Goal: Task Accomplishment & Management: Use online tool/utility

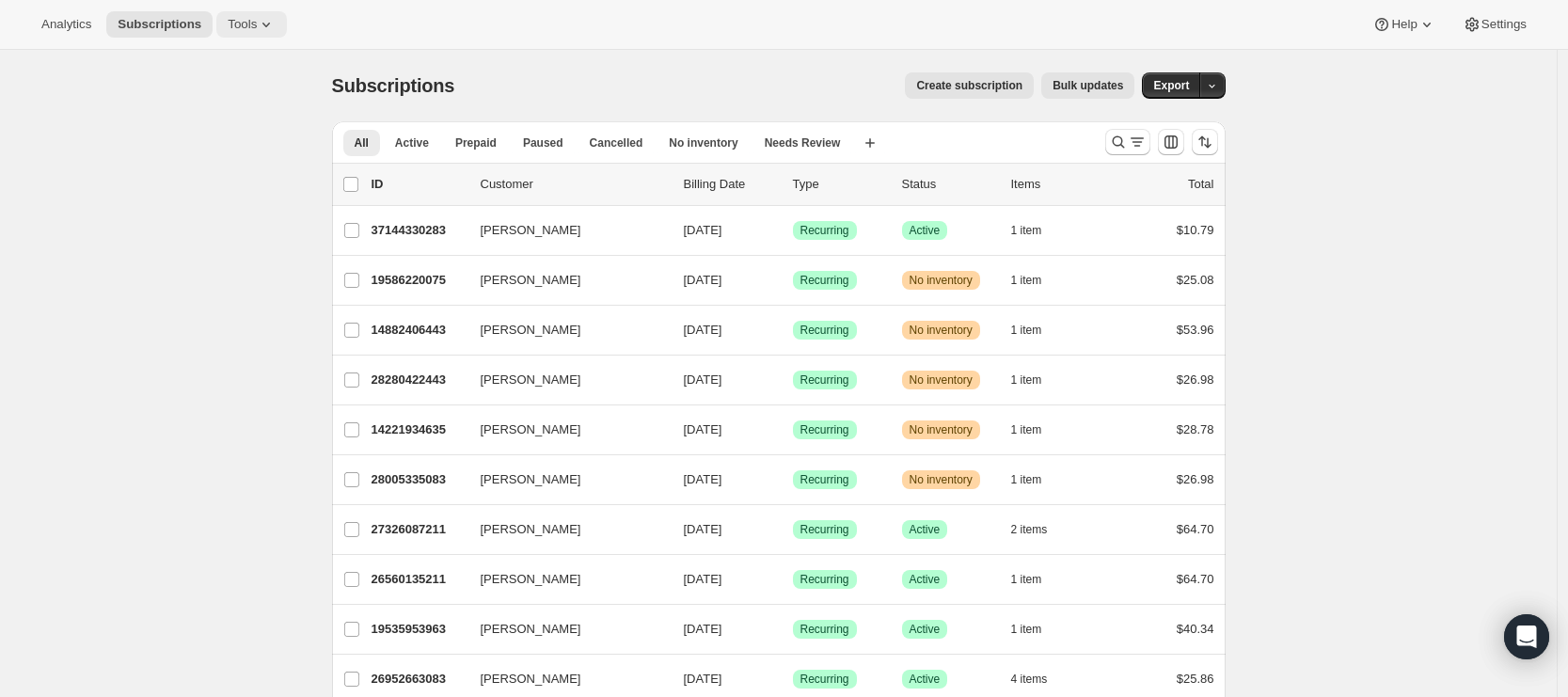
click at [252, 30] on span "Tools" at bounding box center [241, 25] width 29 height 15
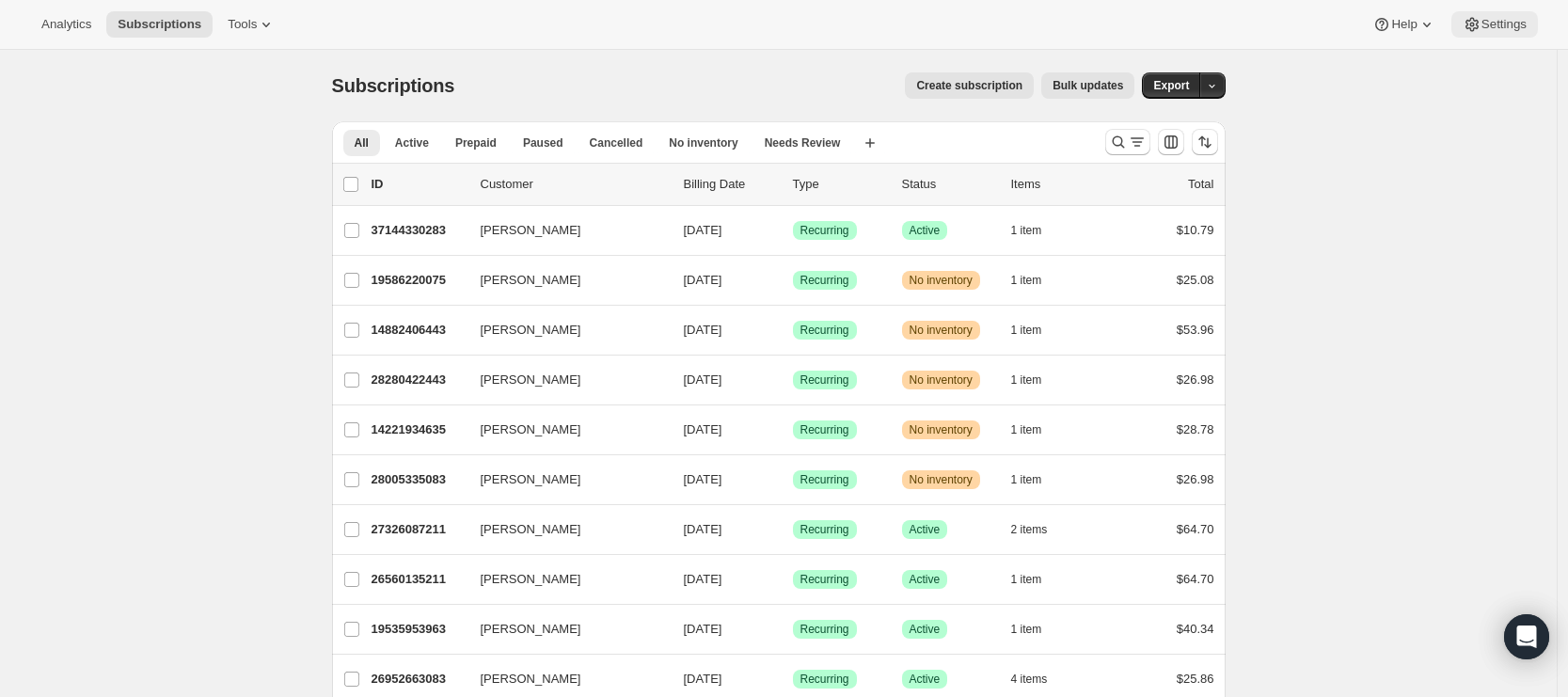
click at [1493, 23] on span "Settings" at bounding box center [1504, 25] width 45 height 15
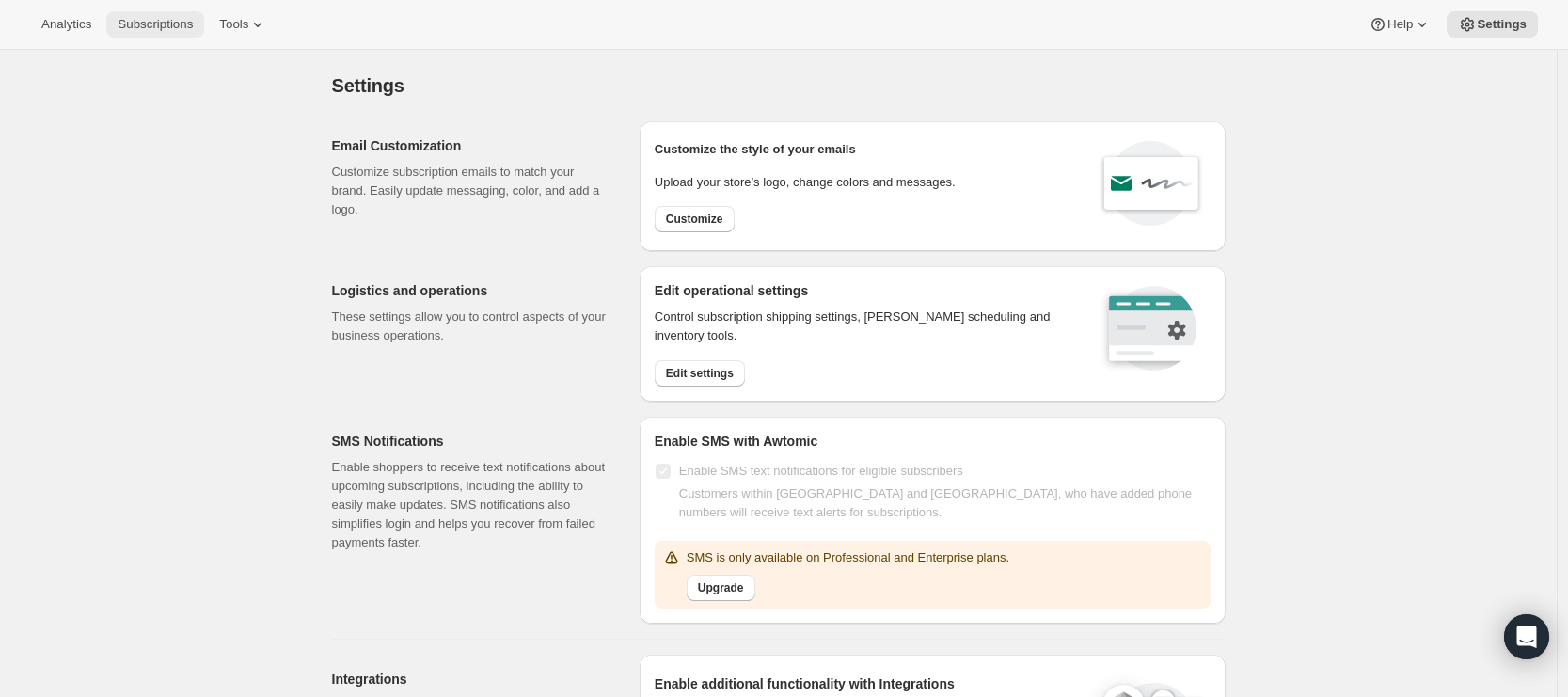
click at [146, 25] on span "Subscriptions" at bounding box center [156, 25] width 75 height 15
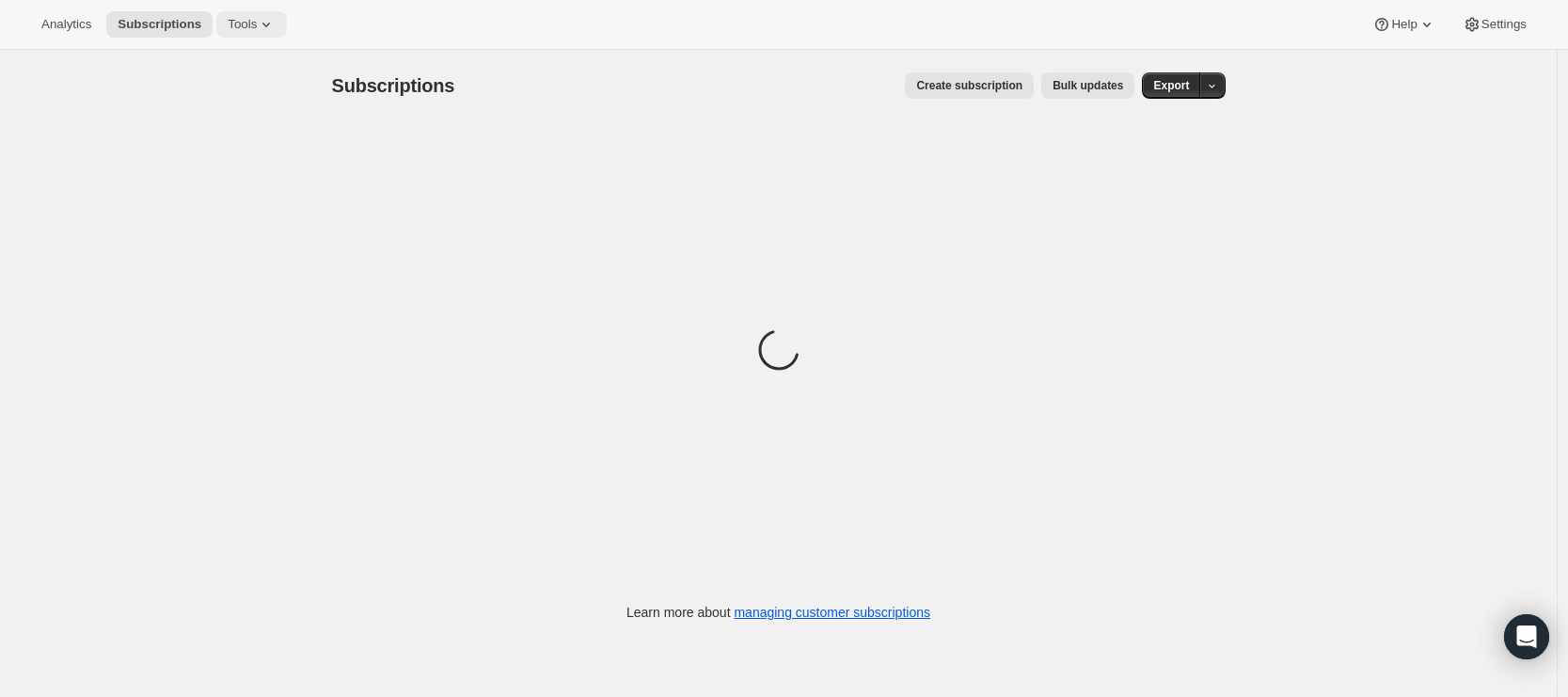
click at [263, 33] on icon at bounding box center [266, 25] width 19 height 19
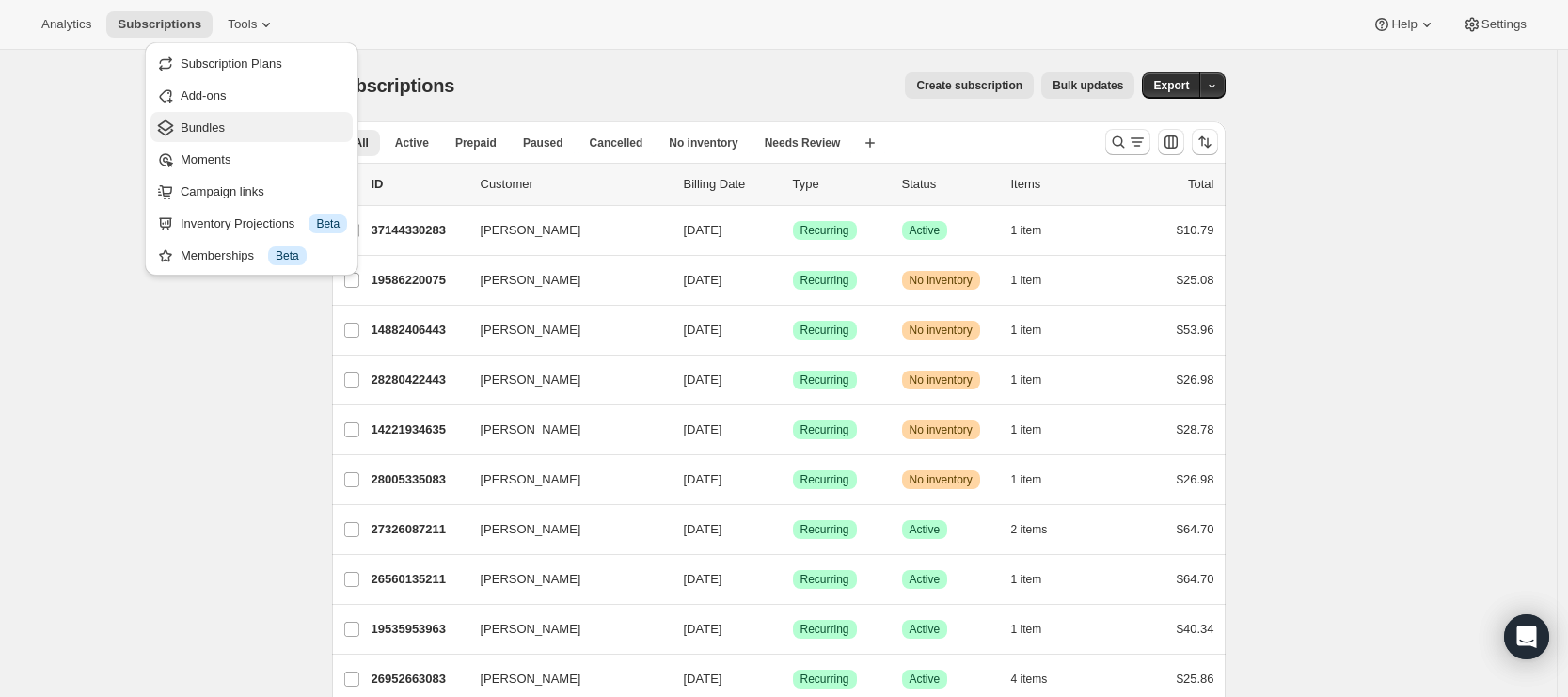
click at [243, 136] on span "Bundles" at bounding box center [263, 128] width 167 height 19
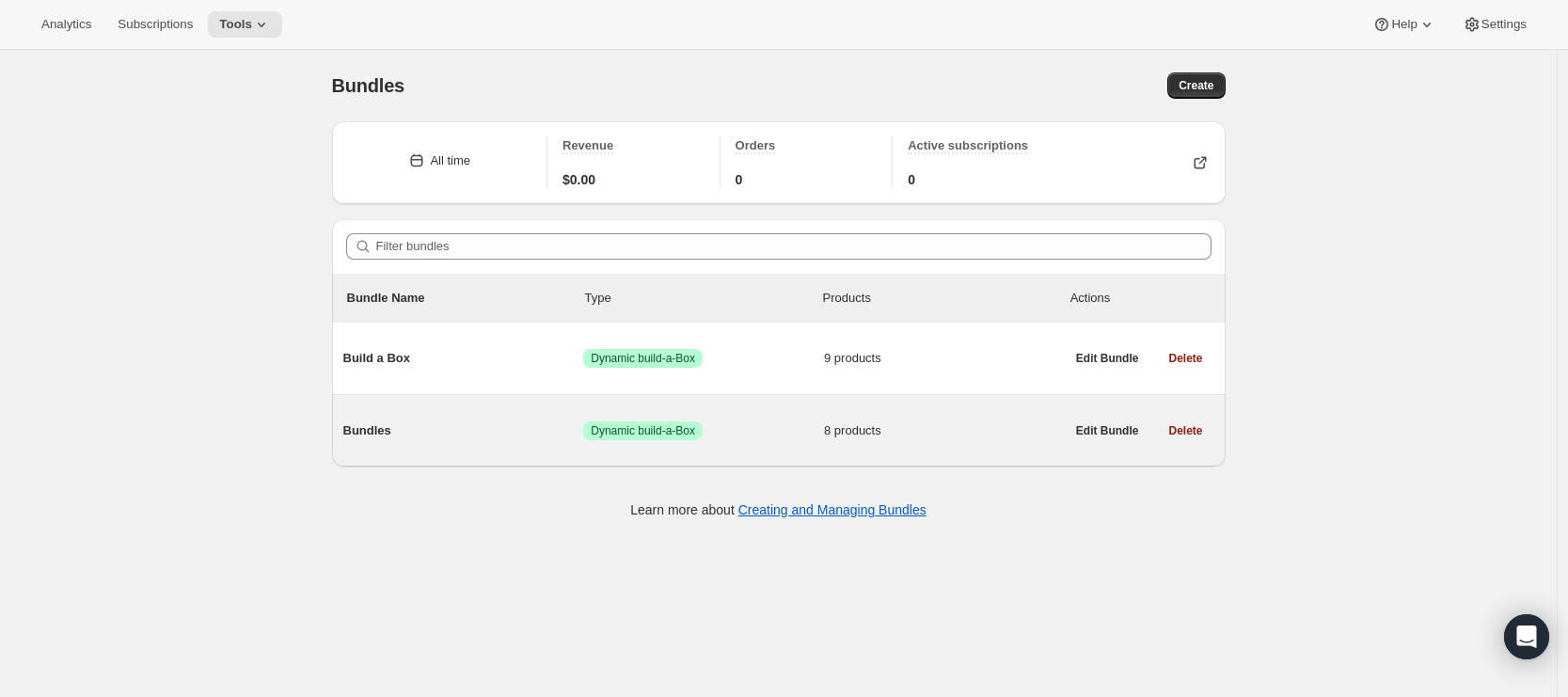
click at [507, 438] on span "Bundles" at bounding box center [463, 431] width 240 height 19
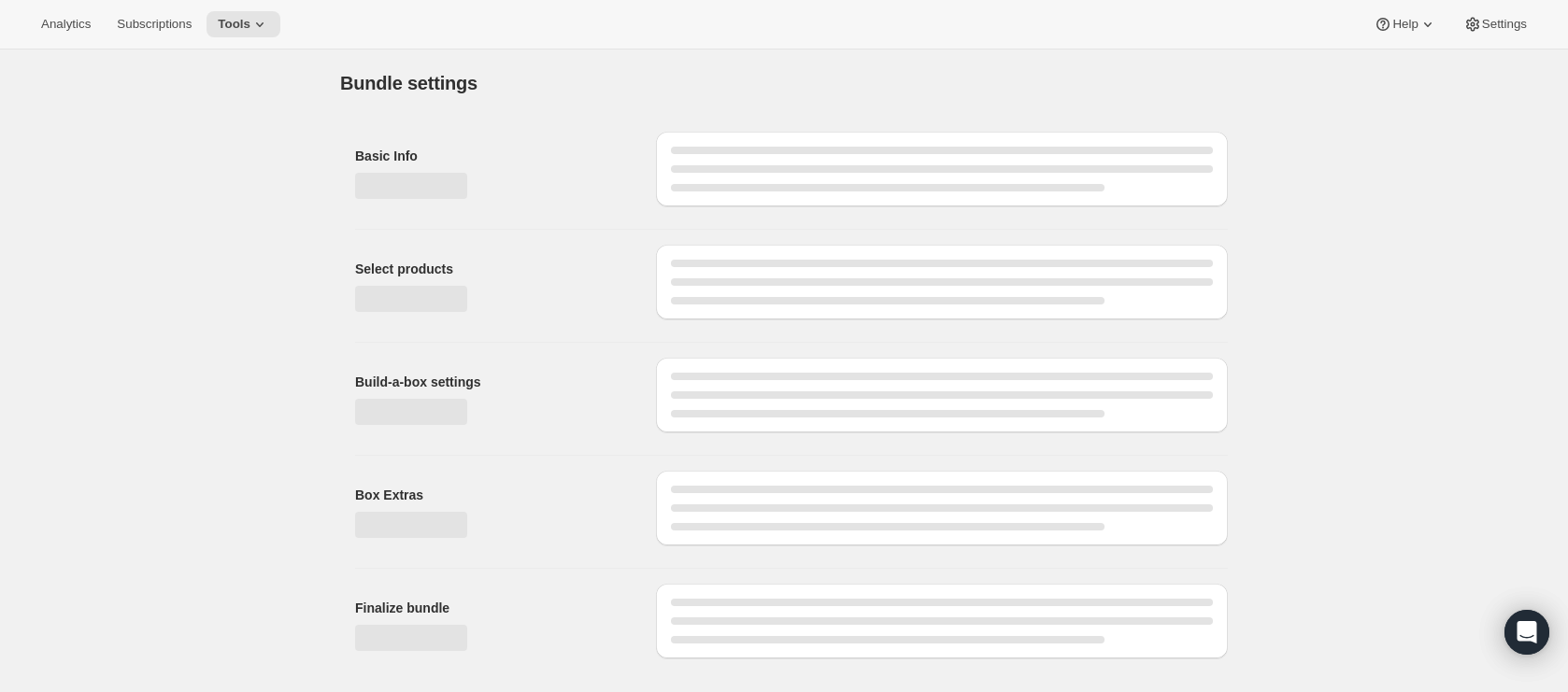
type input "Bundles"
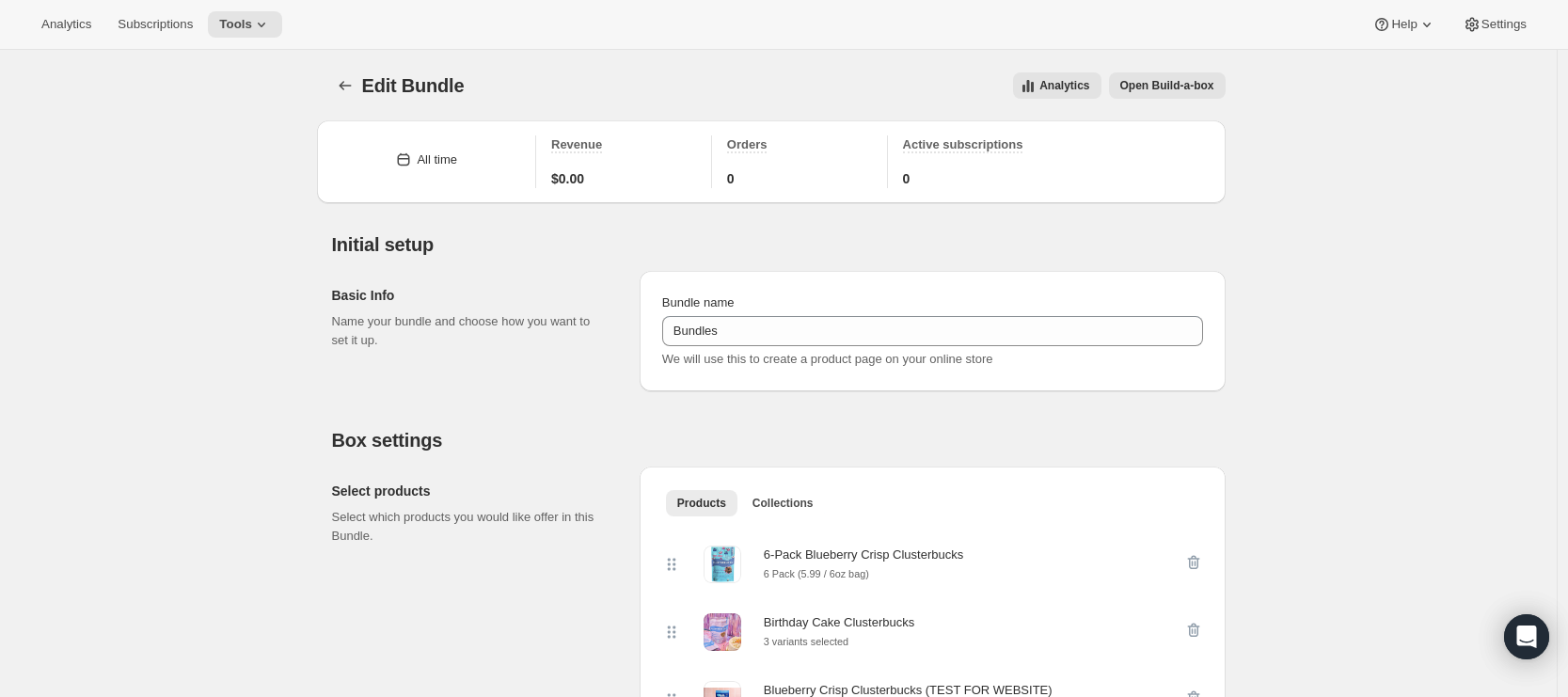
click at [1207, 85] on span "Open Build-a-box" at bounding box center [1167, 86] width 94 height 15
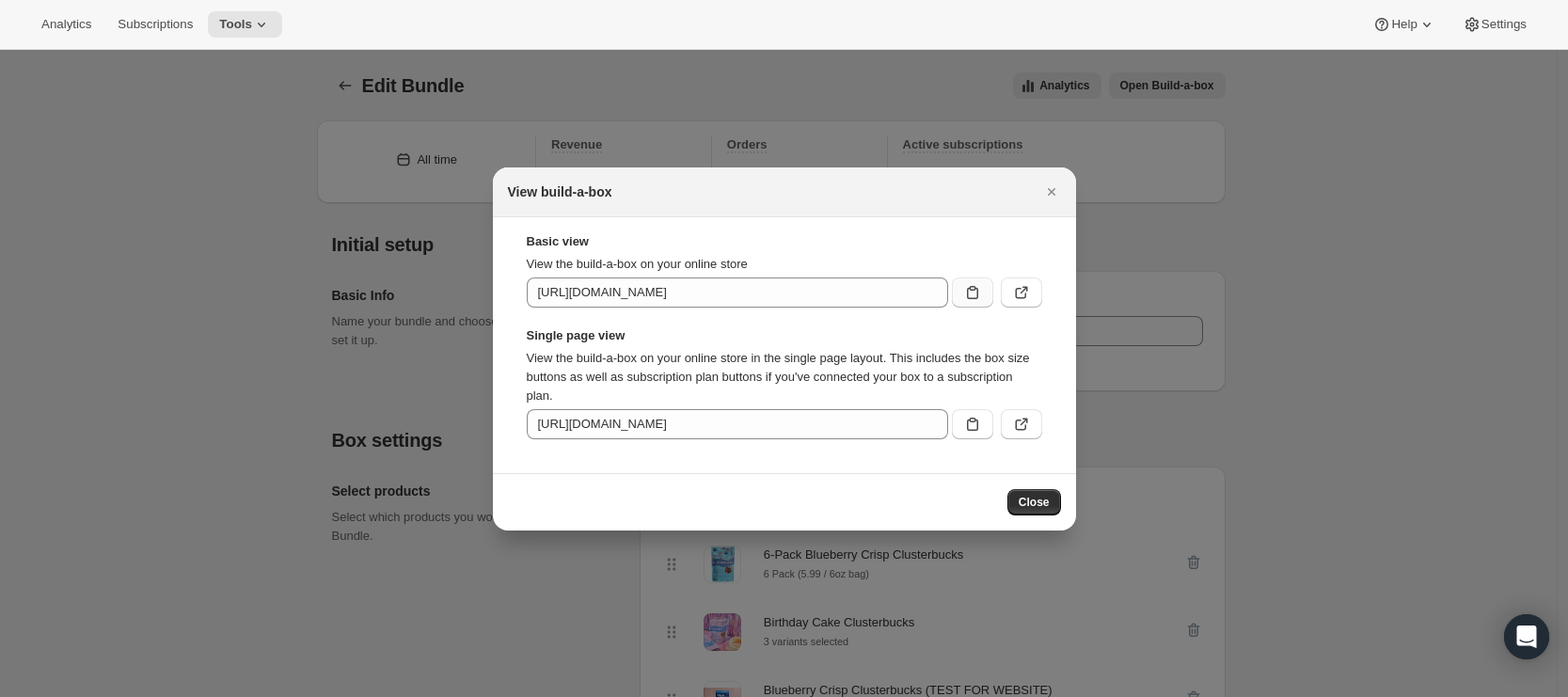
click at [986, 281] on button ":rnt:" at bounding box center [972, 292] width 41 height 30
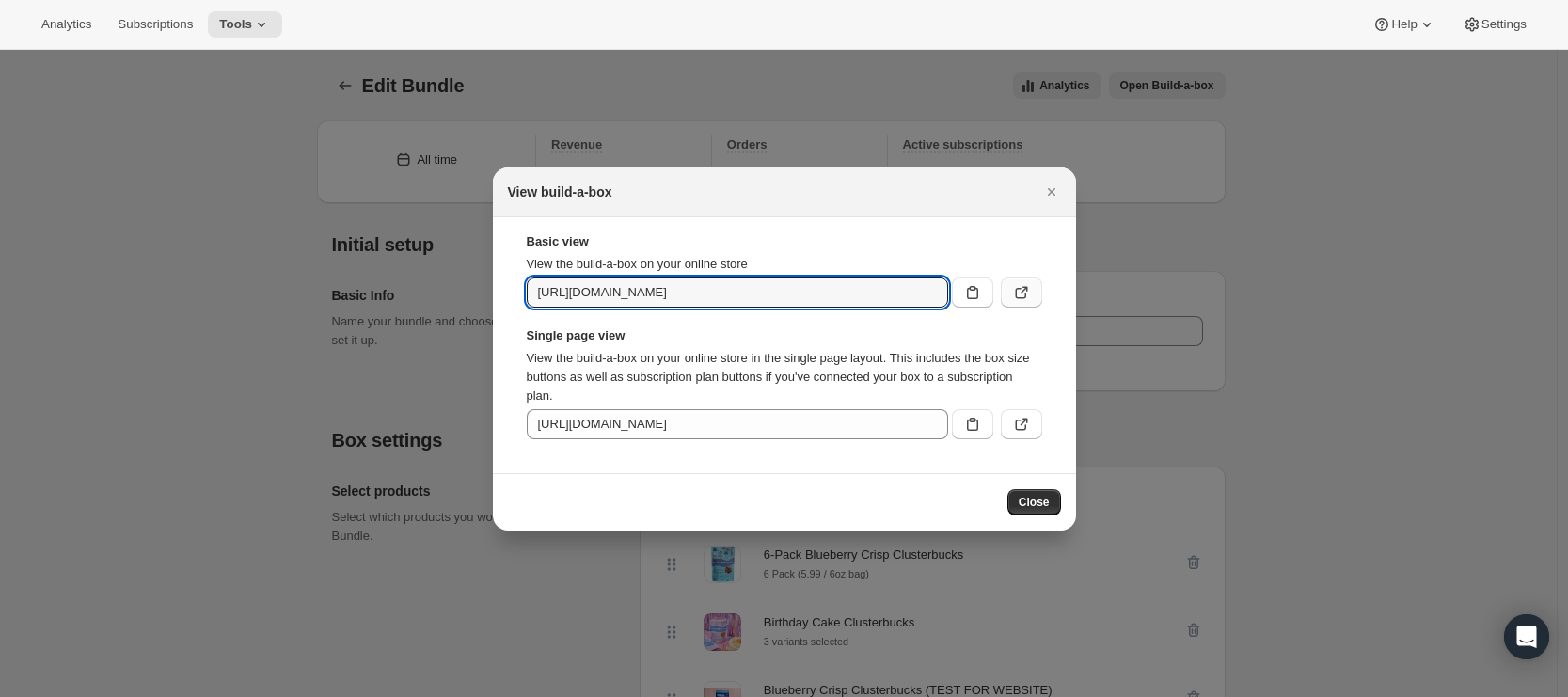
click at [1014, 290] on icon ":rnt:" at bounding box center [1021, 292] width 19 height 19
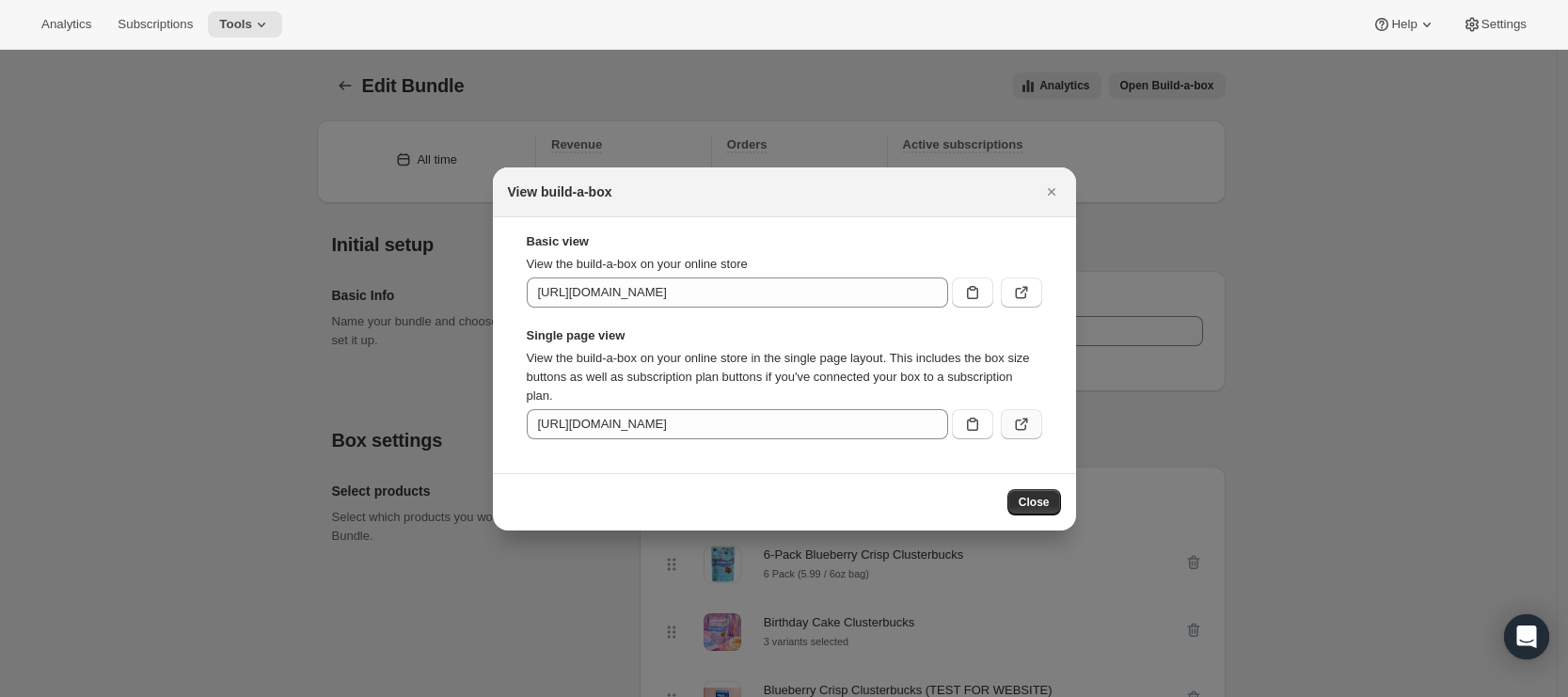
click at [1025, 431] on icon ":rnt:" at bounding box center [1021, 424] width 19 height 19
click at [853, 224] on section "Basic view View the build-a-box on your online store [URL][DOMAIN_NAME] Single …" at bounding box center [784, 344] width 583 height 256
click at [1040, 506] on span "Close" at bounding box center [1033, 503] width 31 height 15
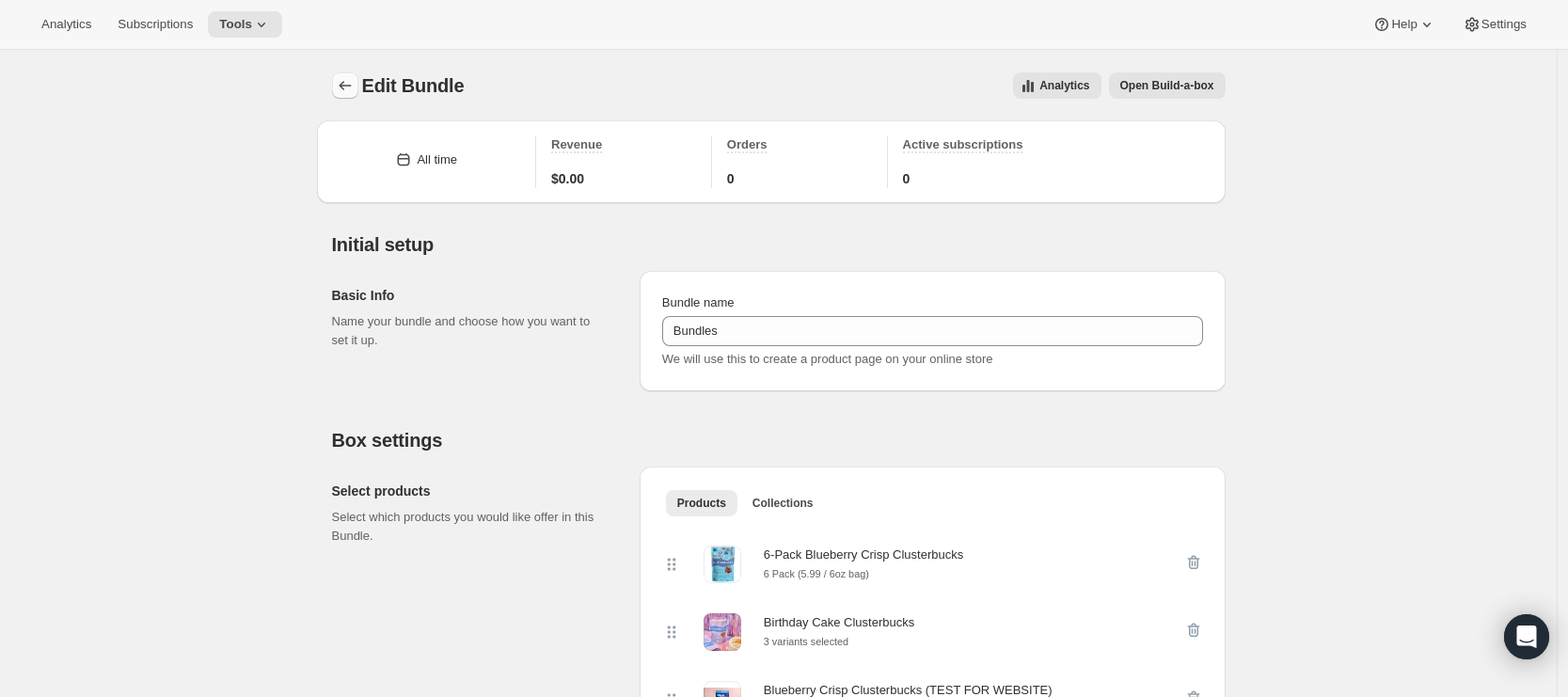
click at [347, 82] on icon "Bundles" at bounding box center [344, 86] width 12 height 9
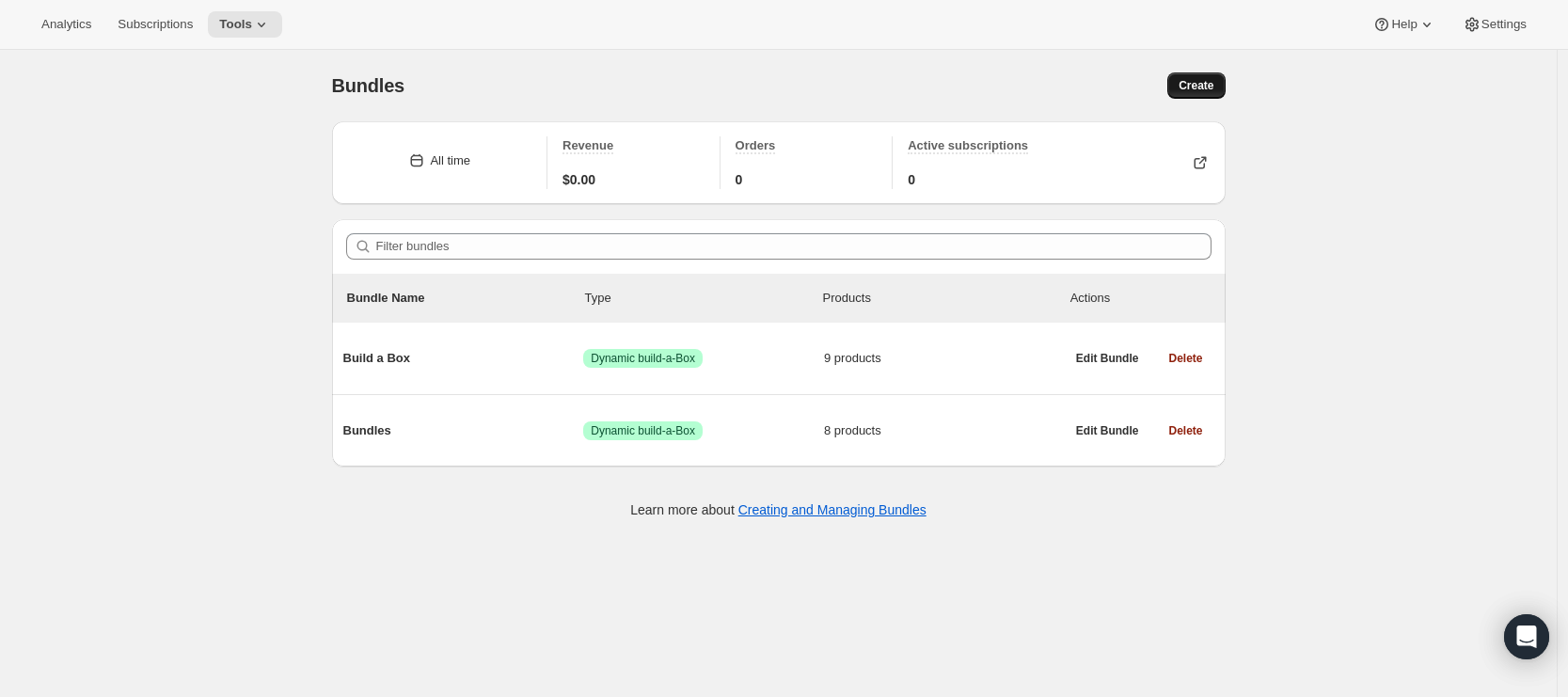
click at [1197, 78] on span "Create" at bounding box center [1196, 86] width 35 height 15
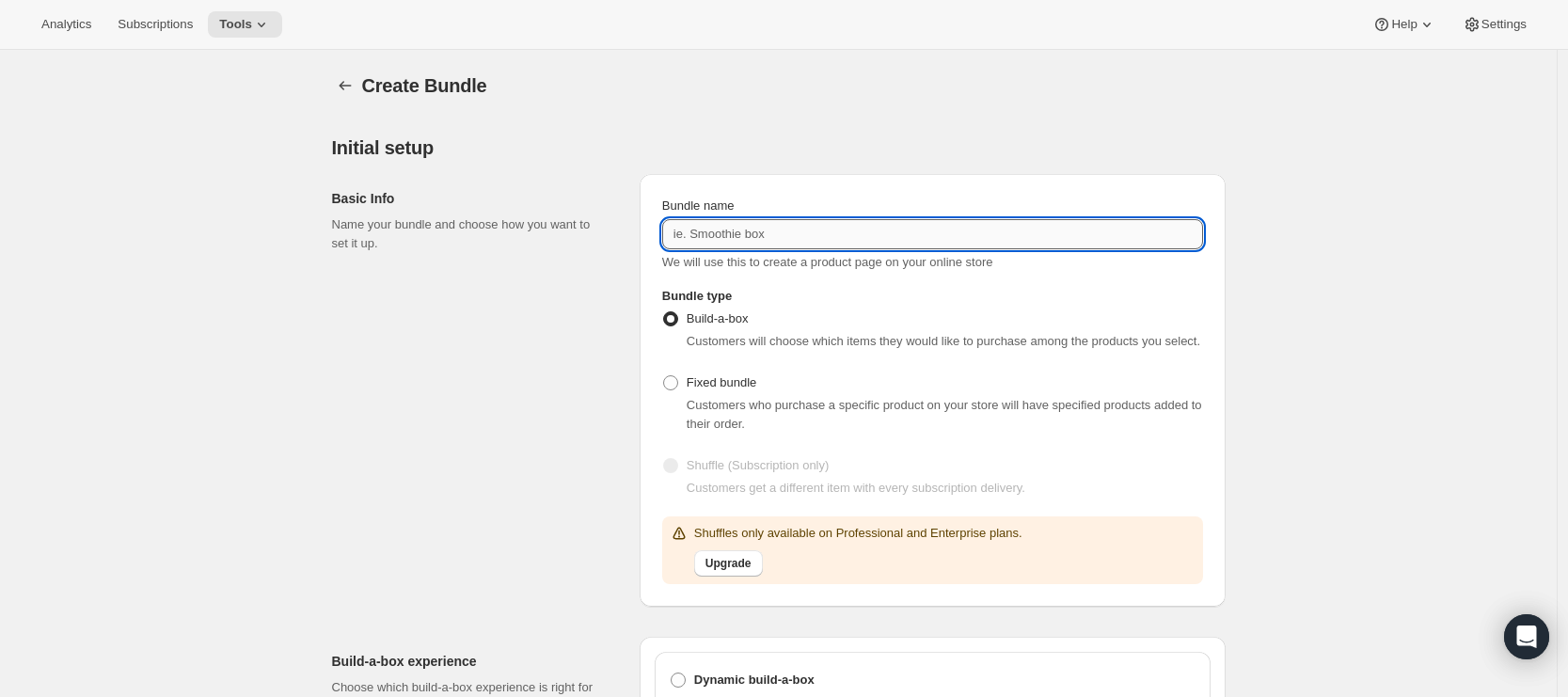
click at [745, 231] on input "Bundle name" at bounding box center [932, 234] width 540 height 30
type input "Bundle Test"
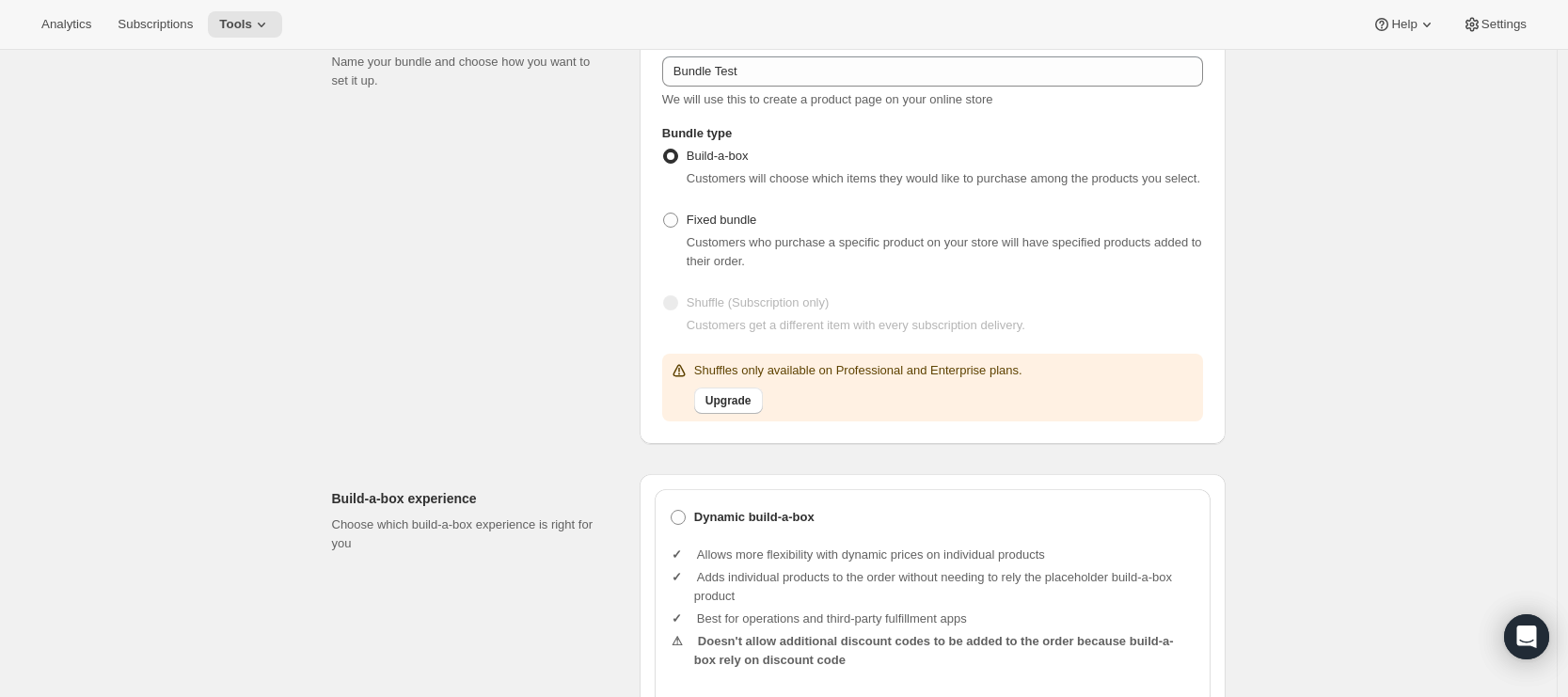
scroll to position [538, 0]
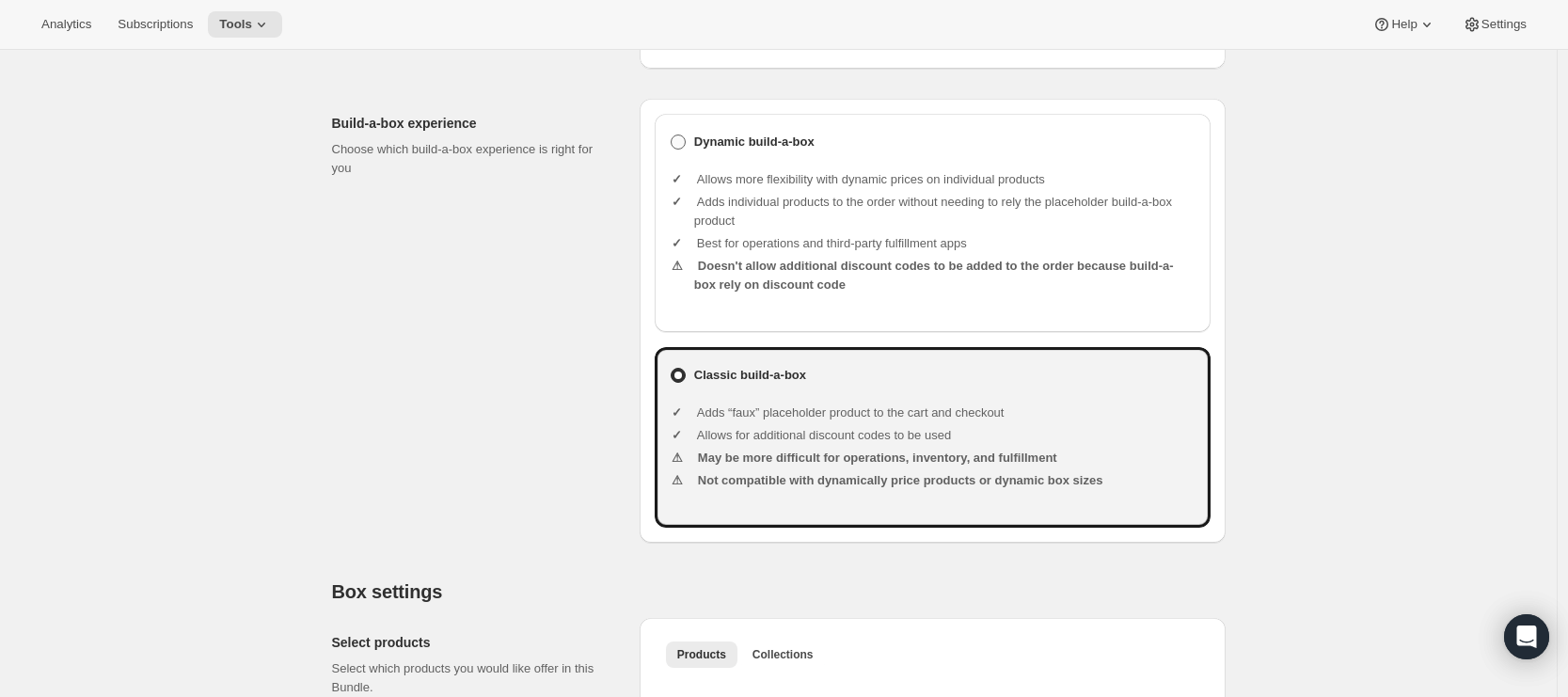
click at [678, 150] on span at bounding box center [678, 142] width 15 height 15
click at [671, 136] on input "Dynamic build-a-box" at bounding box center [670, 135] width 1 height 1
radio input "true"
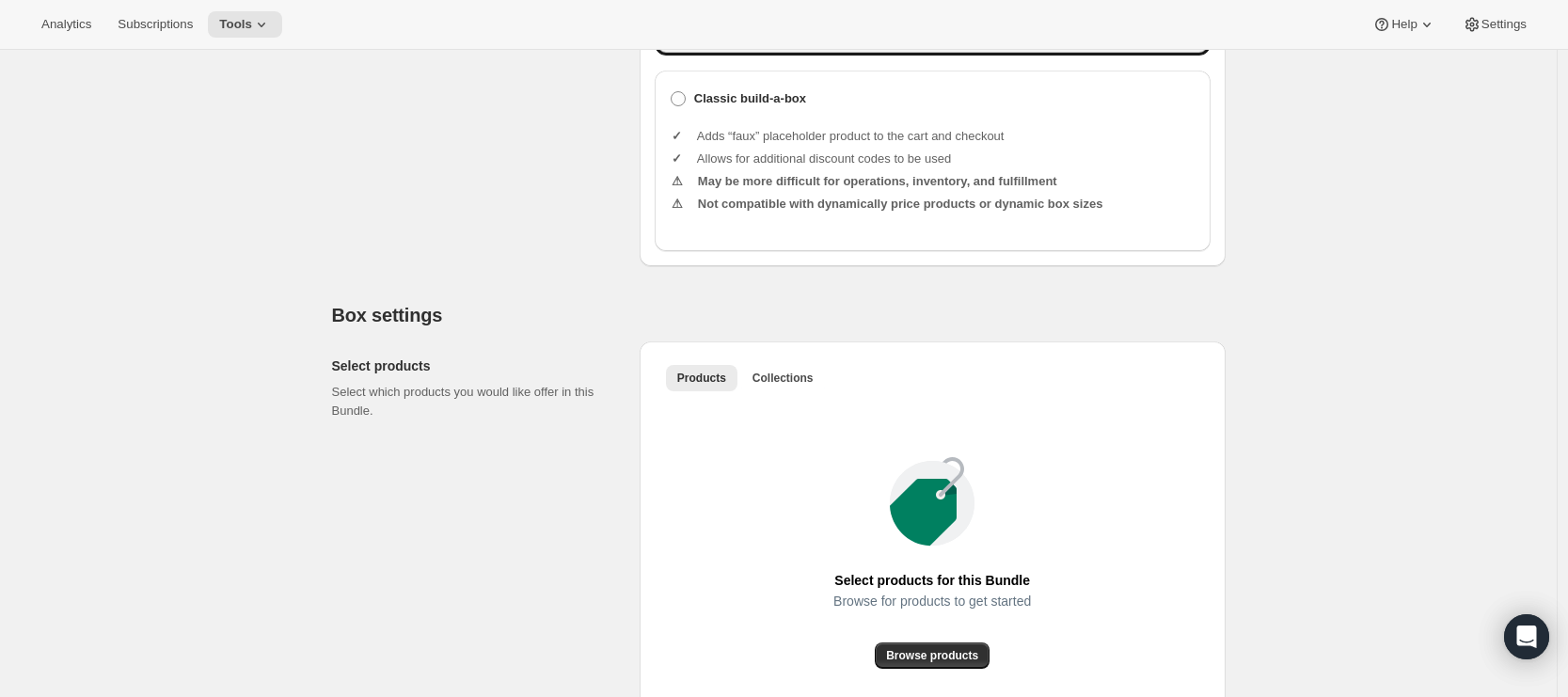
scroll to position [1056, 0]
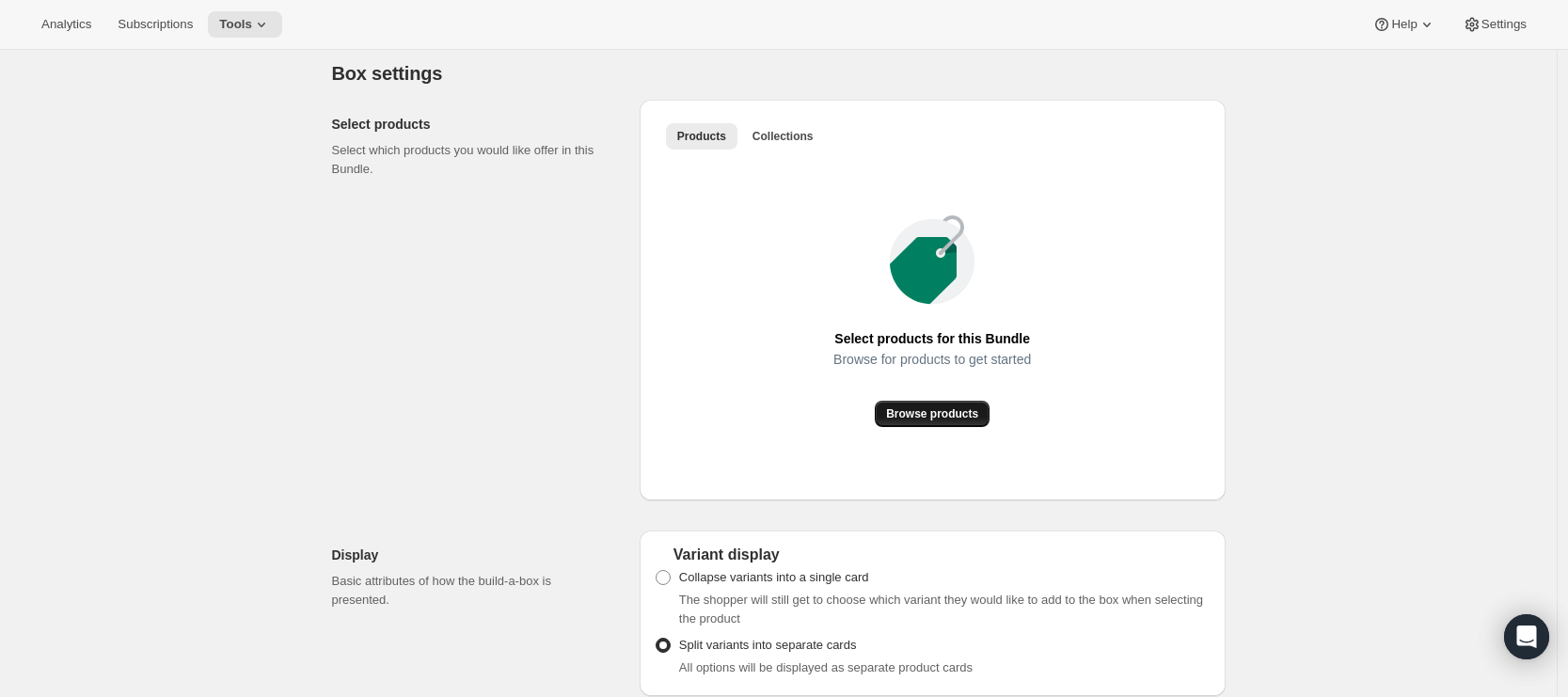
click at [935, 422] on span "Browse products" at bounding box center [933, 414] width 92 height 15
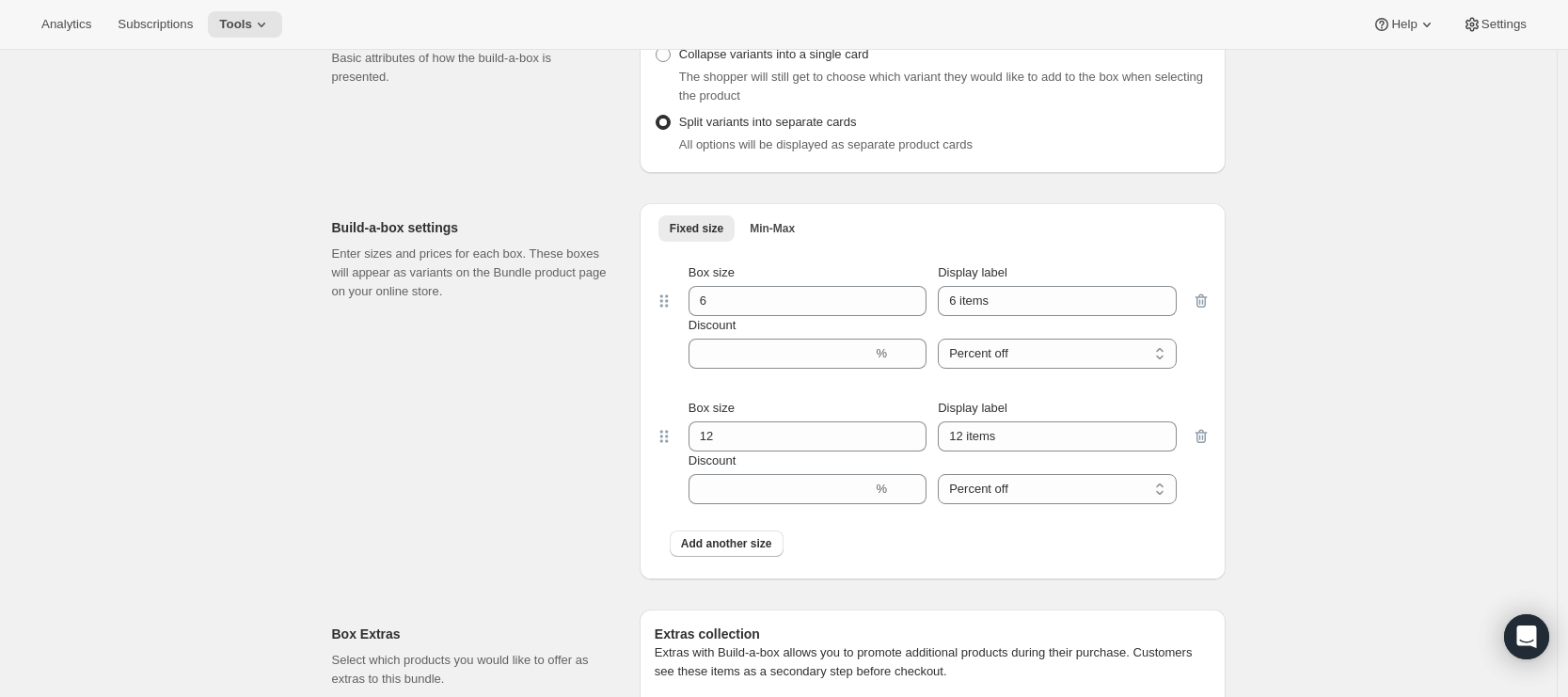
scroll to position [1823, 0]
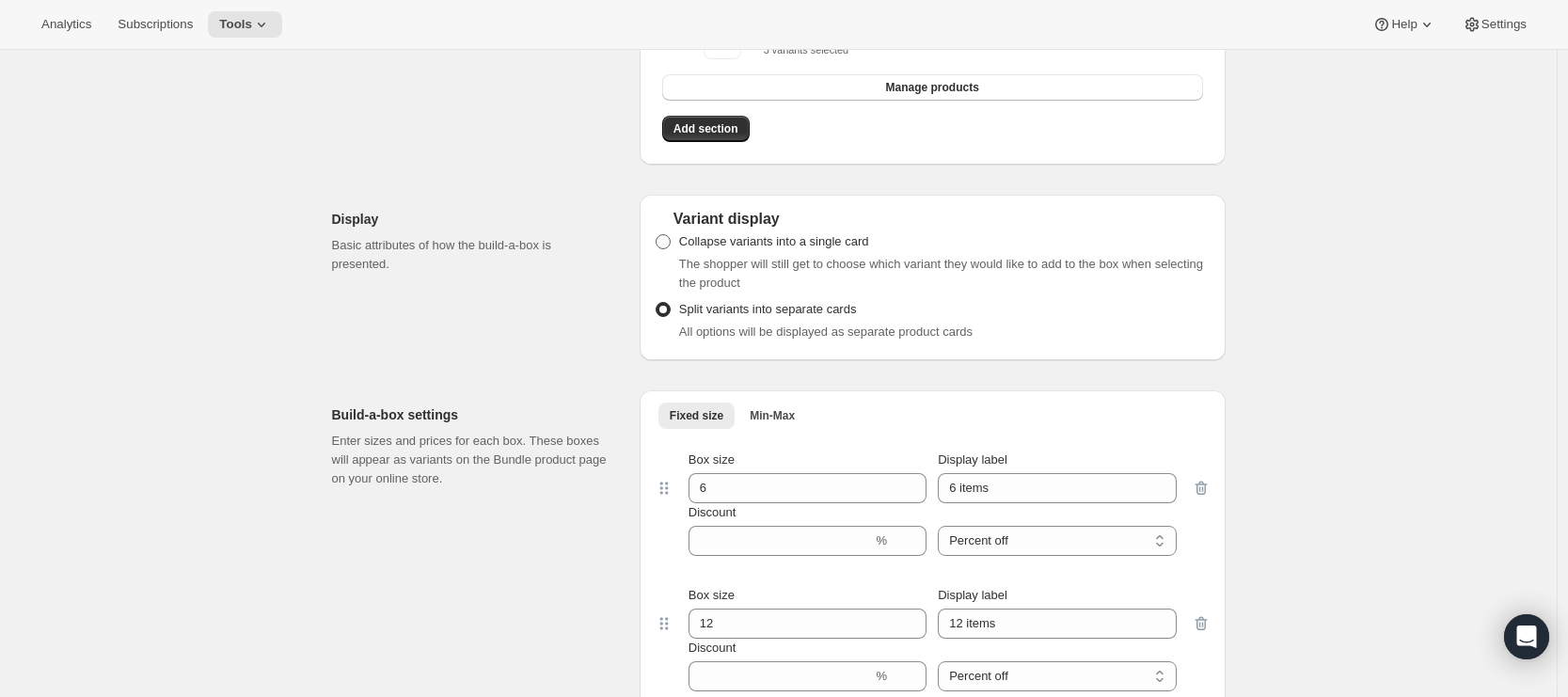
click at [670, 249] on span at bounding box center [663, 241] width 15 height 15
click at [656, 235] on input "Collapse variants into a single card" at bounding box center [655, 234] width 1 height 1
radio input "true"
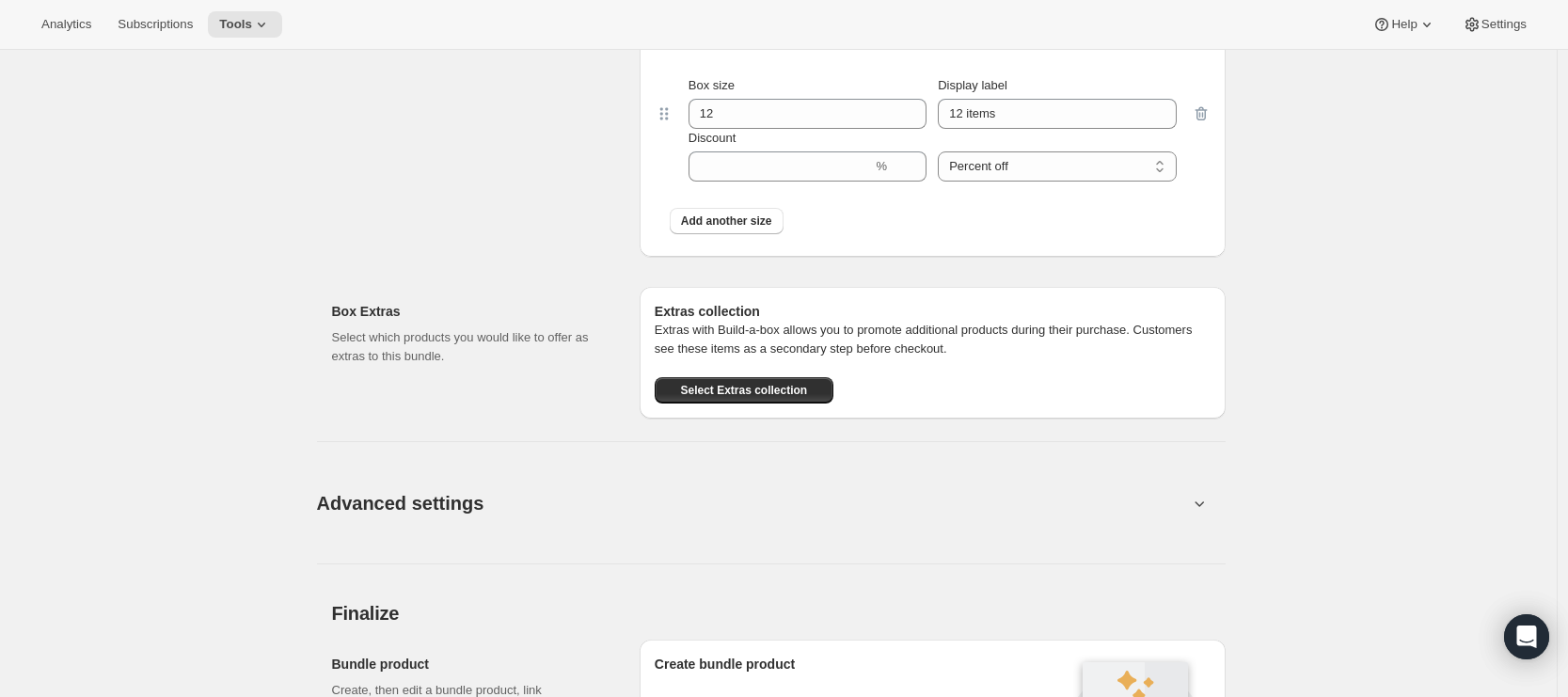
scroll to position [2499, 0]
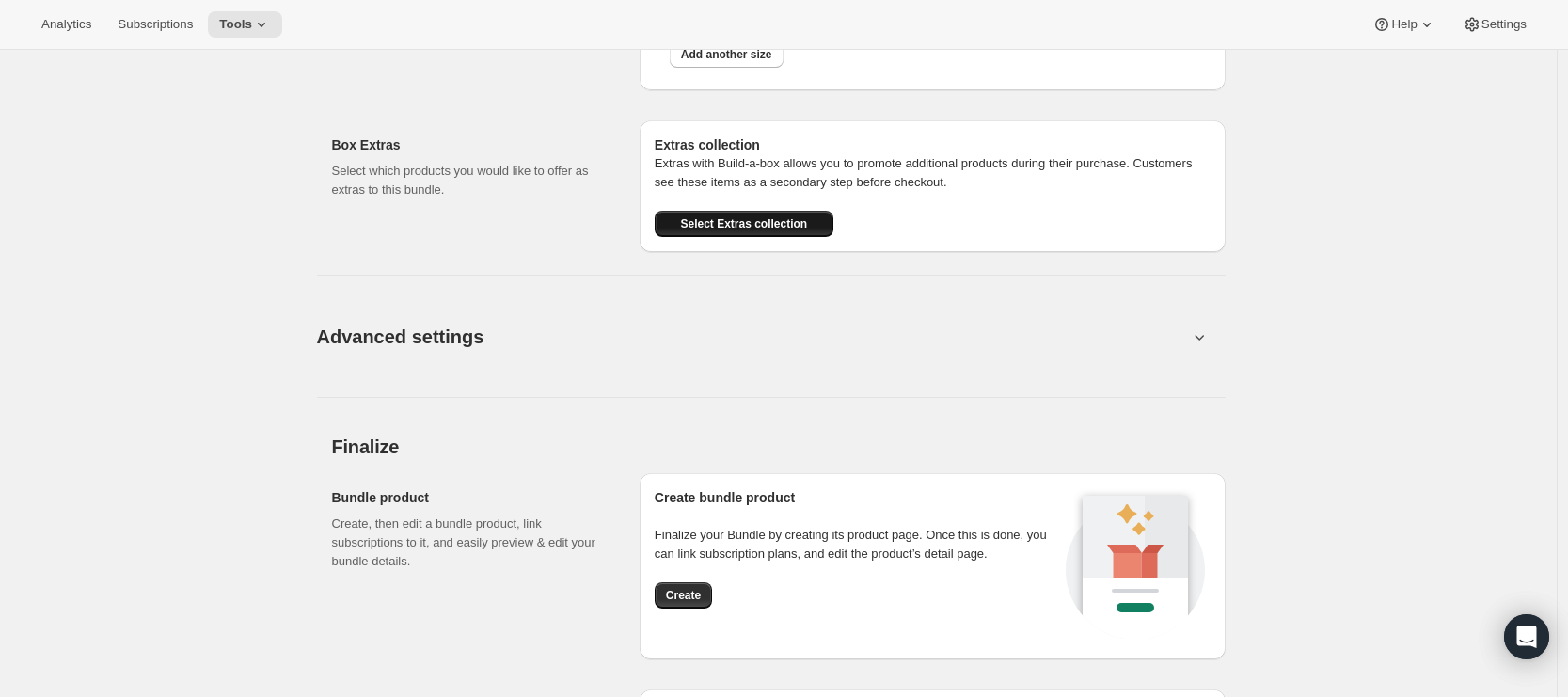
click at [714, 231] on span "Select Extras collection" at bounding box center [743, 224] width 127 height 15
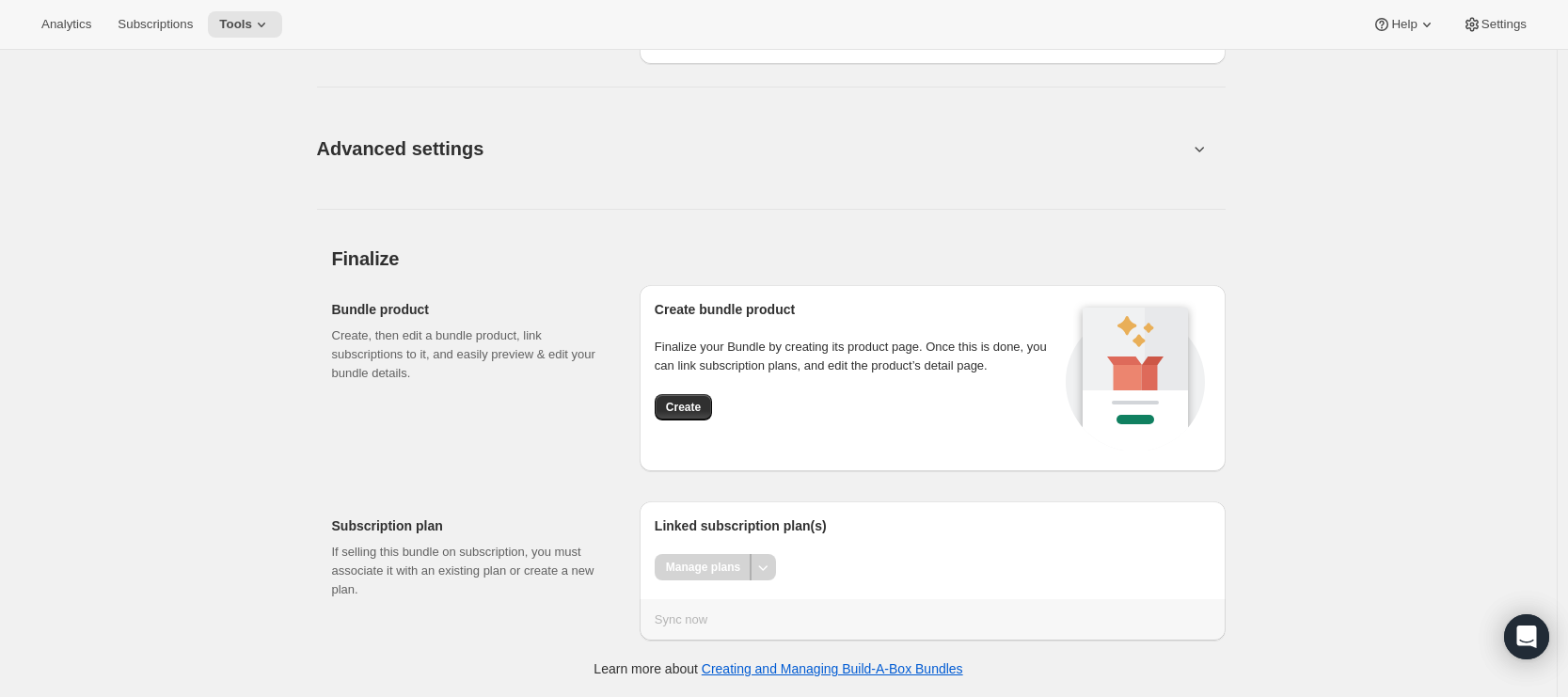
scroll to position [2714, 0]
click at [679, 415] on span "Create" at bounding box center [683, 407] width 35 height 15
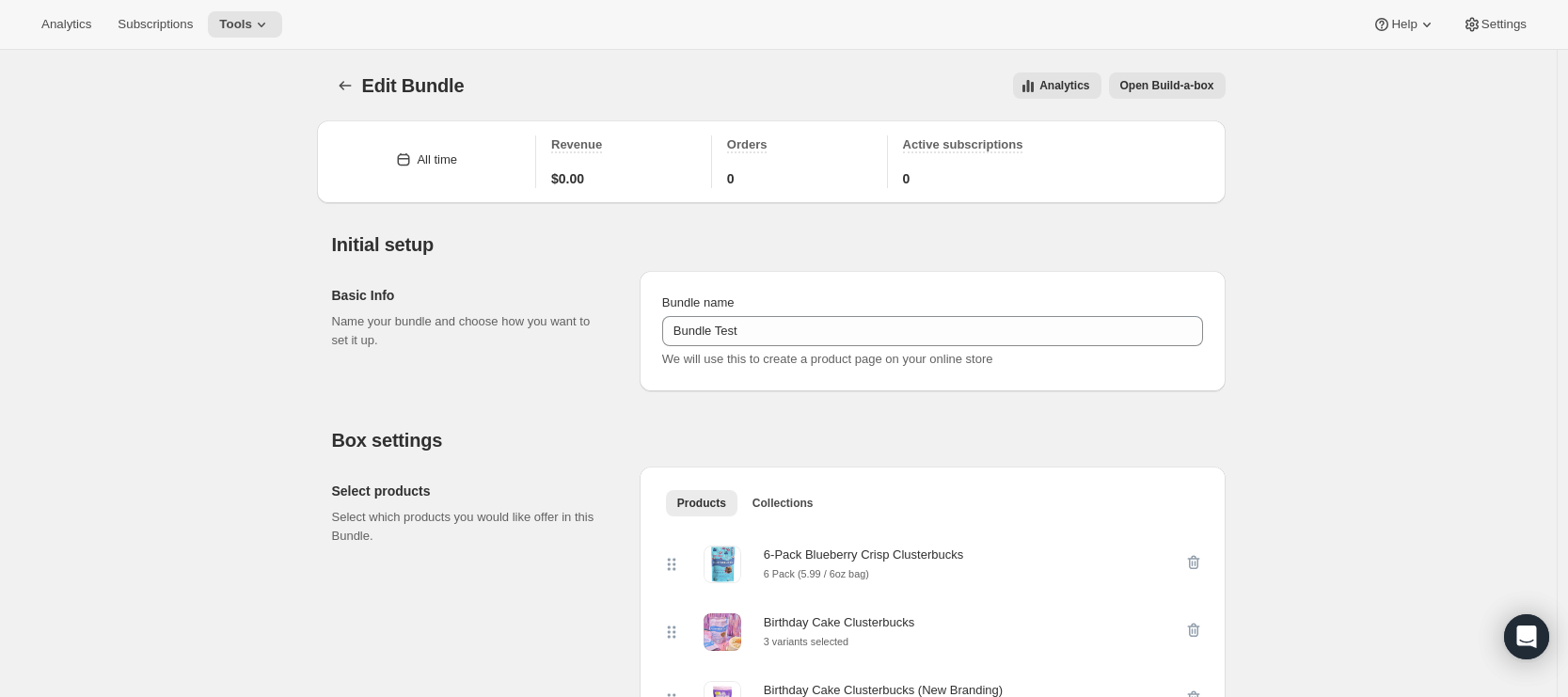
click at [1142, 91] on span "Open Build-a-box" at bounding box center [1167, 86] width 94 height 15
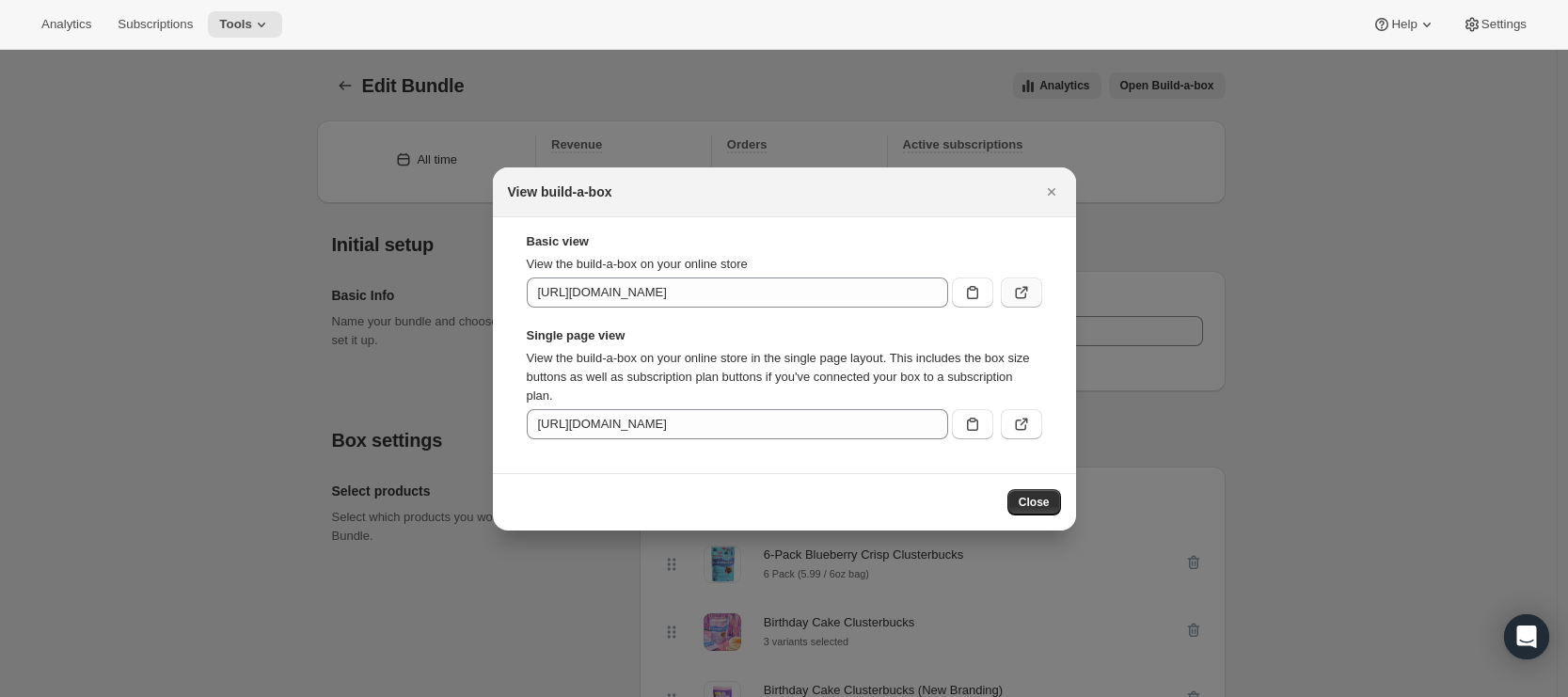
click at [1005, 292] on button ":rr8:" at bounding box center [1021, 292] width 41 height 30
click at [1031, 430] on button ":rr8:" at bounding box center [1021, 424] width 41 height 30
click at [1051, 190] on icon "Close" at bounding box center [1050, 191] width 8 height 8
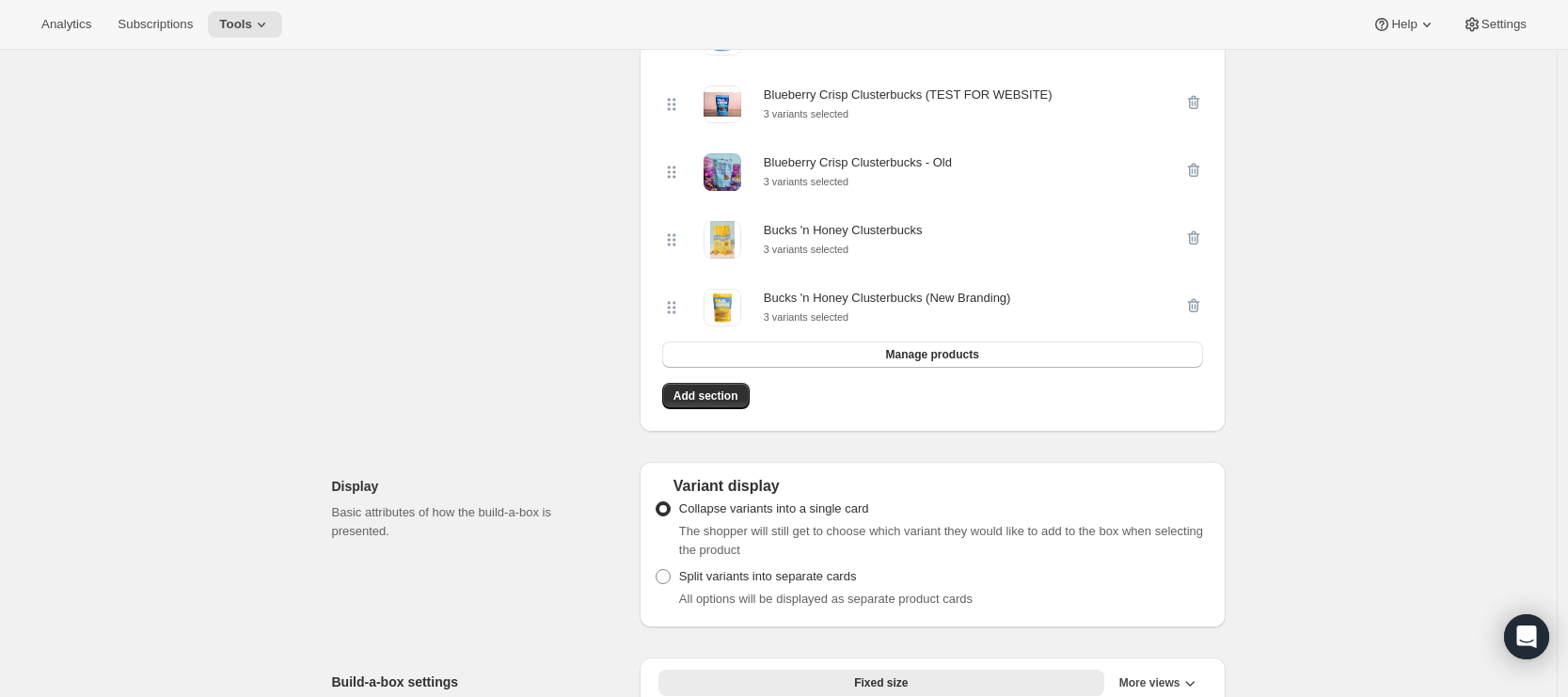
scroll to position [1158, 0]
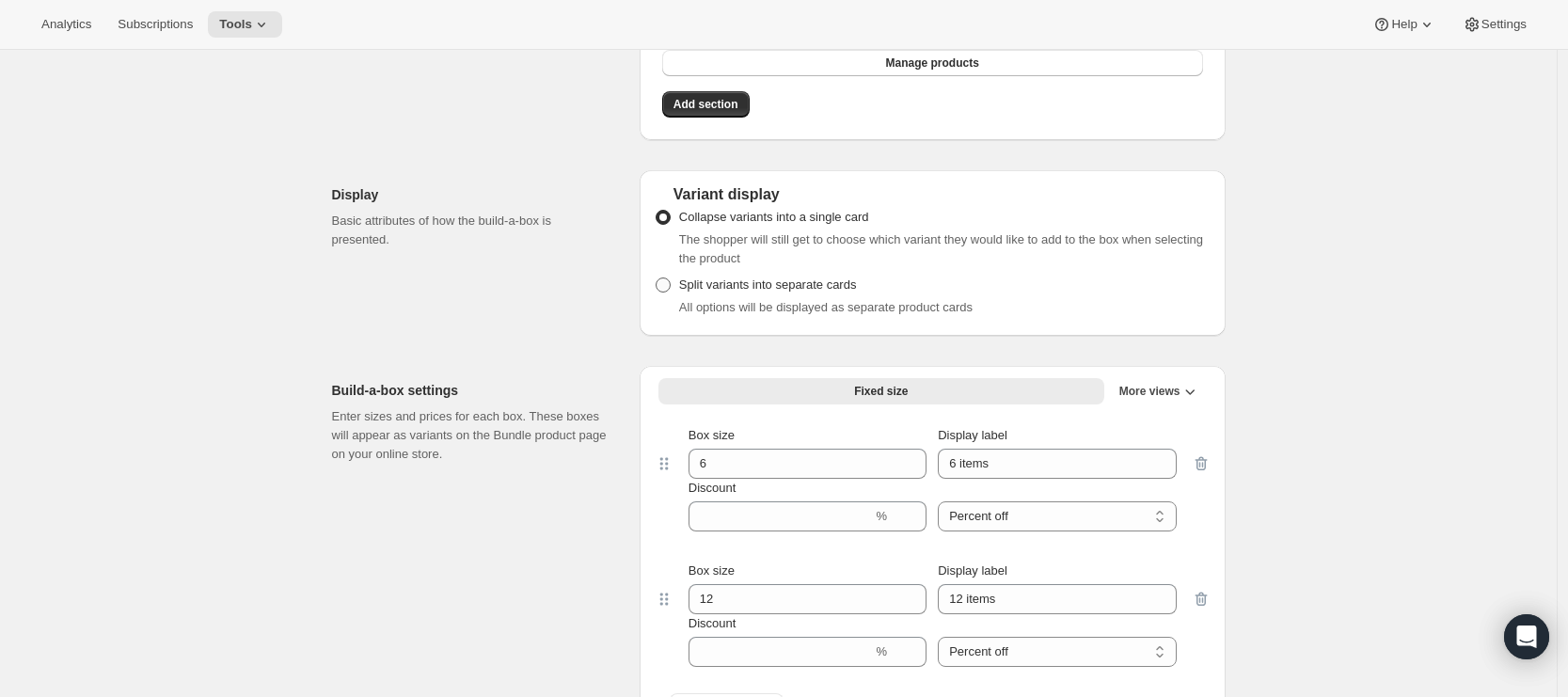
click at [670, 292] on span at bounding box center [663, 285] width 15 height 15
click at [656, 278] on input "Split variants into separate cards" at bounding box center [655, 277] width 1 height 1
radio input "true"
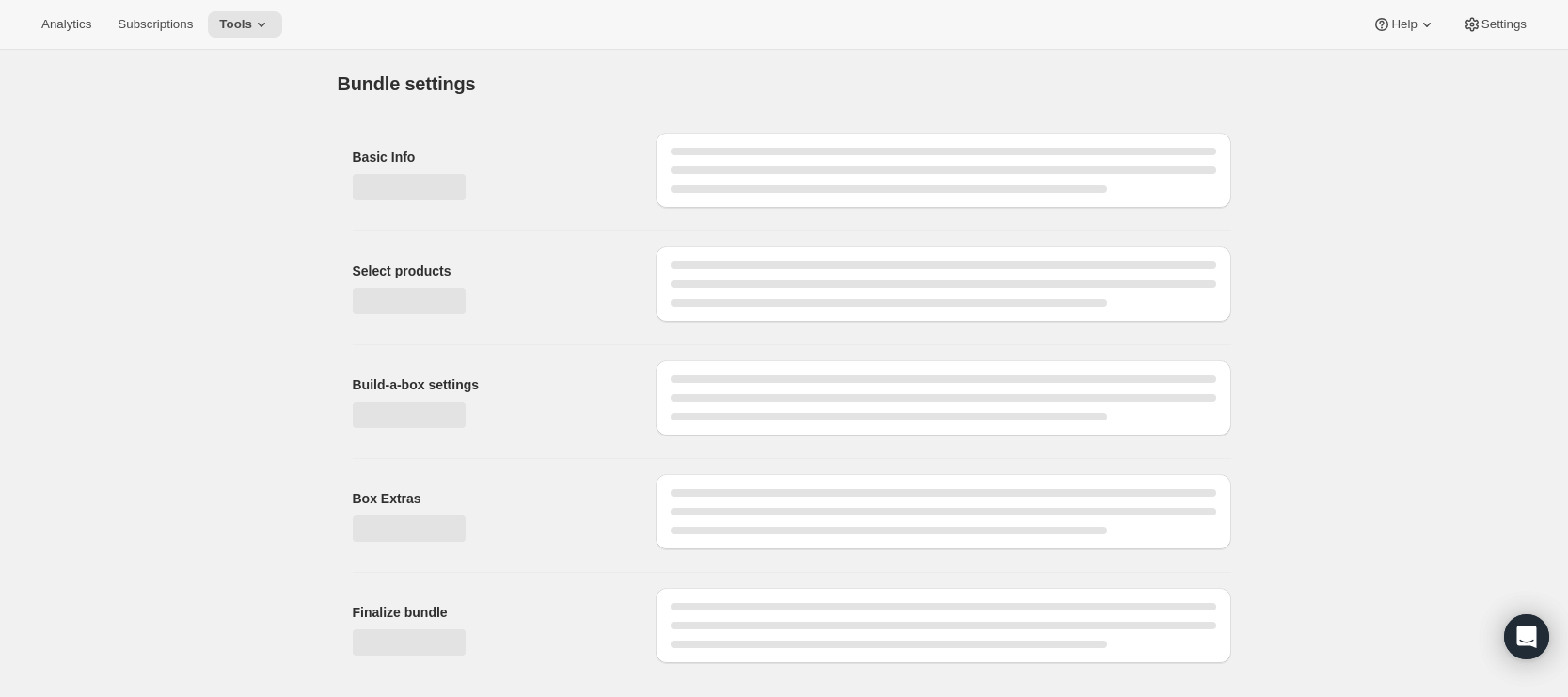
scroll to position [0, 0]
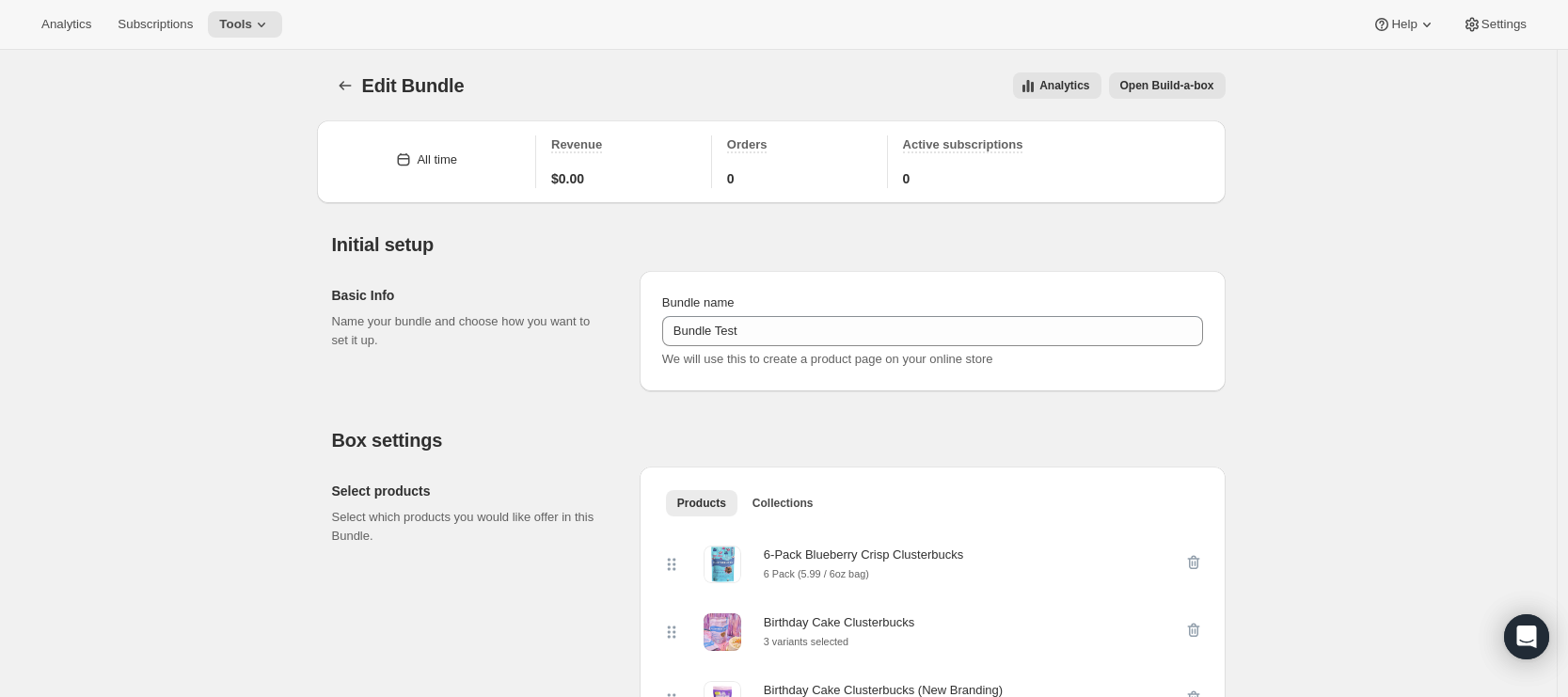
click at [1180, 85] on span "Open Build-a-box" at bounding box center [1167, 86] width 94 height 15
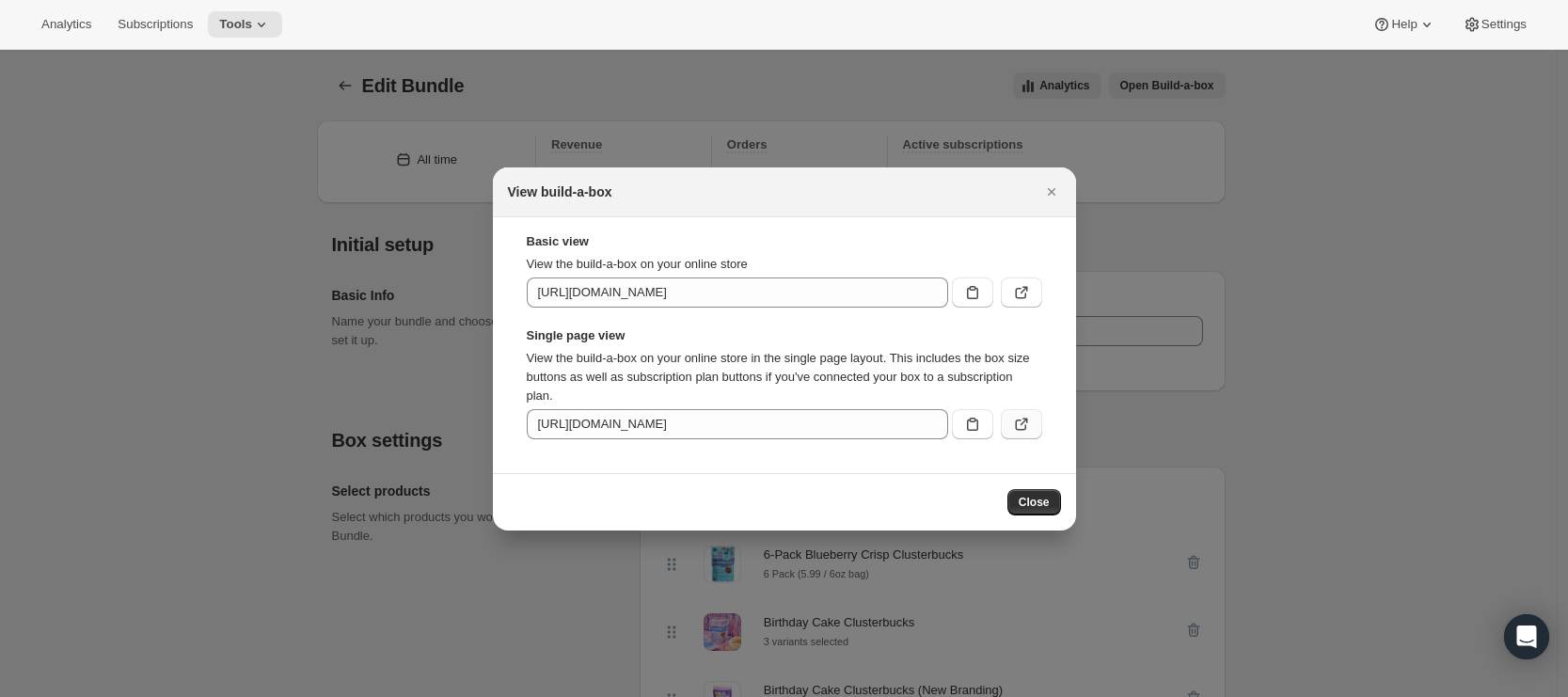
click at [1016, 425] on icon ":rr8:" at bounding box center [1021, 424] width 19 height 19
click at [1016, 423] on icon ":rr8:" at bounding box center [1021, 424] width 19 height 19
click at [1044, 186] on icon "Close" at bounding box center [1051, 191] width 19 height 19
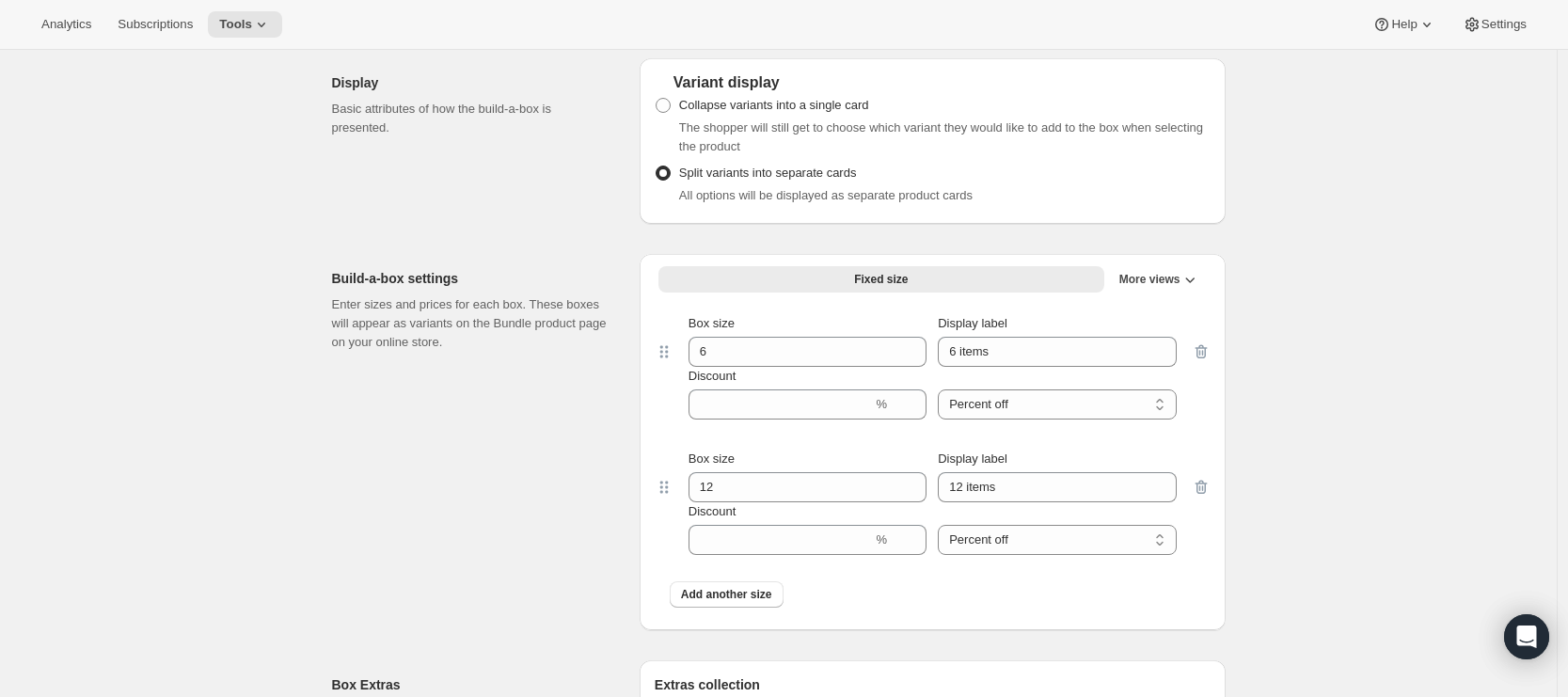
scroll to position [1294, 0]
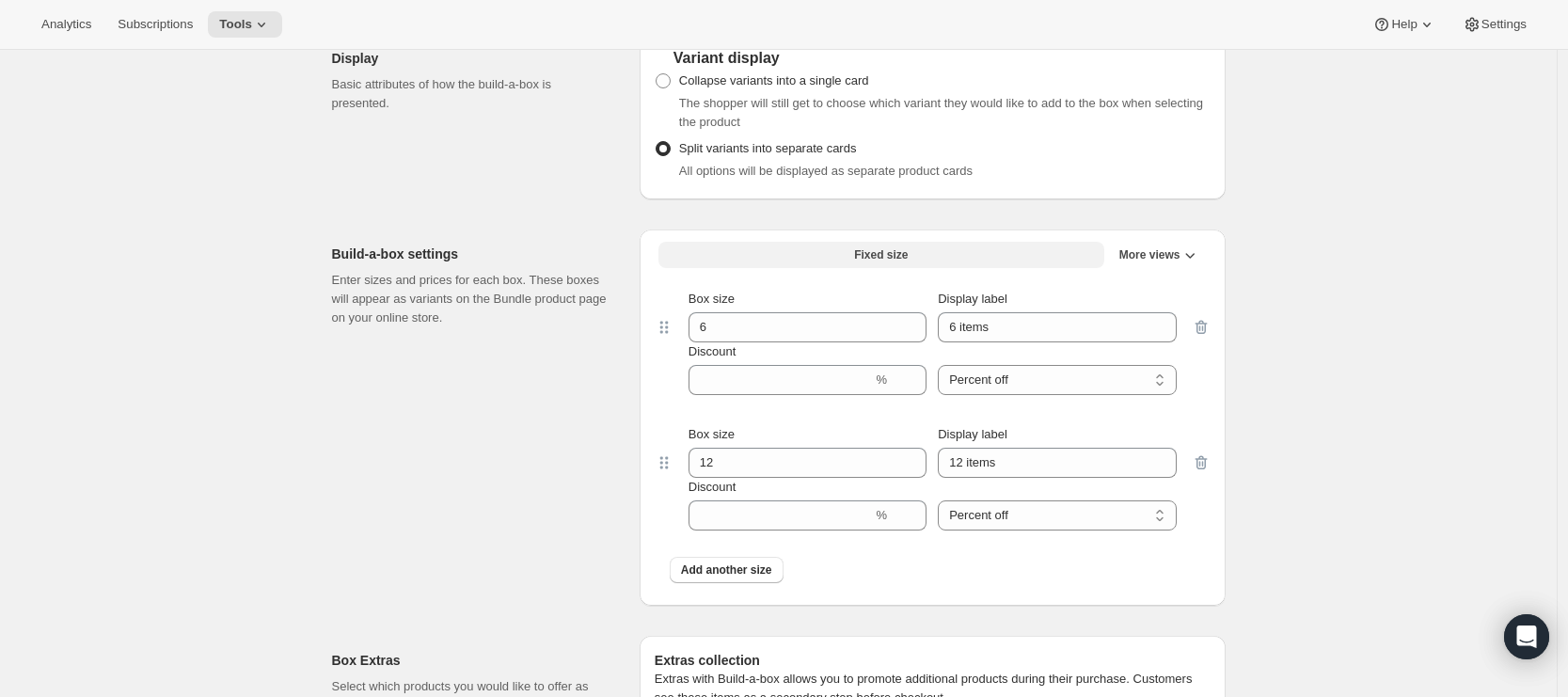
click at [897, 262] on span "Fixed size" at bounding box center [881, 255] width 54 height 15
click at [1190, 258] on icon "More views" at bounding box center [1190, 255] width 19 height 19
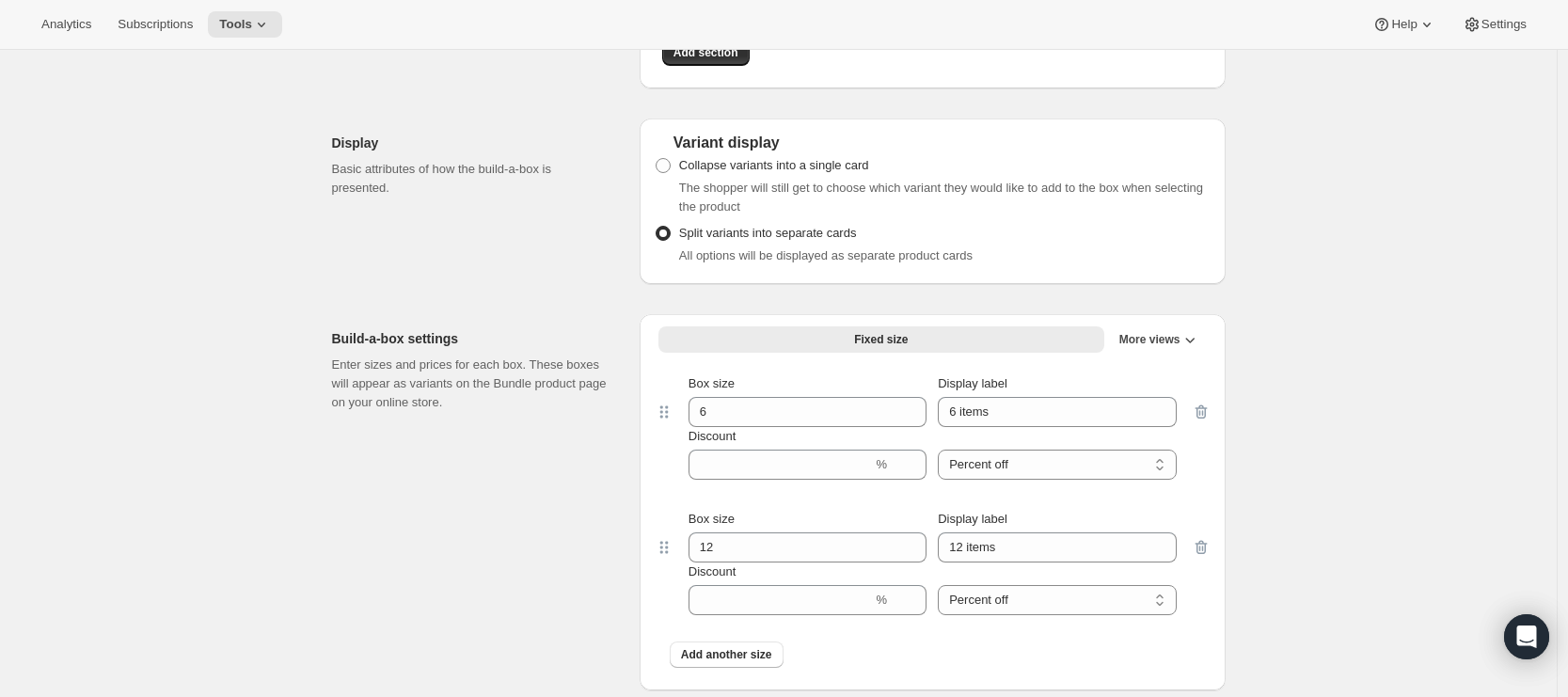
click at [1187, 338] on button "More views" at bounding box center [1157, 340] width 99 height 26
click at [1190, 349] on icon "More views" at bounding box center [1190, 340] width 19 height 19
click at [1196, 348] on icon "More views" at bounding box center [1190, 340] width 19 height 19
click at [1344, 276] on div "Edit Bundle. This page is ready Edit Bundle Analytics Open Build-a-box More act…" at bounding box center [778, 171] width 1557 height 2663
click at [934, 353] on button "Fixed size" at bounding box center [881, 340] width 446 height 26
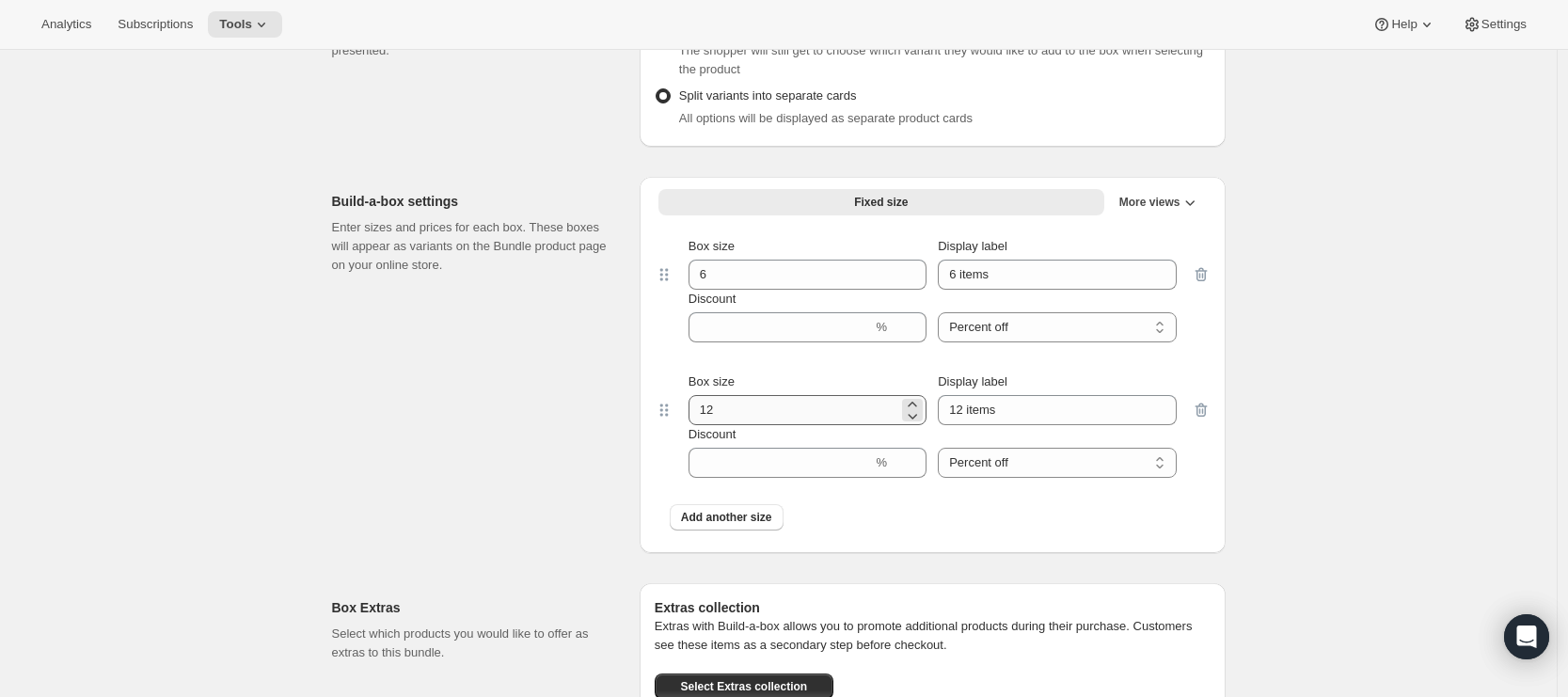
scroll to position [1361, 0]
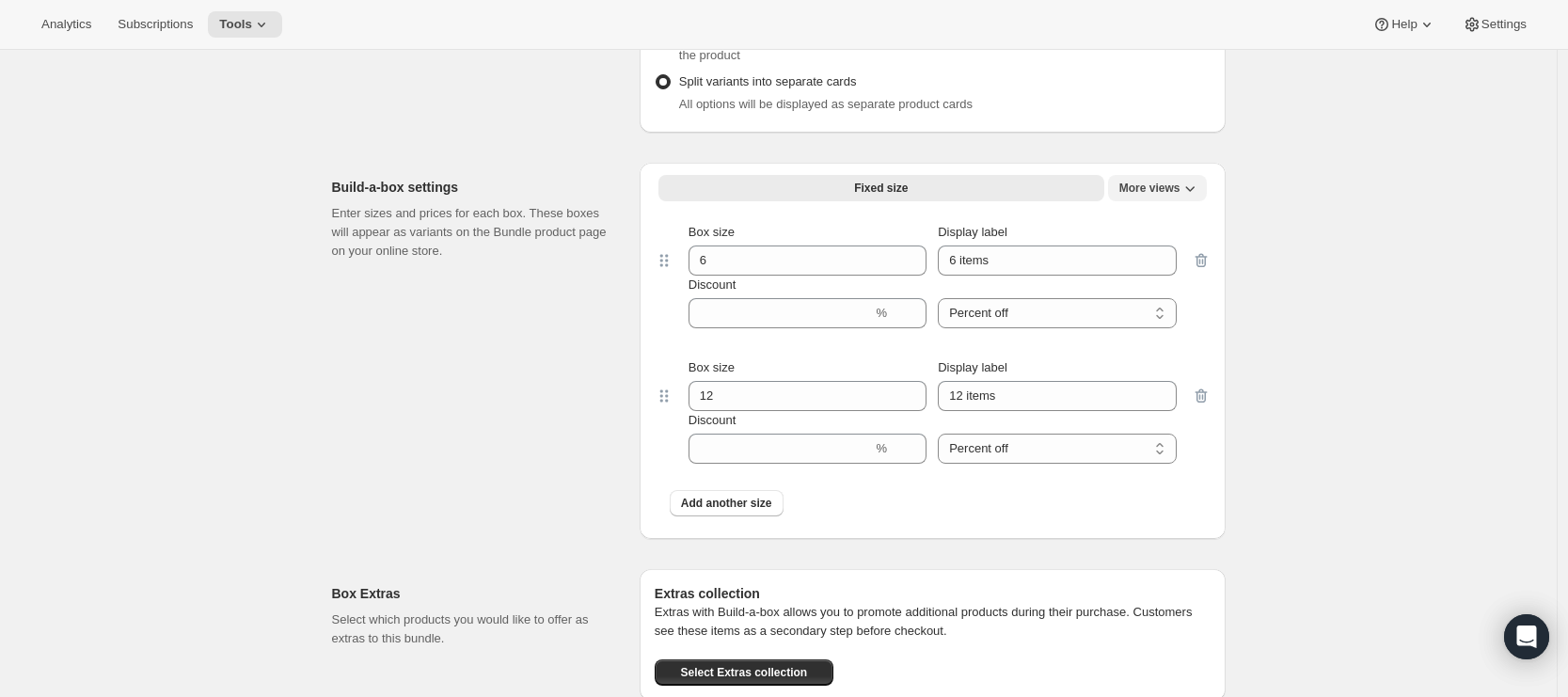
click at [1204, 198] on button "More views" at bounding box center [1157, 189] width 99 height 26
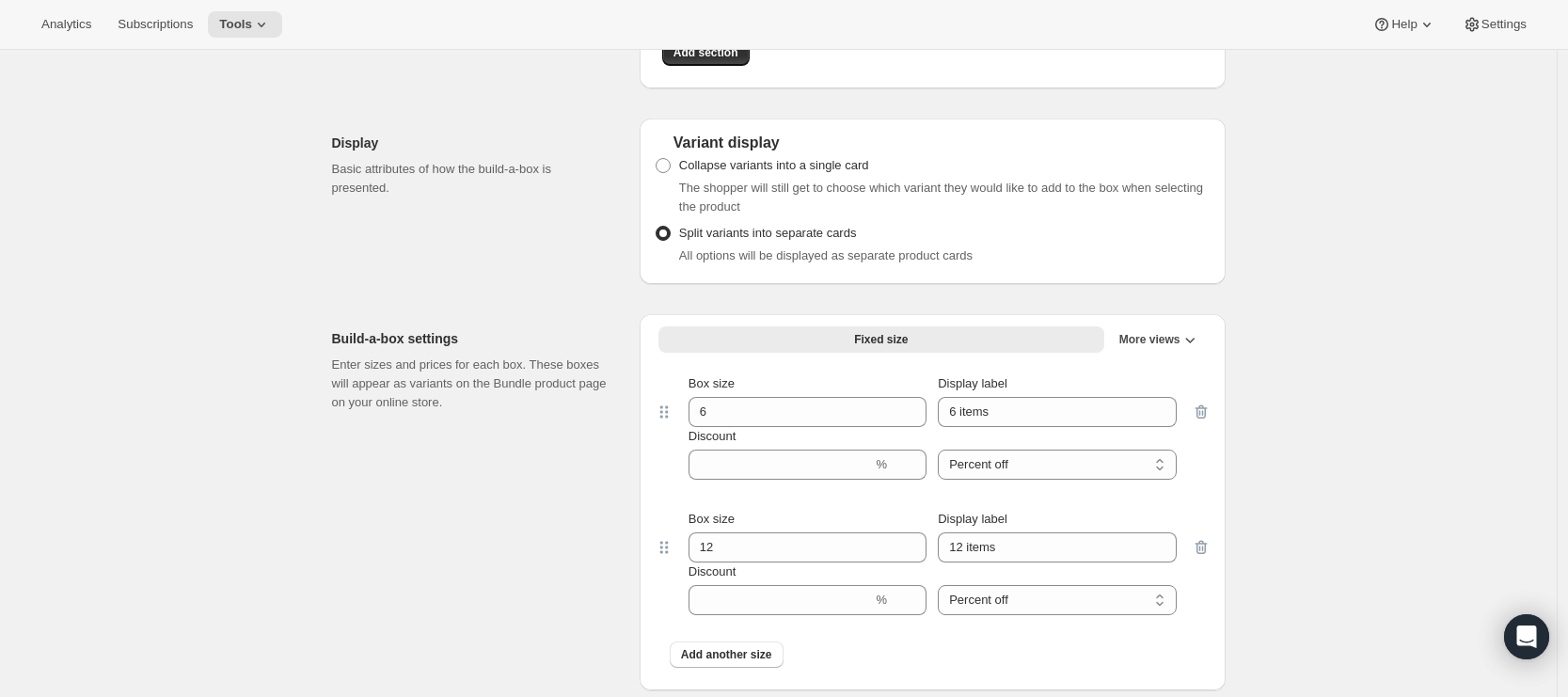
click at [1181, 353] on button "More views" at bounding box center [1157, 340] width 99 height 26
click at [1184, 349] on icon "More views" at bounding box center [1190, 340] width 19 height 19
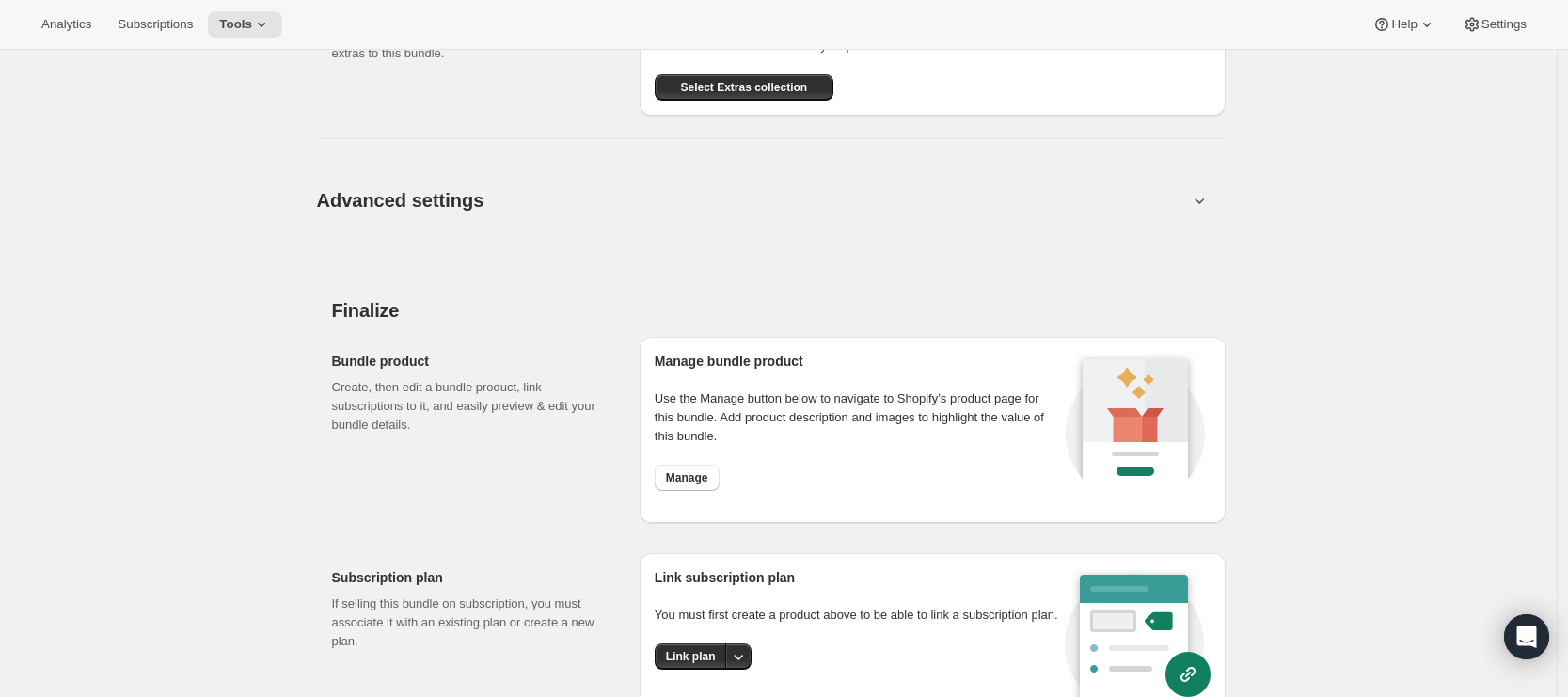
scroll to position [1966, 0]
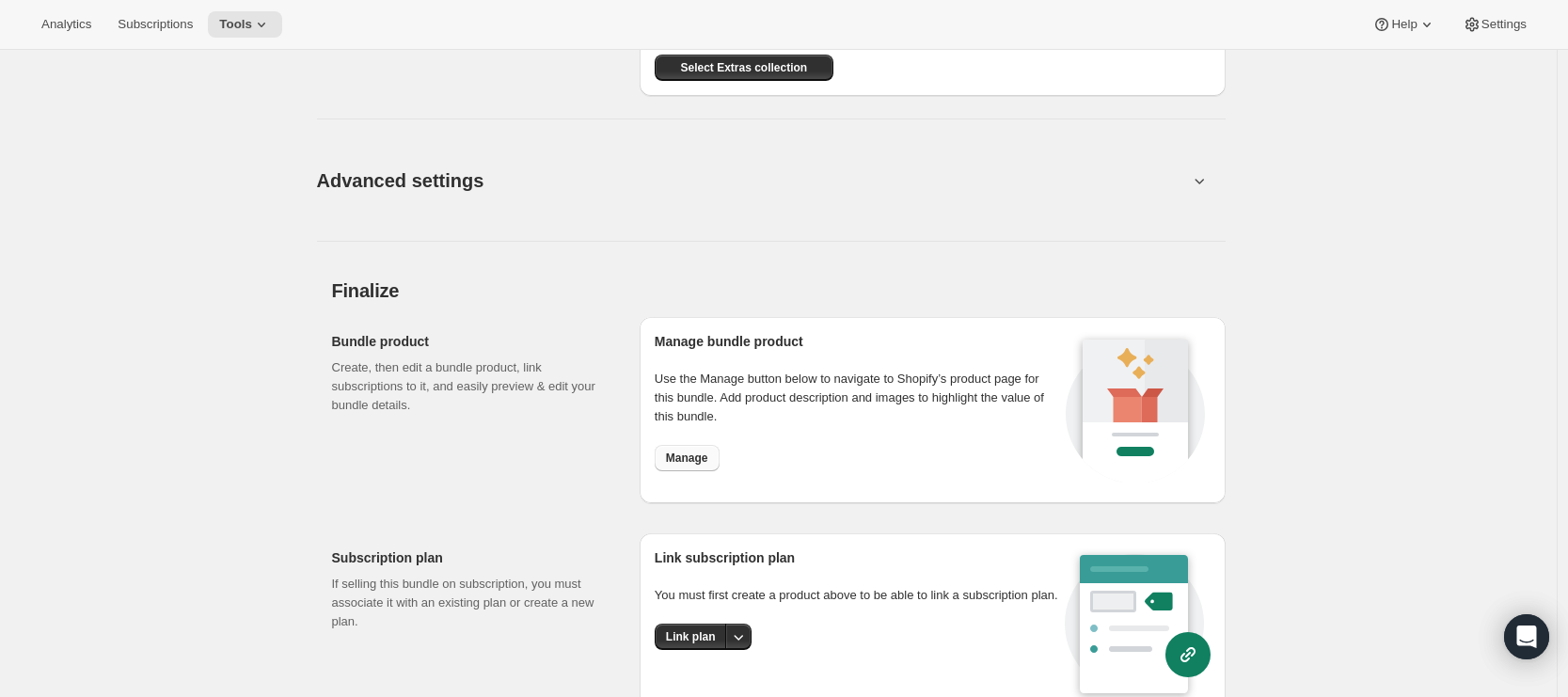
click at [698, 466] on span "Manage" at bounding box center [686, 458] width 42 height 15
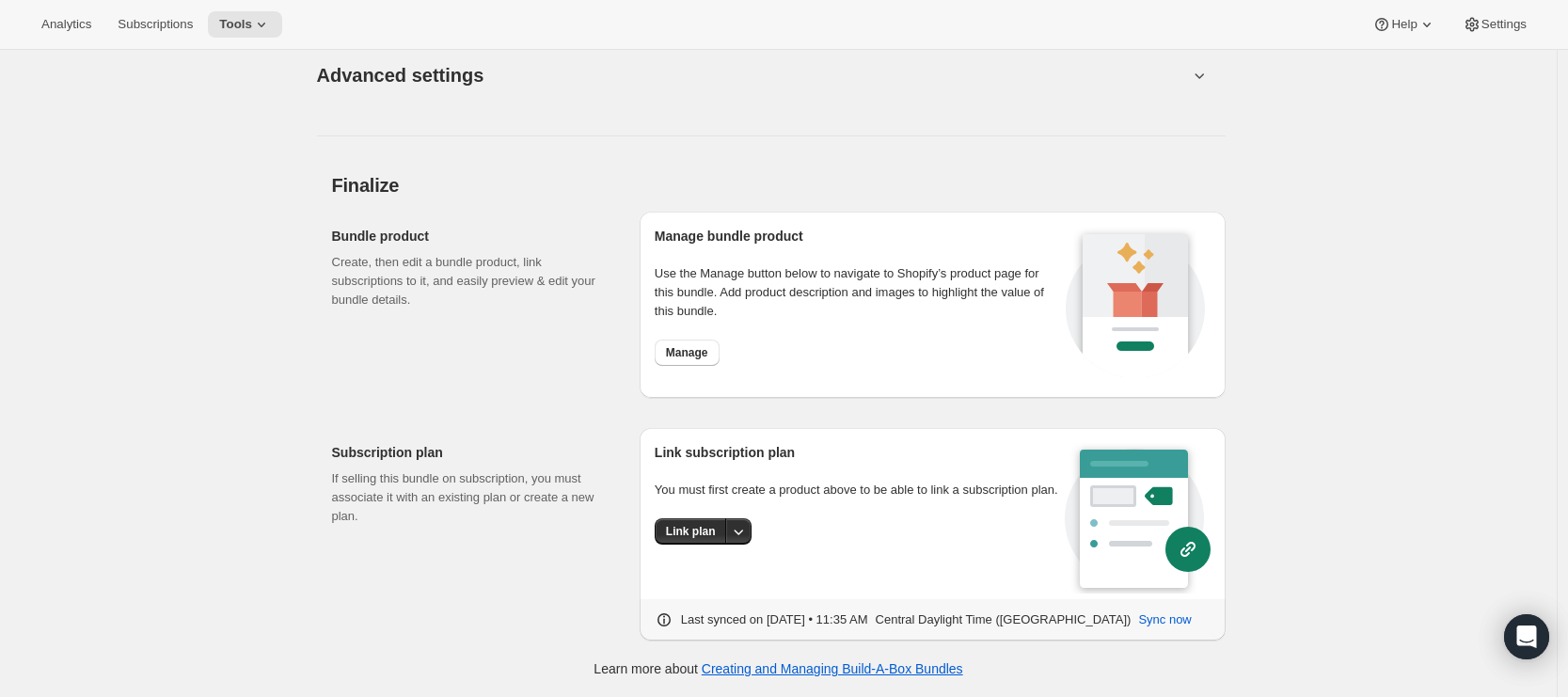
scroll to position [2079, 0]
click at [702, 539] on span "Link plan" at bounding box center [690, 532] width 50 height 15
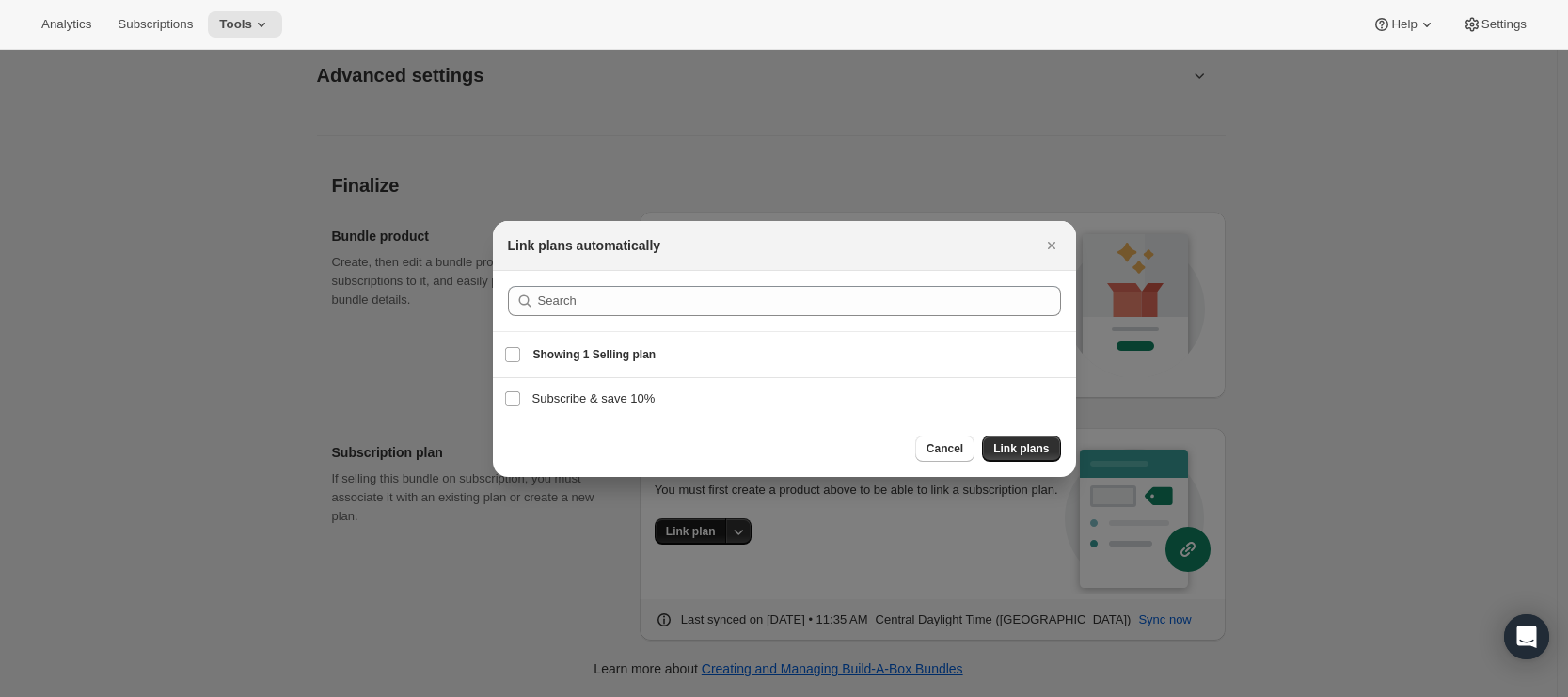
scroll to position [0, 0]
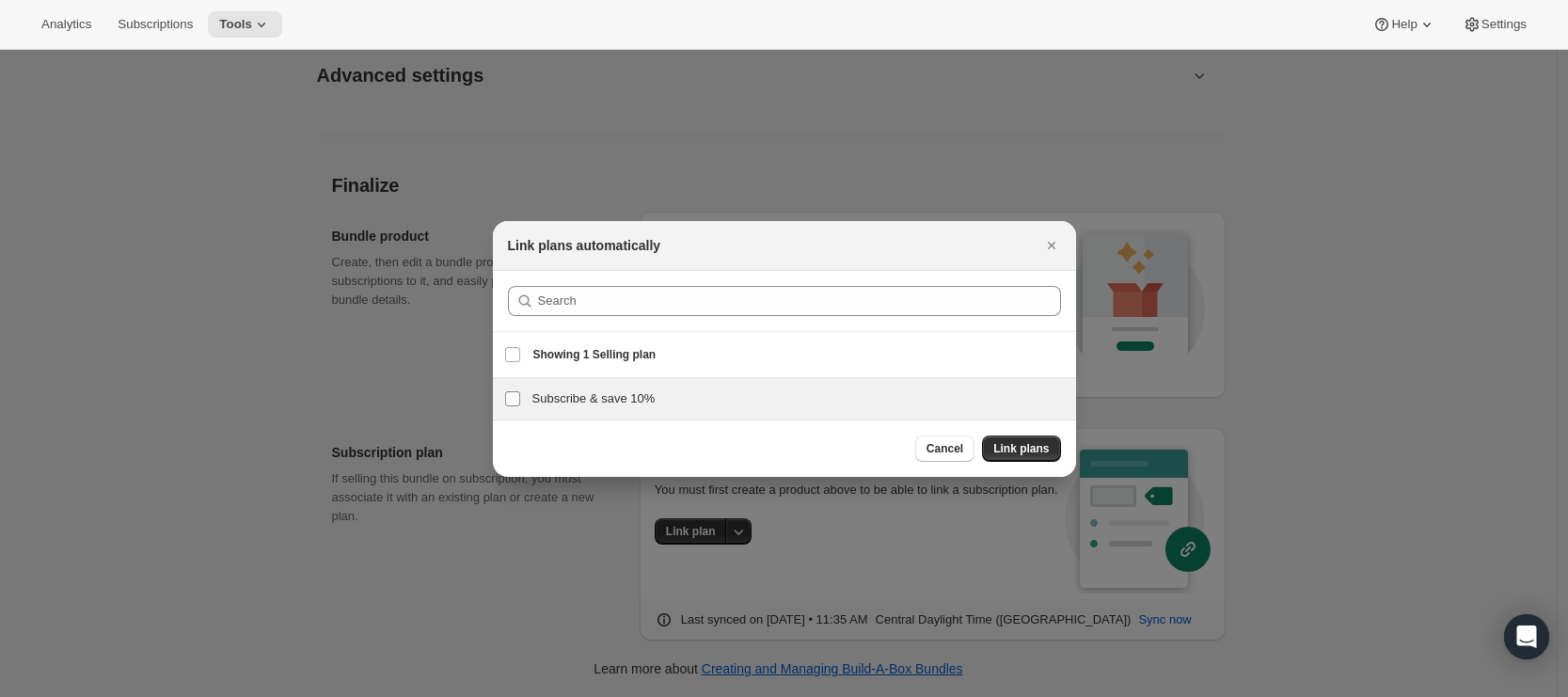
click at [518, 397] on input "Subscribe & save 10%" at bounding box center [513, 399] width 15 height 15
checkbox input "true"
click at [1040, 451] on span "Link plans" at bounding box center [1020, 449] width 56 height 15
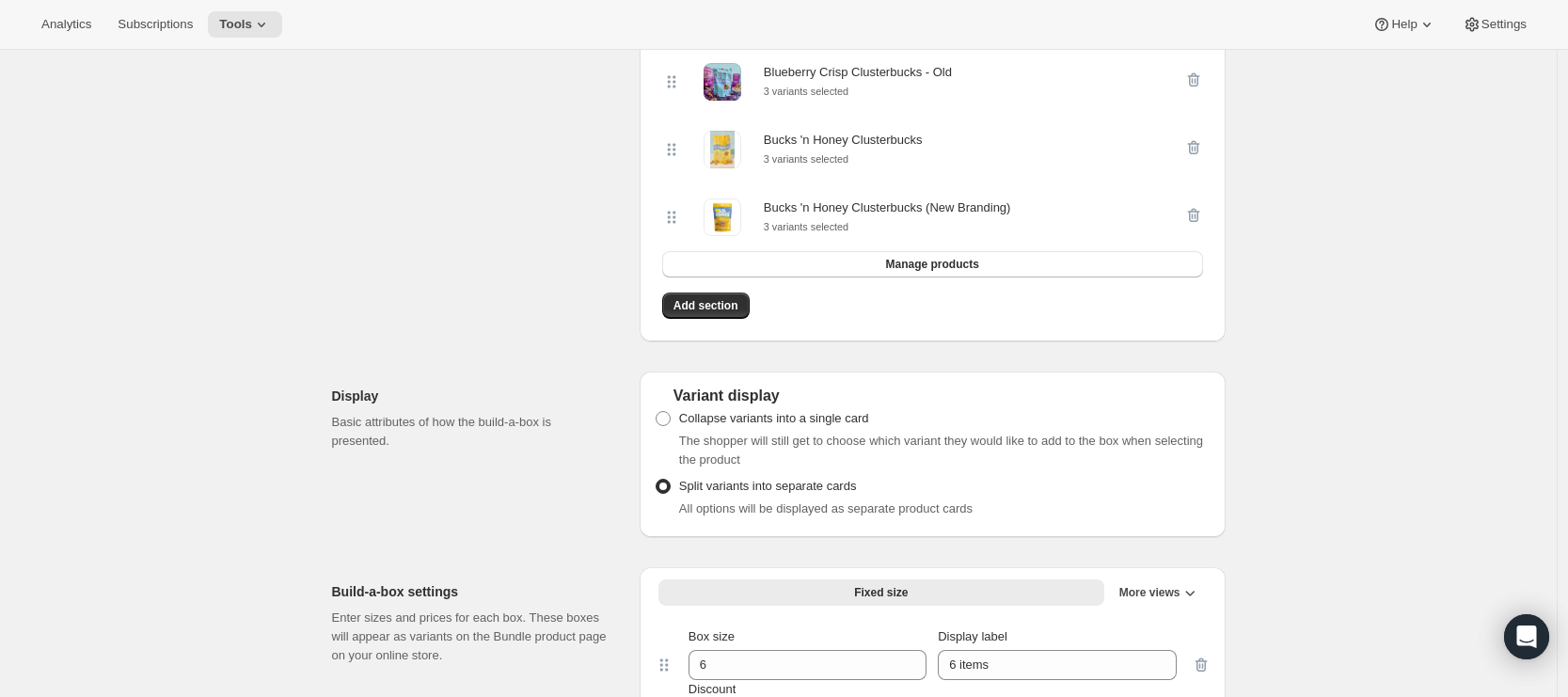
scroll to position [975, 0]
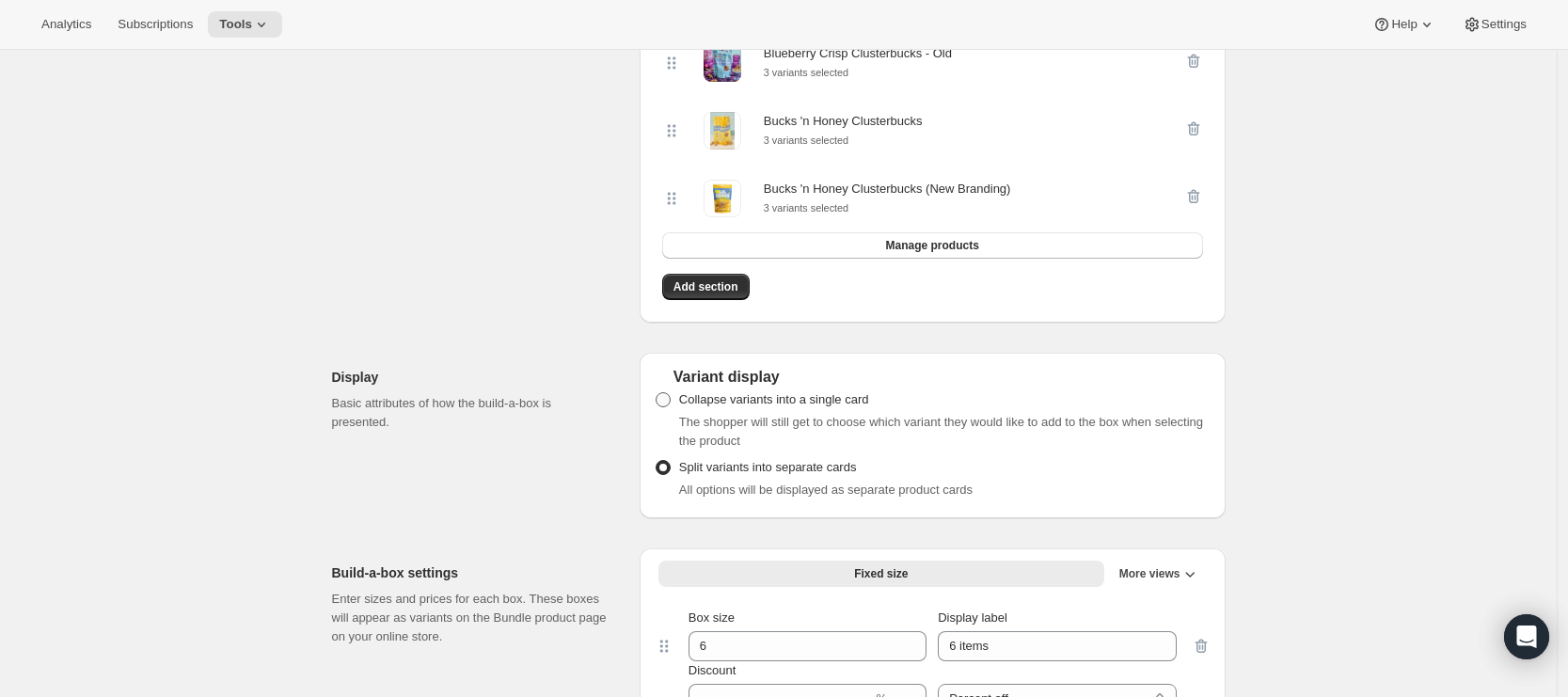
click at [665, 407] on span at bounding box center [663, 400] width 15 height 15
click at [656, 393] on input "Collapse variants into a single card" at bounding box center [655, 392] width 1 height 1
radio input "true"
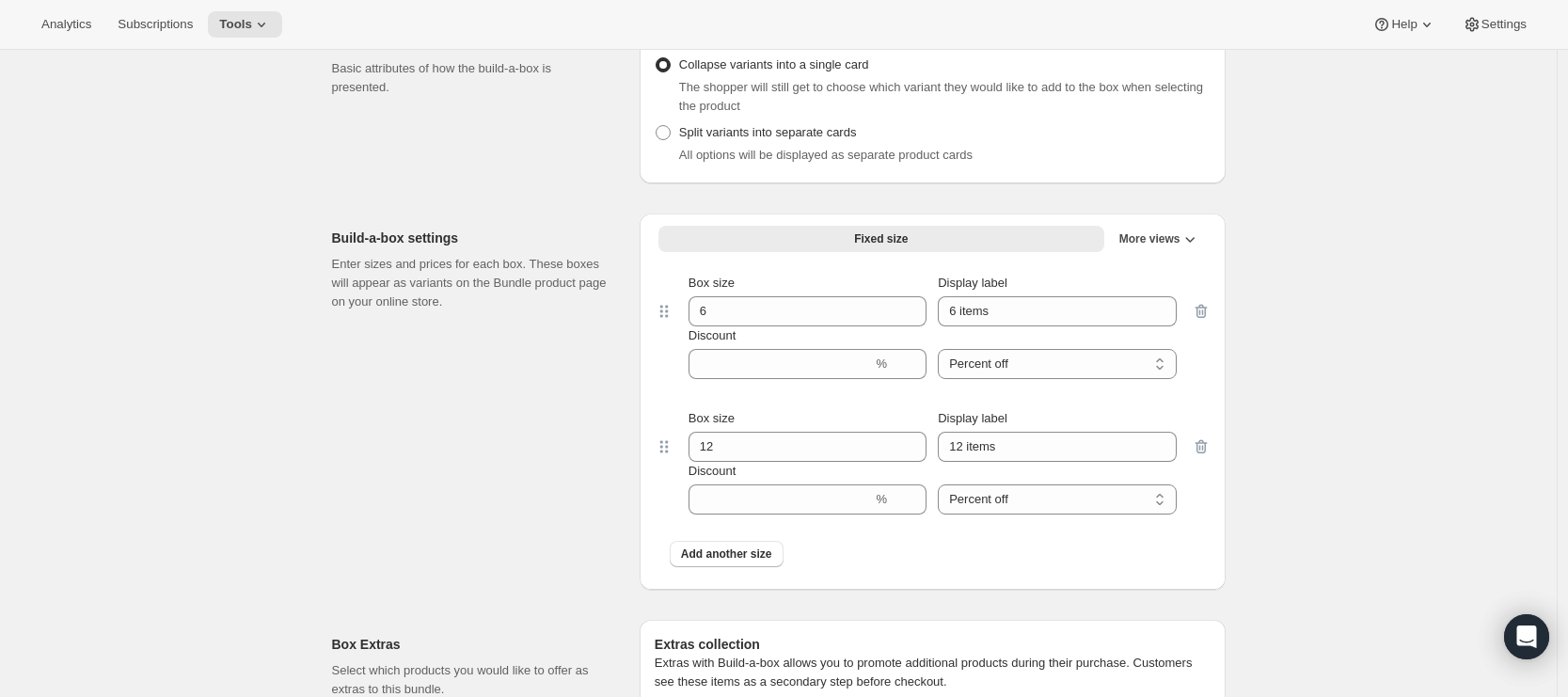
scroll to position [1321, 0]
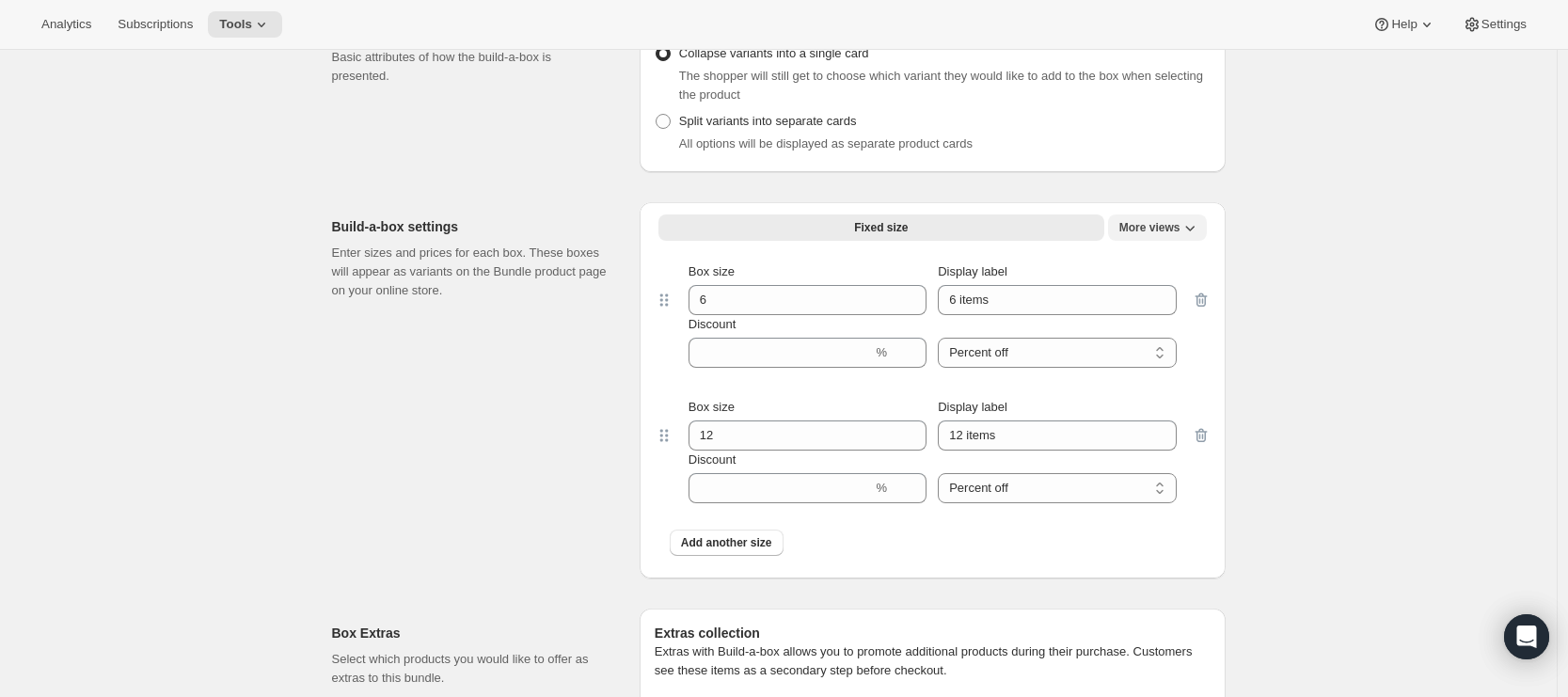
click at [1180, 235] on span "More views" at bounding box center [1149, 227] width 61 height 15
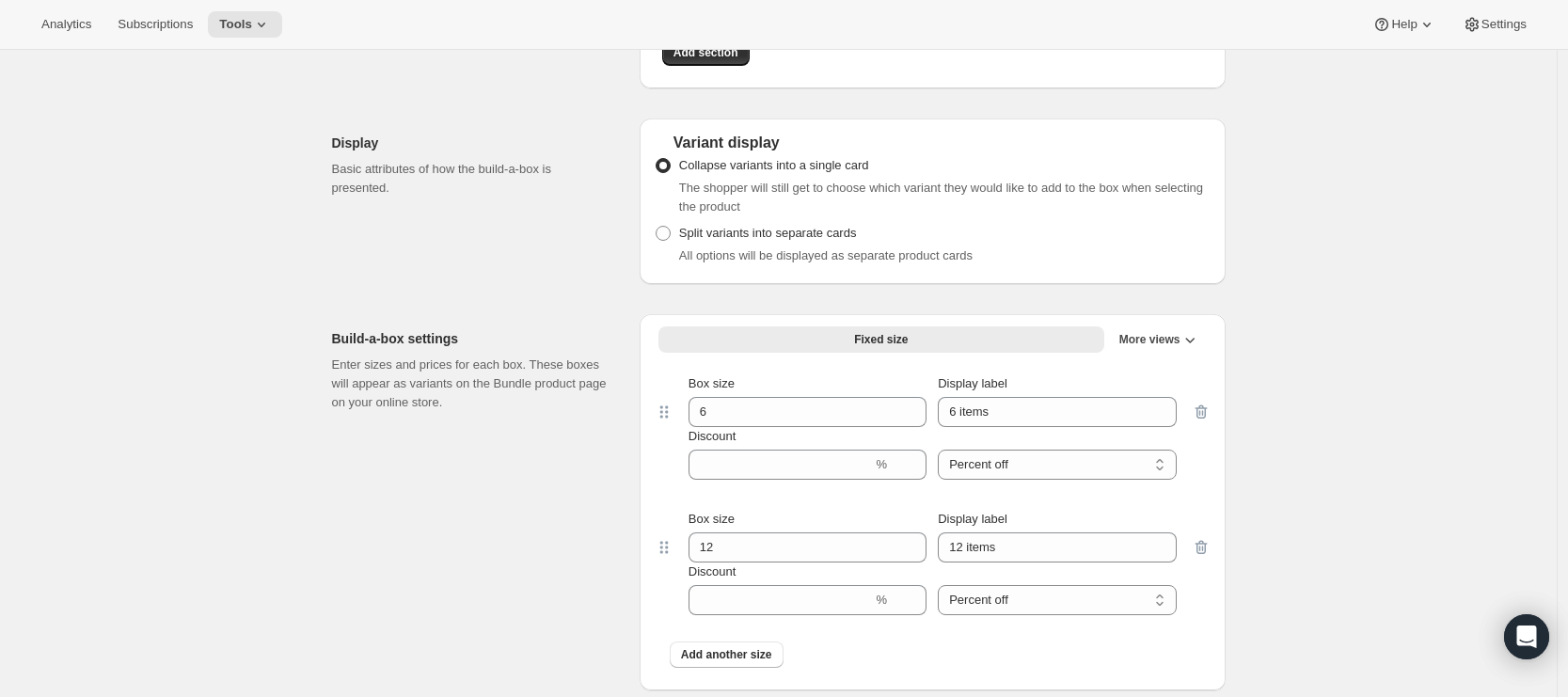
click at [990, 324] on div "Fixed size Min-Max More views Fixed size More views Box size 6 Display label 6 …" at bounding box center [932, 502] width 586 height 376
click at [876, 347] on span "Fixed size" at bounding box center [881, 340] width 54 height 15
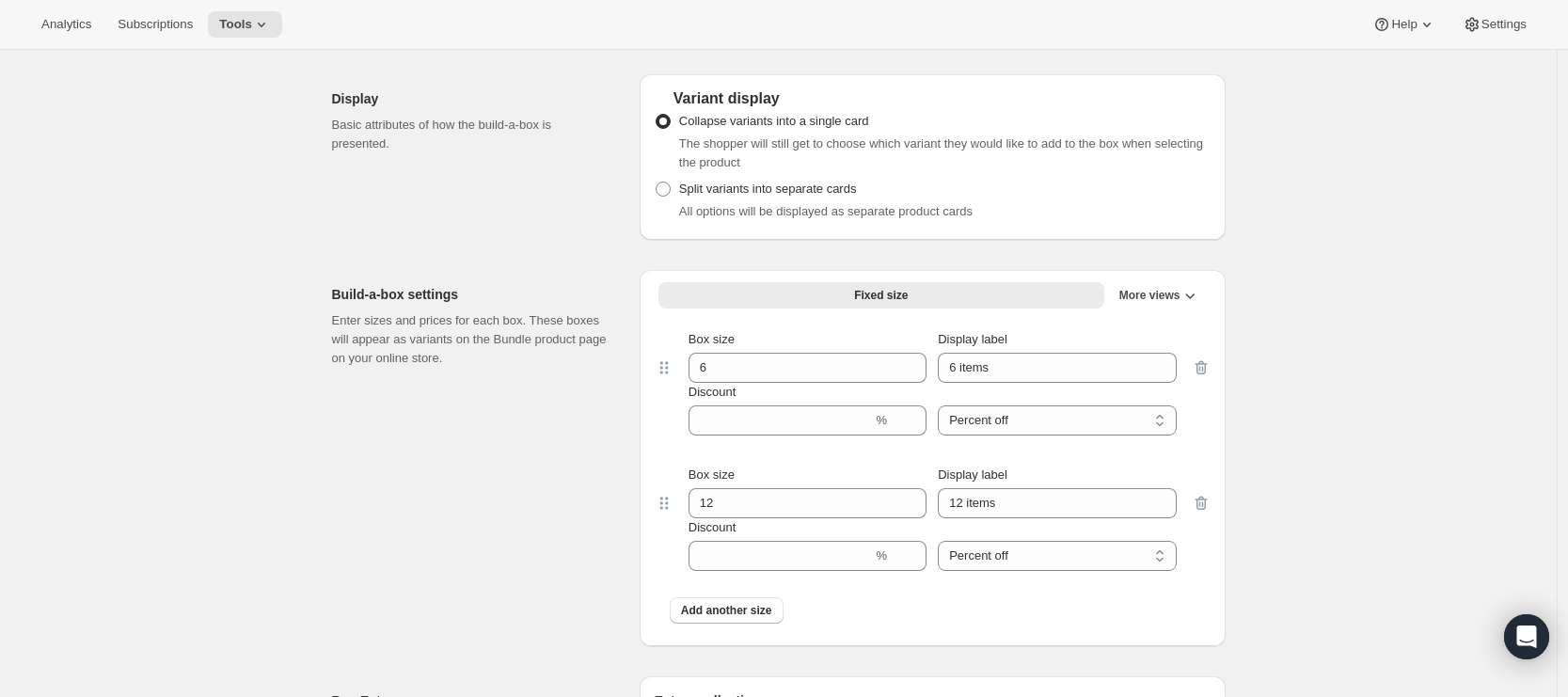
scroll to position [1354, 0]
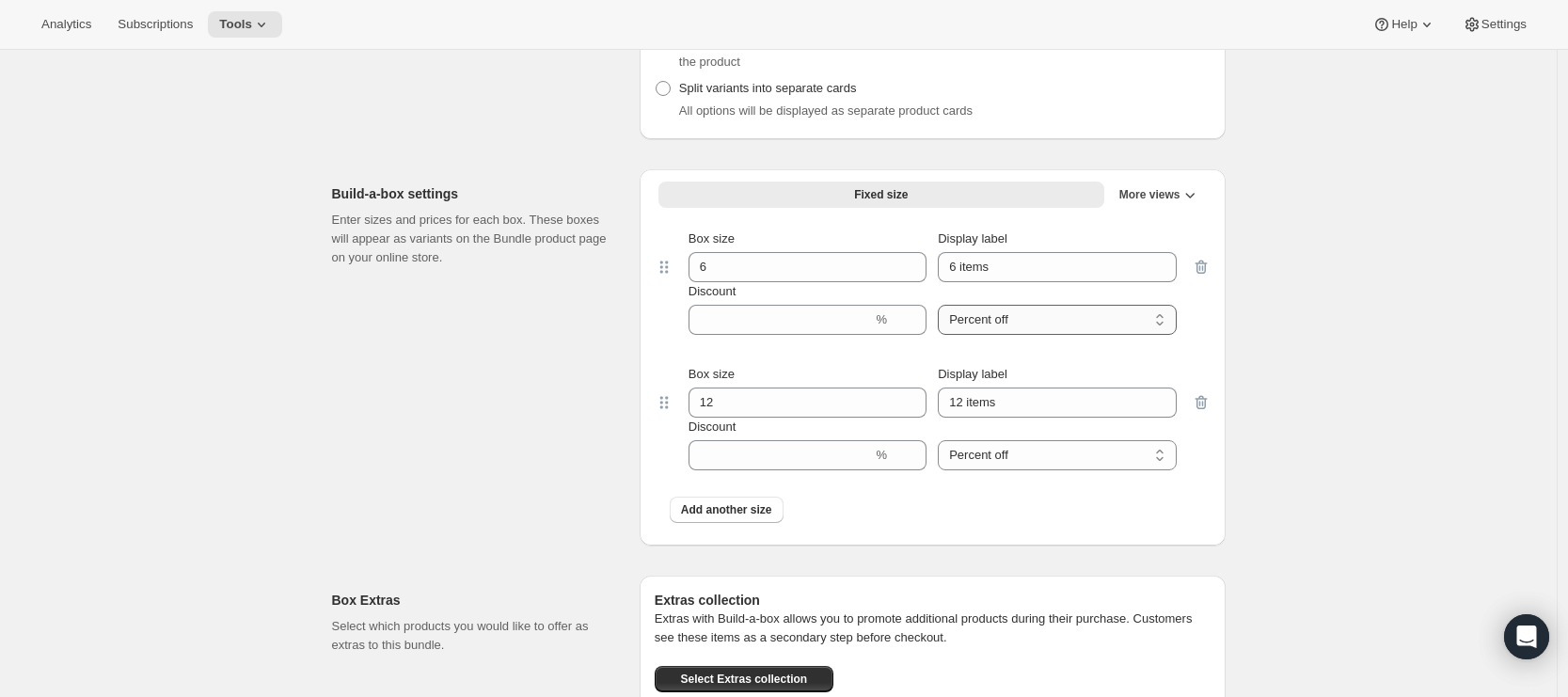
click at [1011, 330] on select "Percent off Amount off" at bounding box center [1056, 320] width 238 height 30
click at [707, 518] on span "Add another size" at bounding box center [726, 510] width 91 height 15
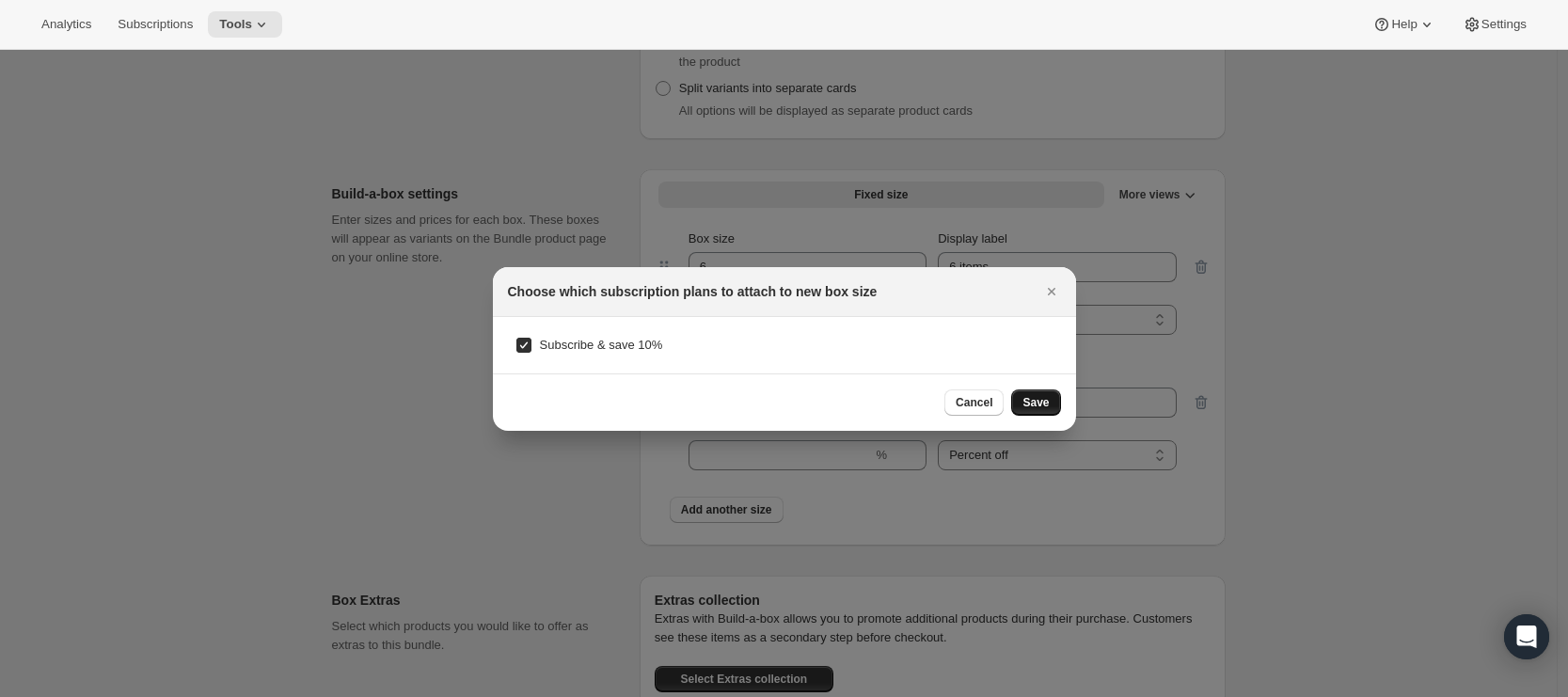
click at [1034, 405] on span "Save" at bounding box center [1035, 403] width 26 height 15
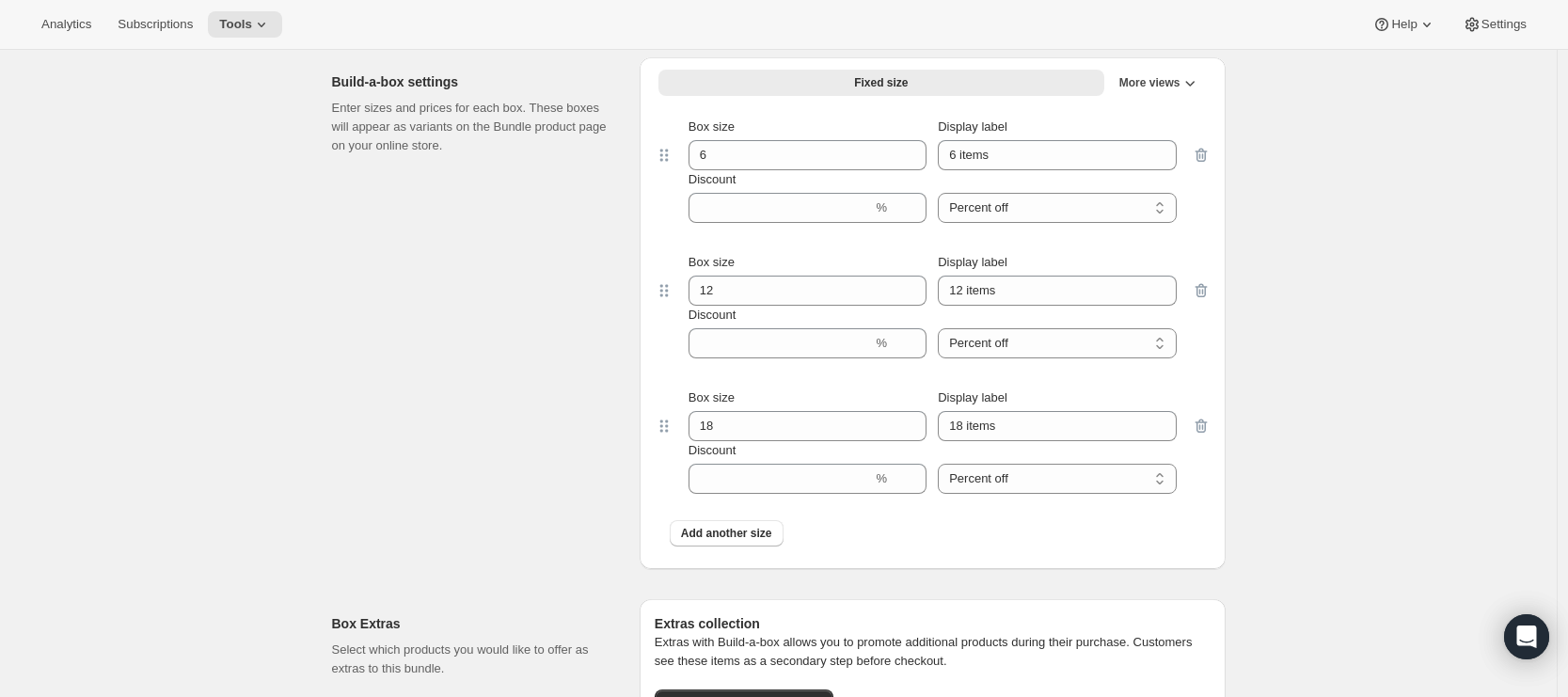
scroll to position [1493, 0]
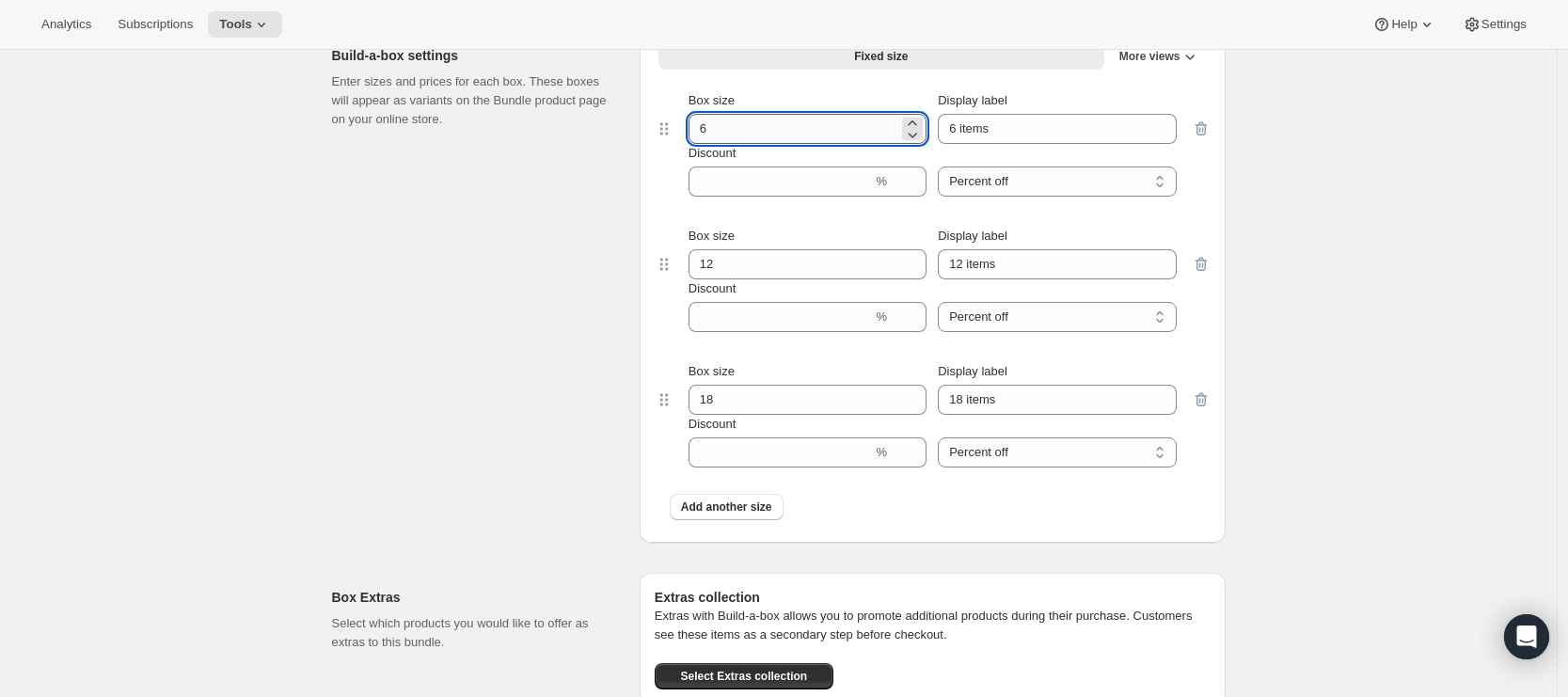
click at [773, 132] on input "6" at bounding box center [793, 129] width 209 height 30
type input "4"
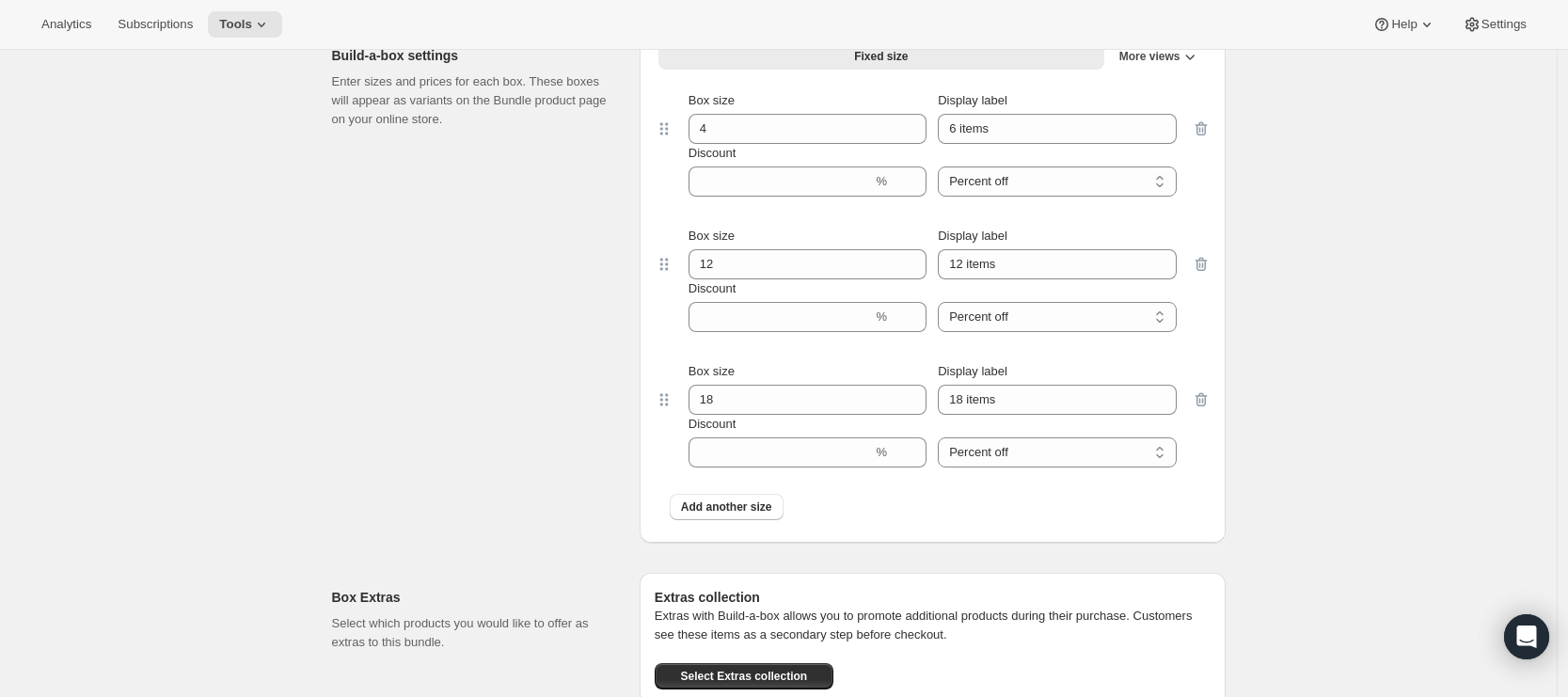
click at [656, 180] on div "Fixed size Min-Max More views Fixed size More views Box size 4 Display label 6 …" at bounding box center [932, 287] width 586 height 512
click at [751, 274] on input "12" at bounding box center [793, 264] width 209 height 30
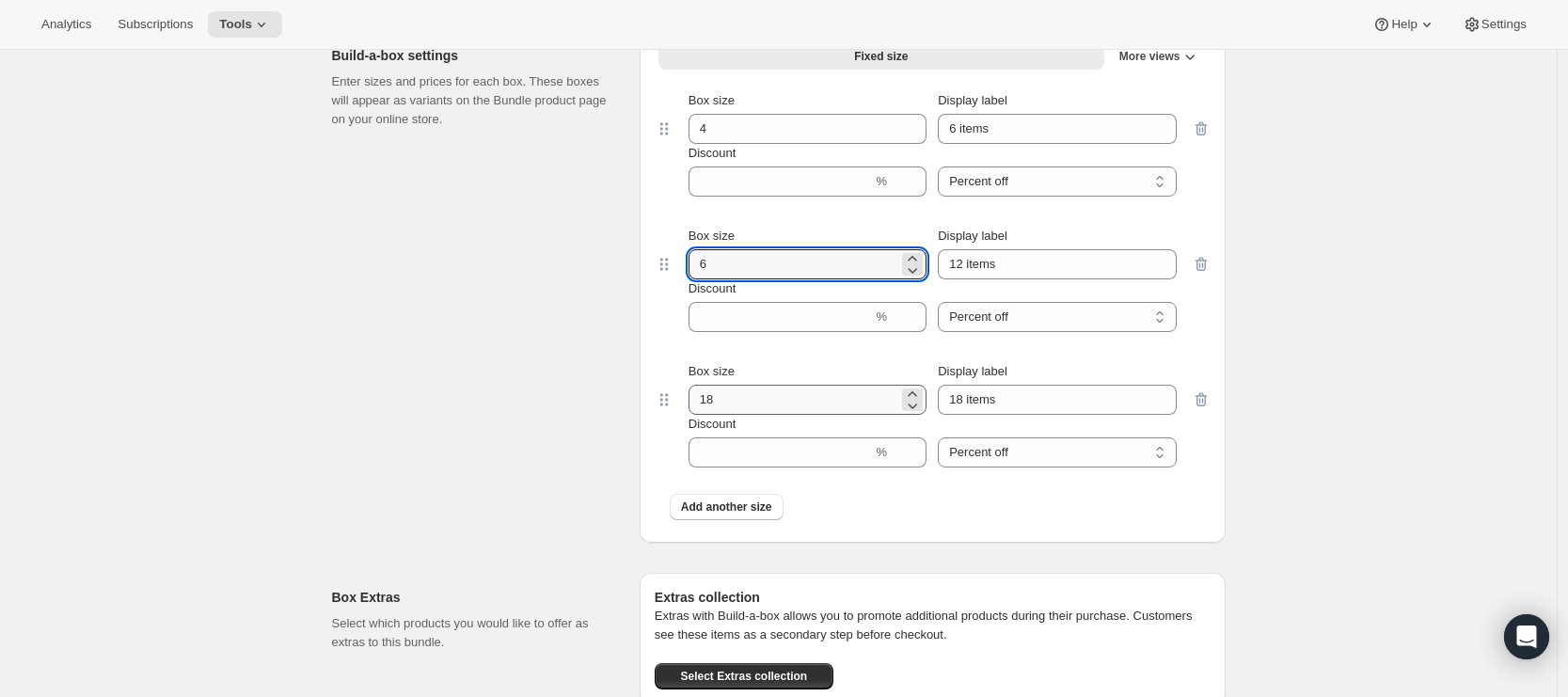
type input "6"
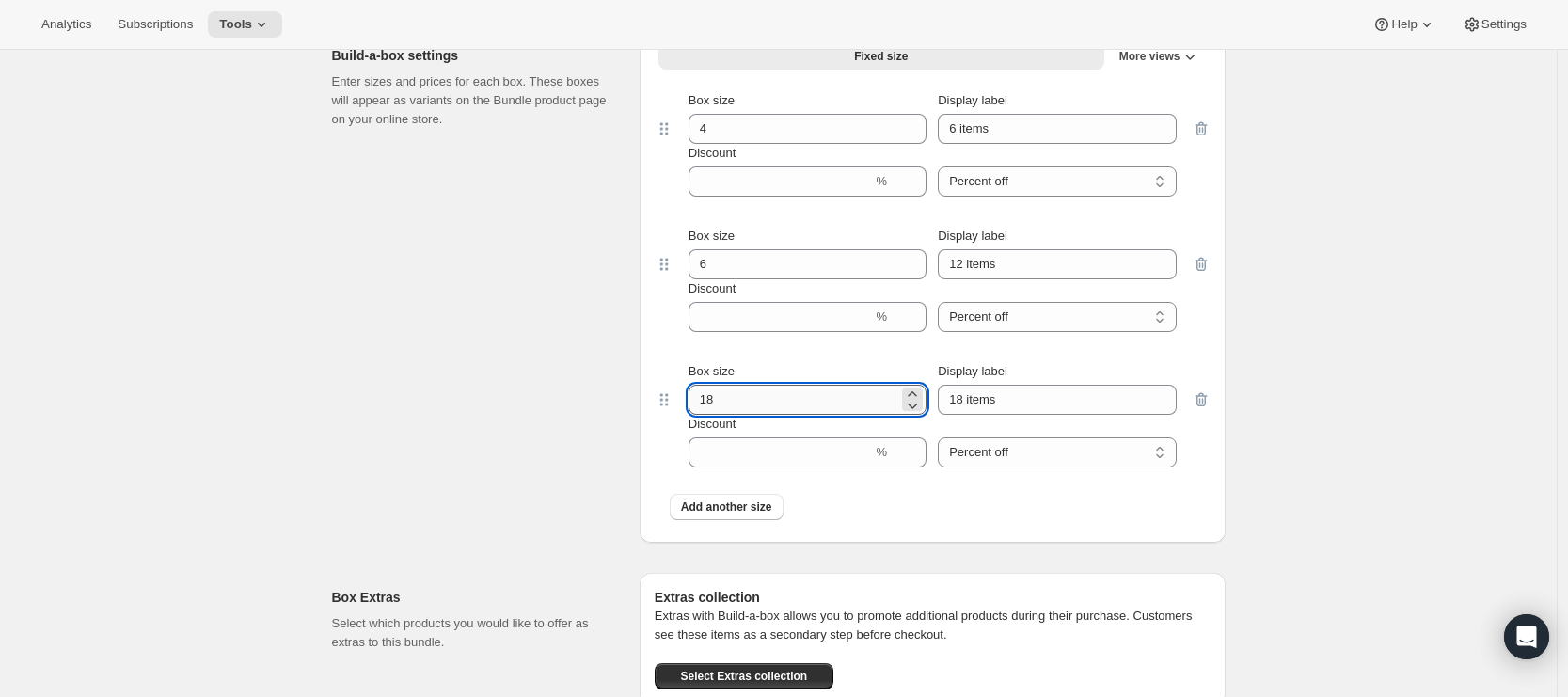
click at [739, 410] on input "18" at bounding box center [793, 400] width 209 height 30
type input "8"
click at [638, 409] on div "Build-a-box settings Enter sizes and prices for each box. These boxes will appe…" at bounding box center [778, 279] width 893 height 527
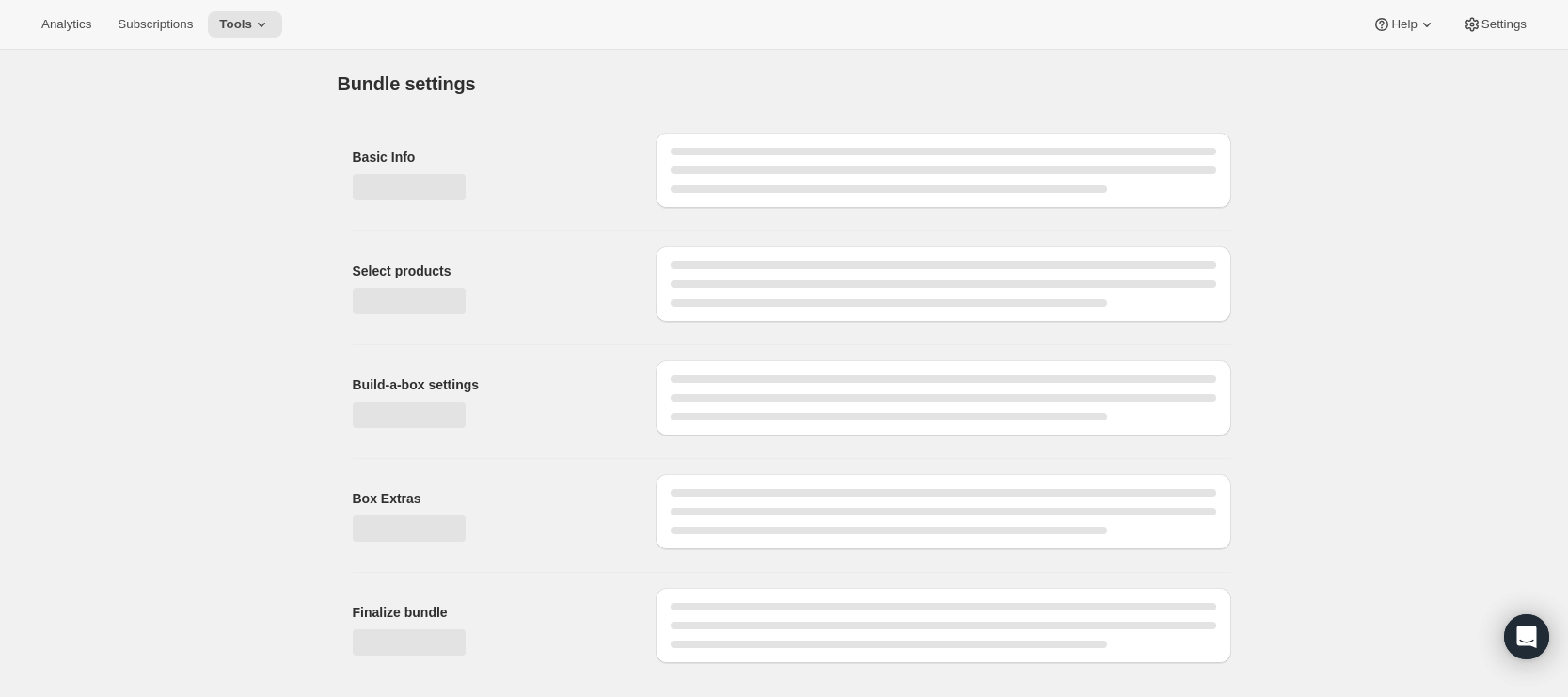
scroll to position [0, 0]
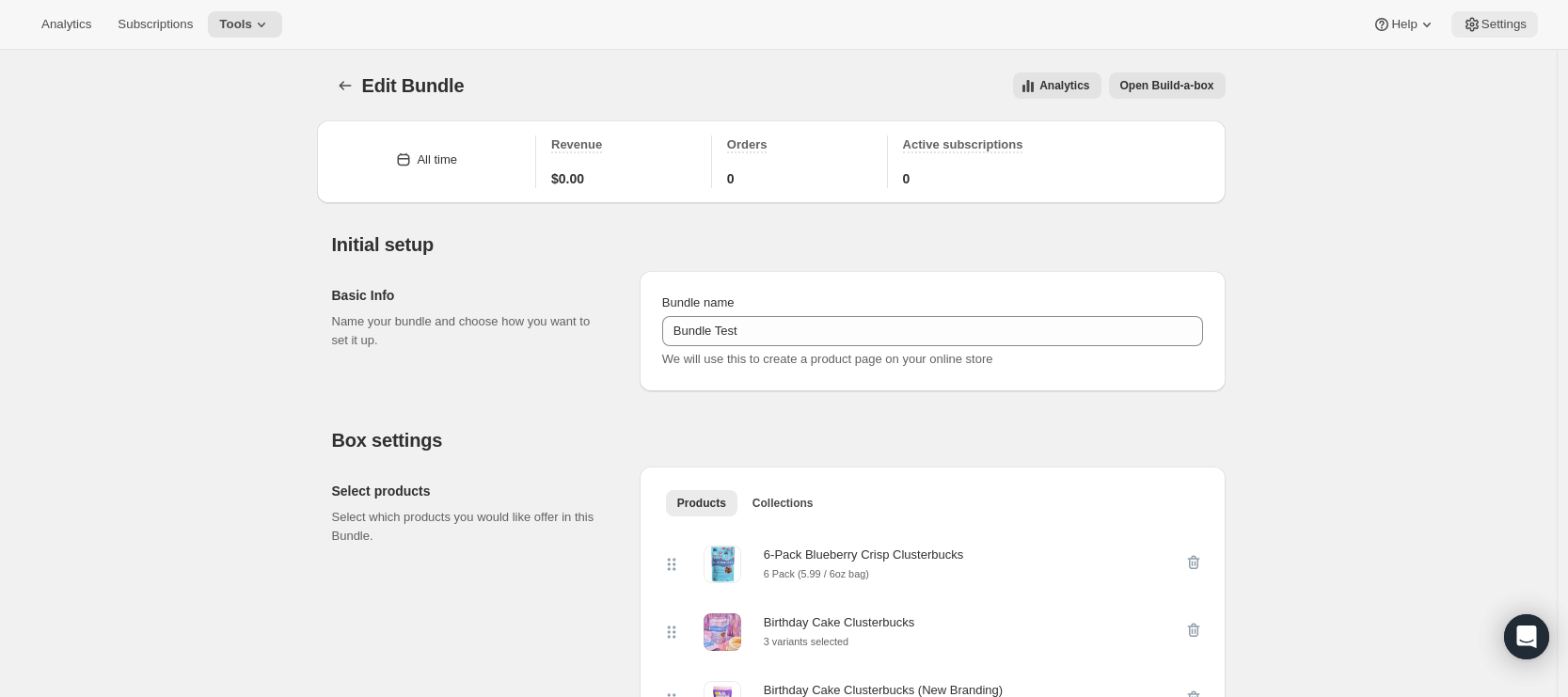
click at [1530, 37] on button "Settings" at bounding box center [1494, 25] width 87 height 26
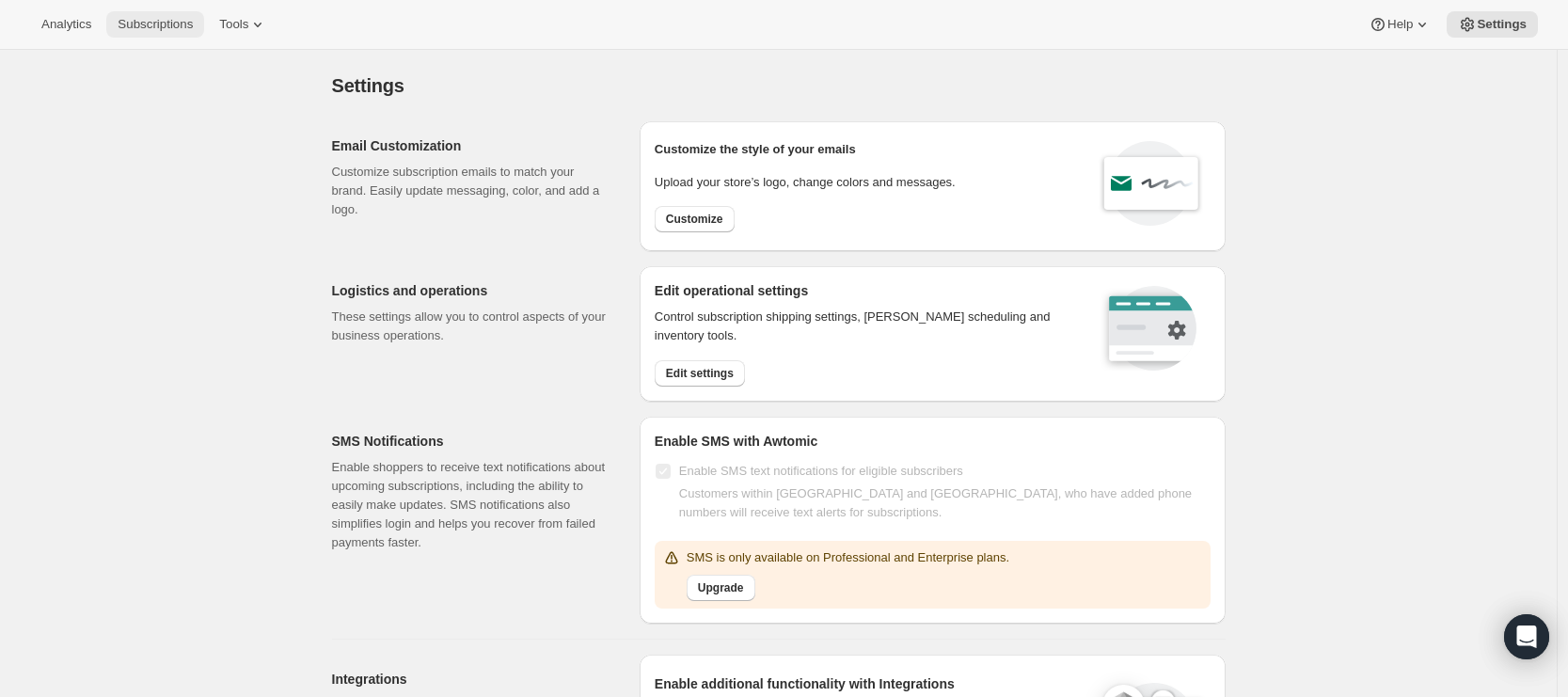
click at [134, 21] on span "Subscriptions" at bounding box center [156, 25] width 75 height 15
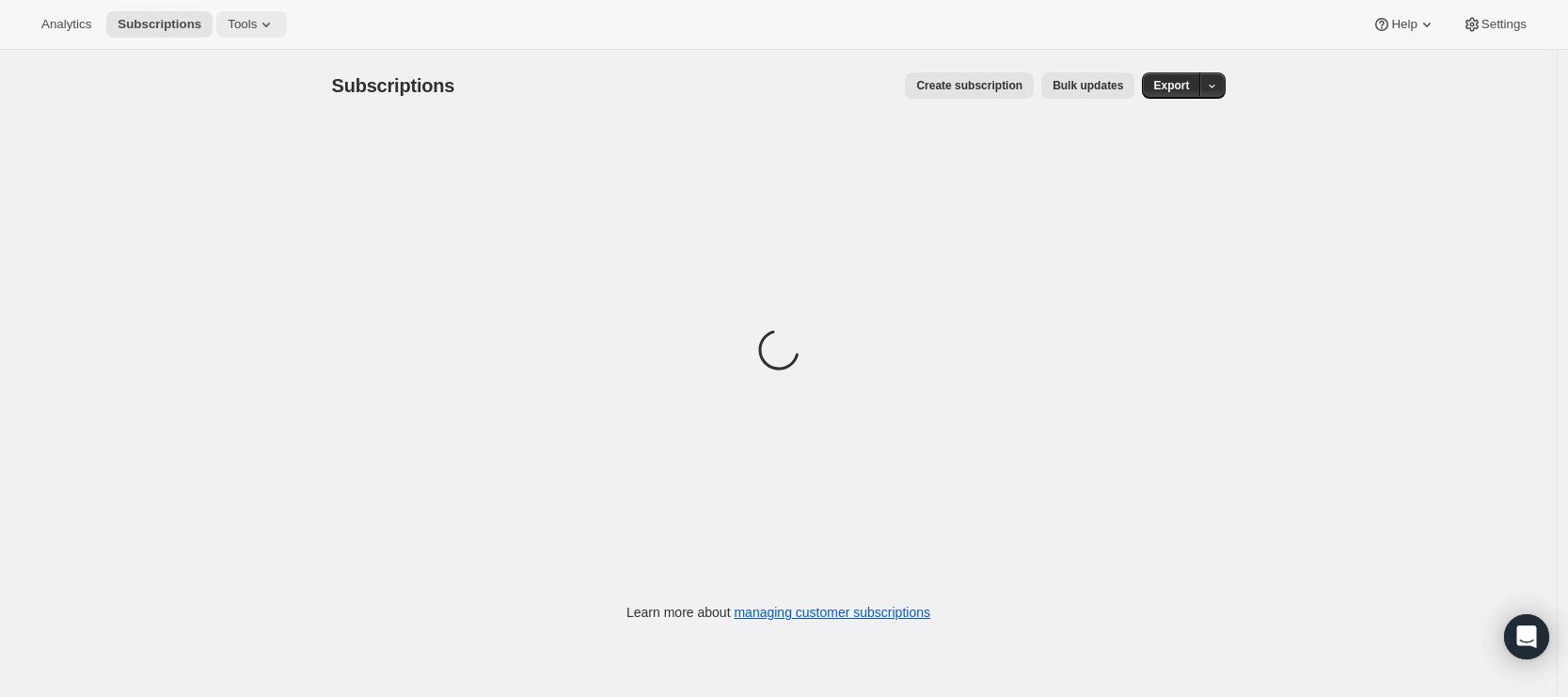
click at [253, 25] on span "Tools" at bounding box center [241, 25] width 29 height 15
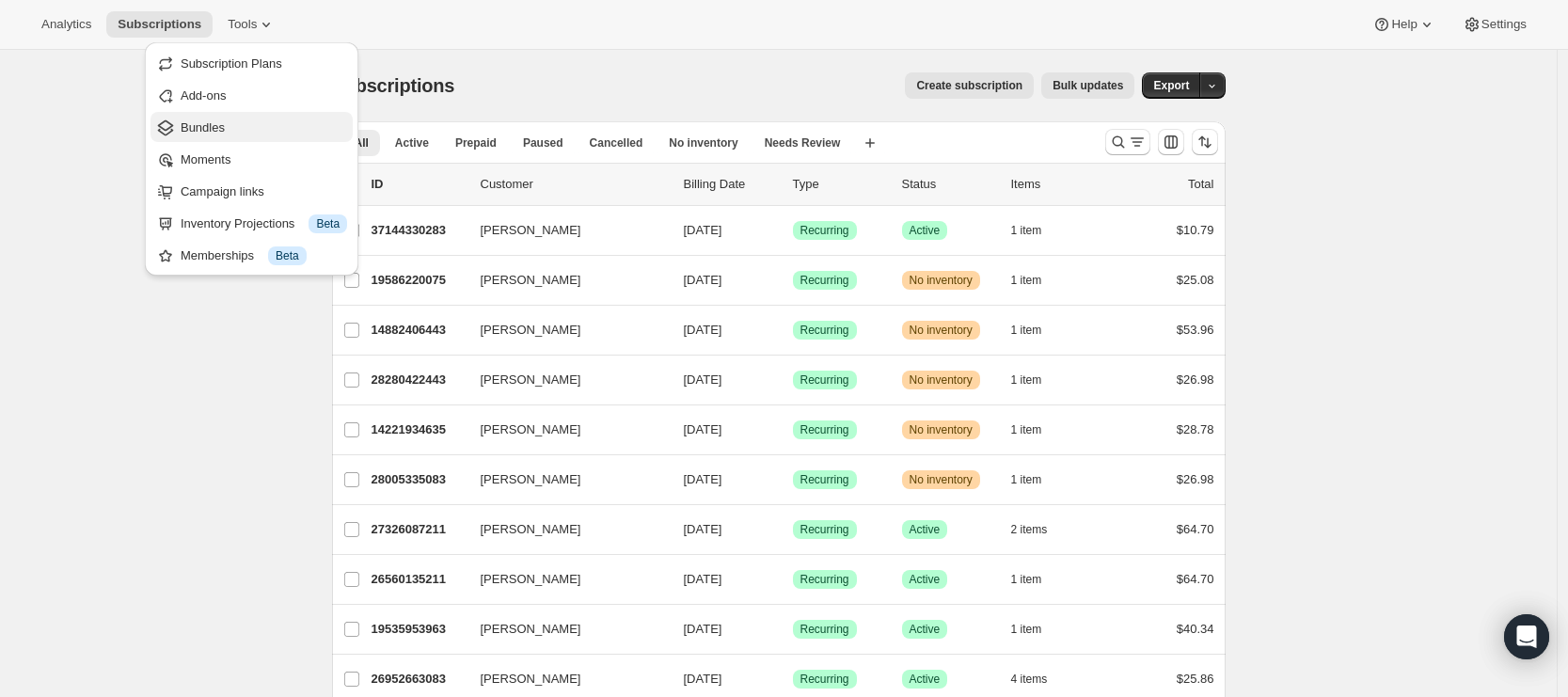
click at [237, 139] on button "Bundles" at bounding box center [252, 127] width 202 height 30
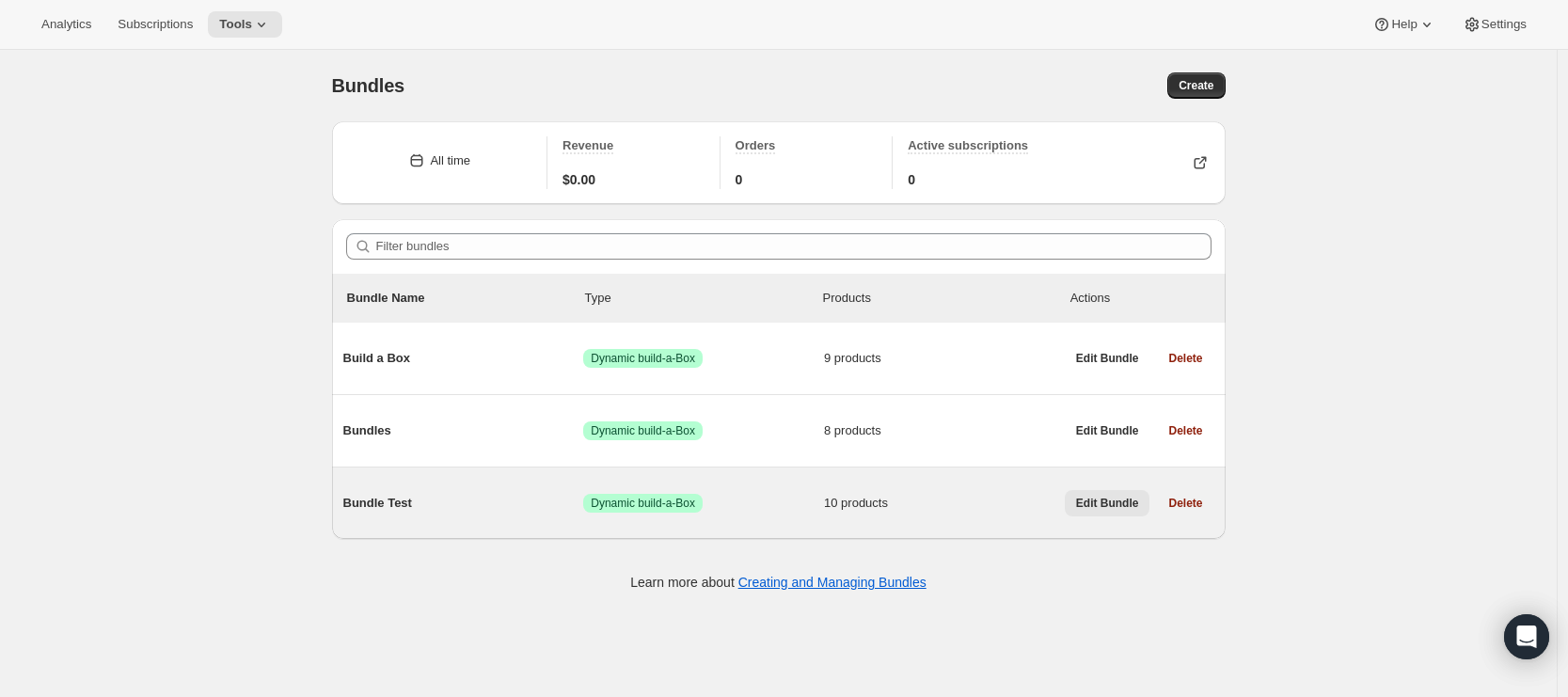
click at [1101, 504] on span "Edit Bundle" at bounding box center [1107, 504] width 63 height 15
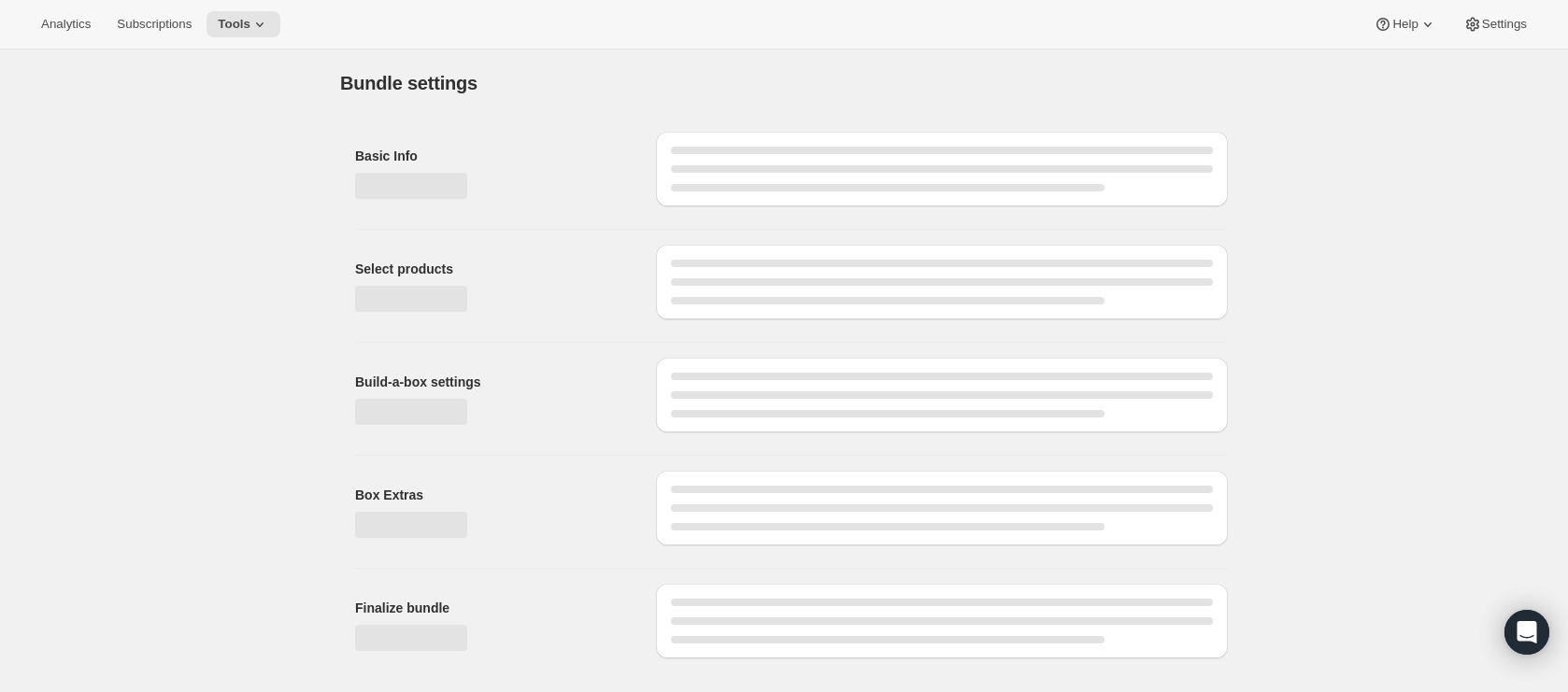
type input "Bundle Test"
radio input "true"
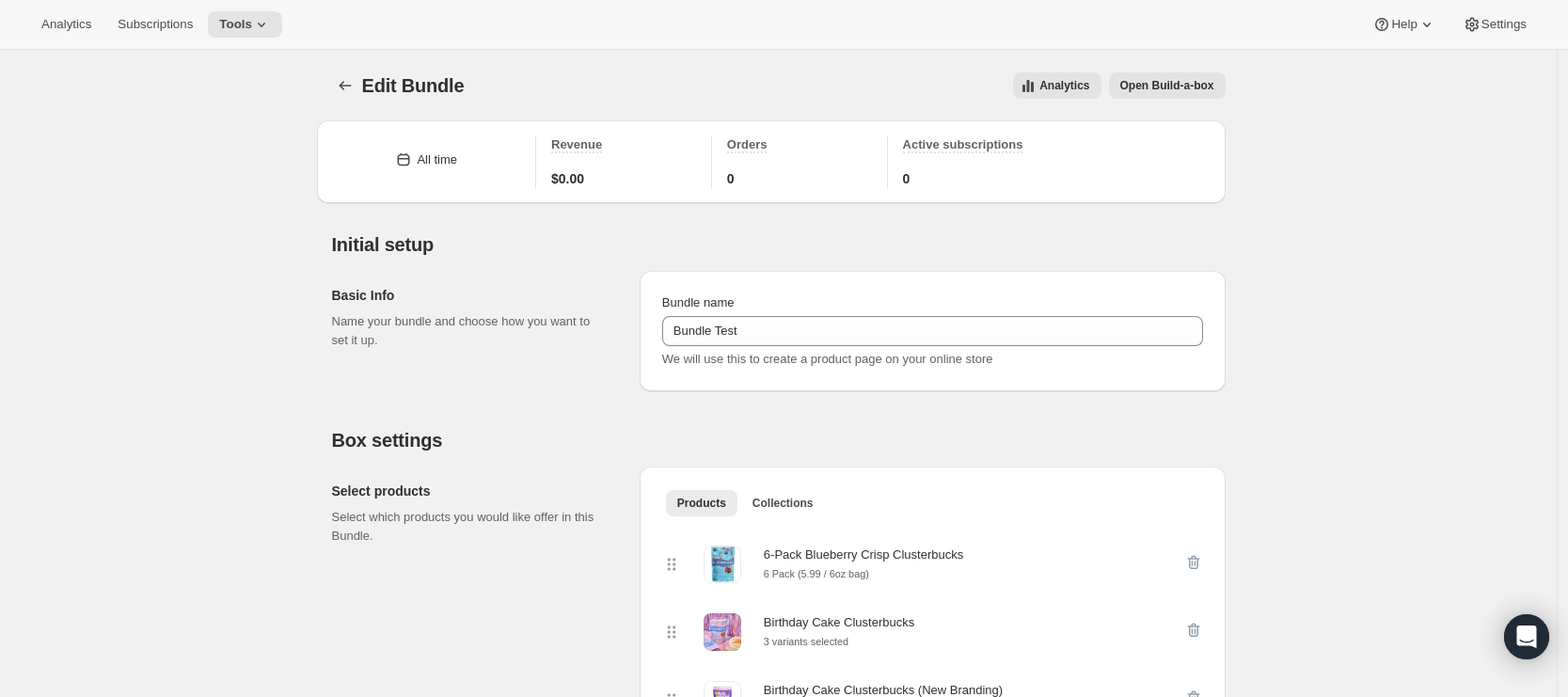
click at [523, 451] on h2 "Box settings" at bounding box center [778, 440] width 893 height 23
click at [263, 31] on icon at bounding box center [261, 25] width 19 height 19
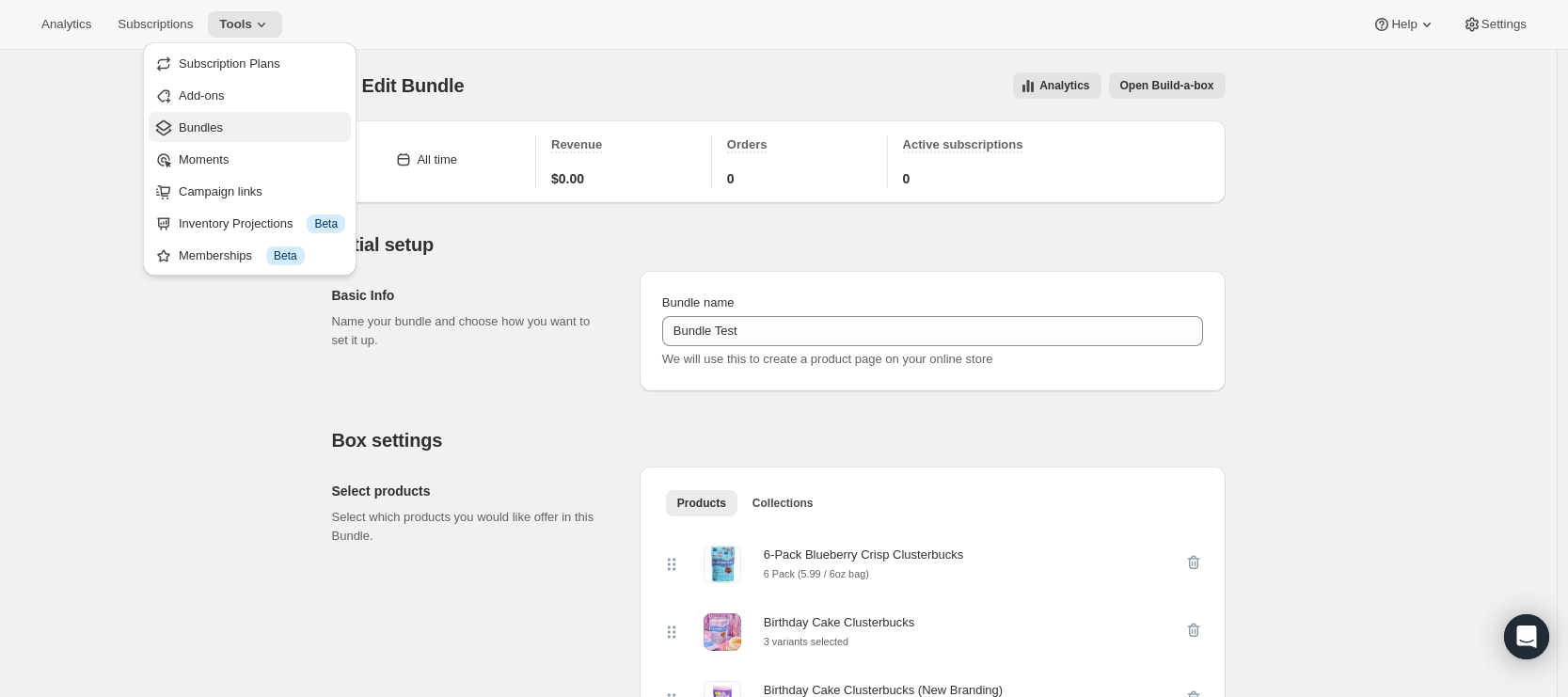
click at [258, 137] on button "Bundles" at bounding box center [250, 127] width 202 height 30
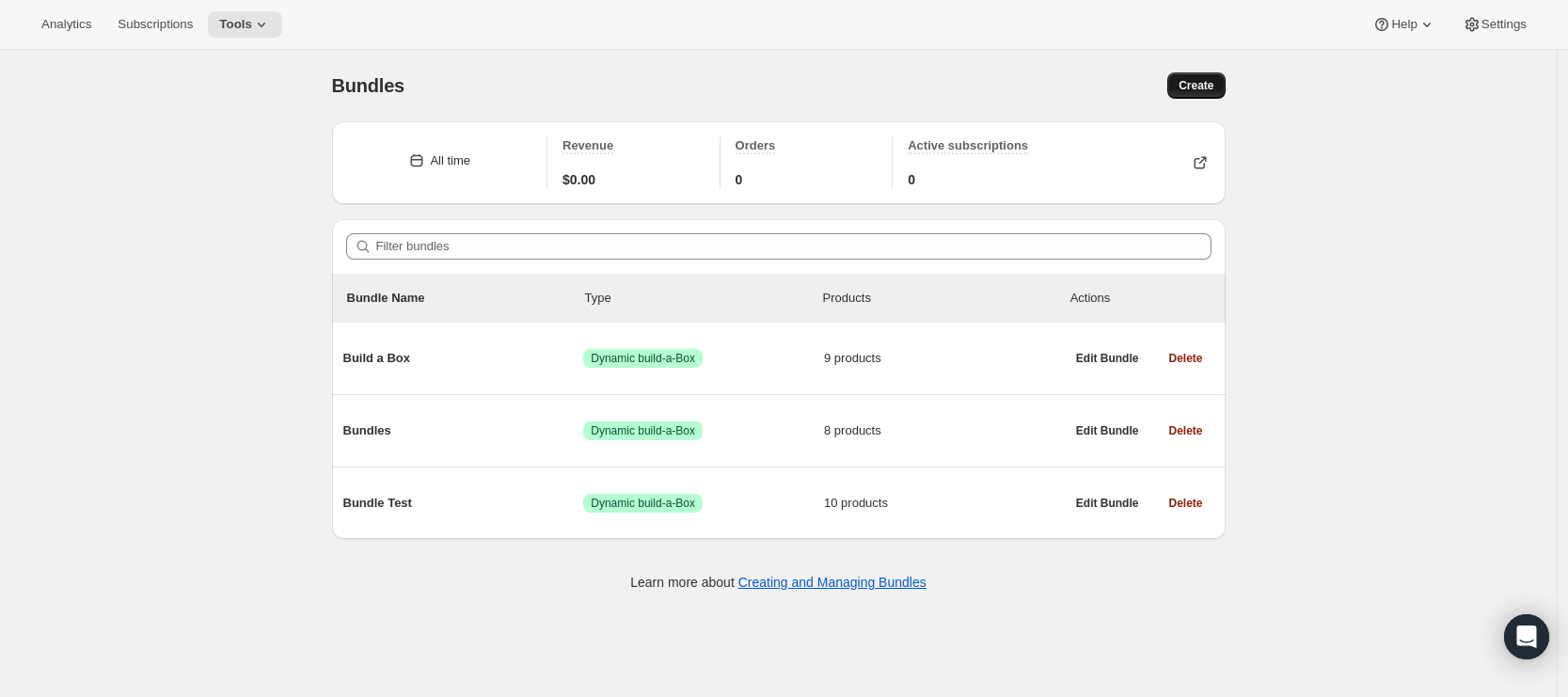
click at [1206, 79] on span "Create" at bounding box center [1196, 86] width 35 height 15
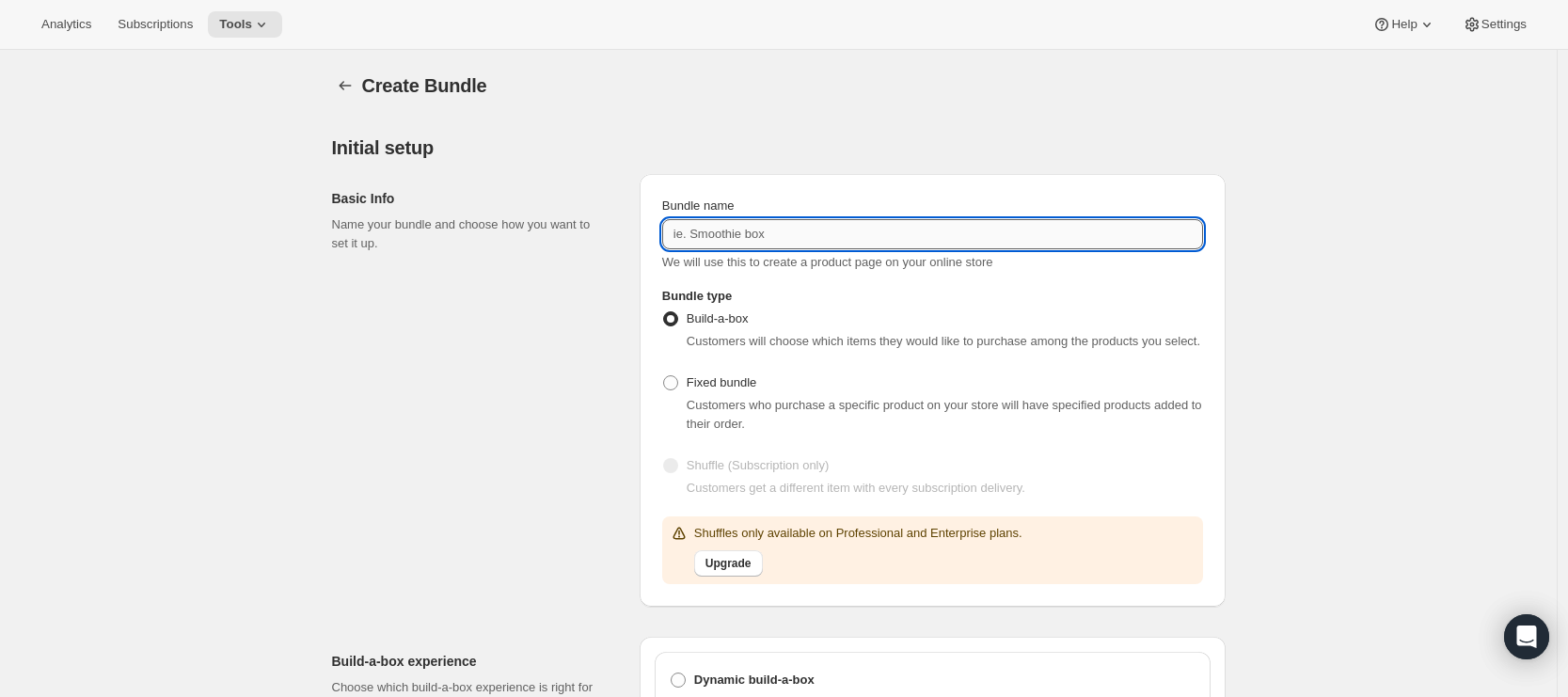
click at [747, 238] on input "Bundle name" at bounding box center [932, 234] width 540 height 30
type input "TES TEST TEST"
click at [530, 354] on div "Basic Info Name your bundle and choose how you want to set it up." at bounding box center [478, 390] width 292 height 433
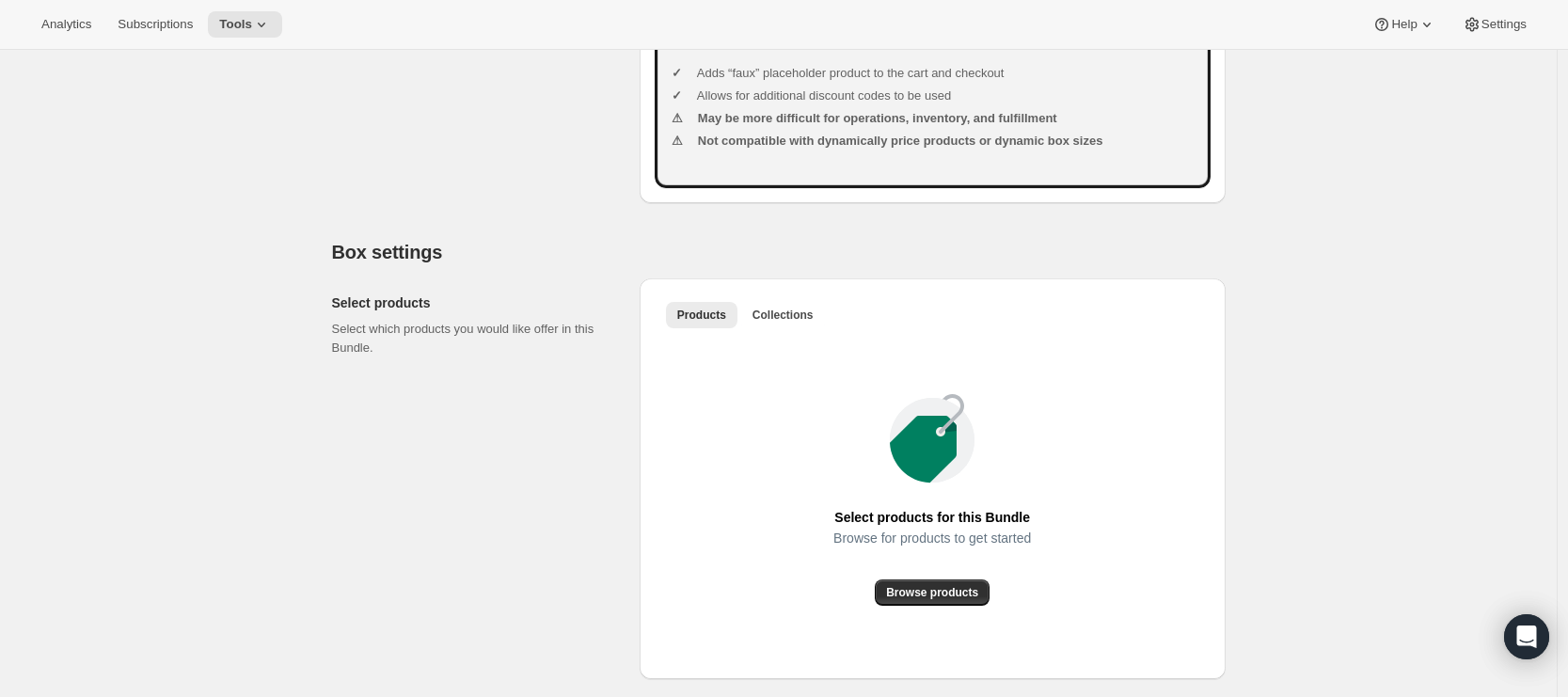
scroll to position [974, 0]
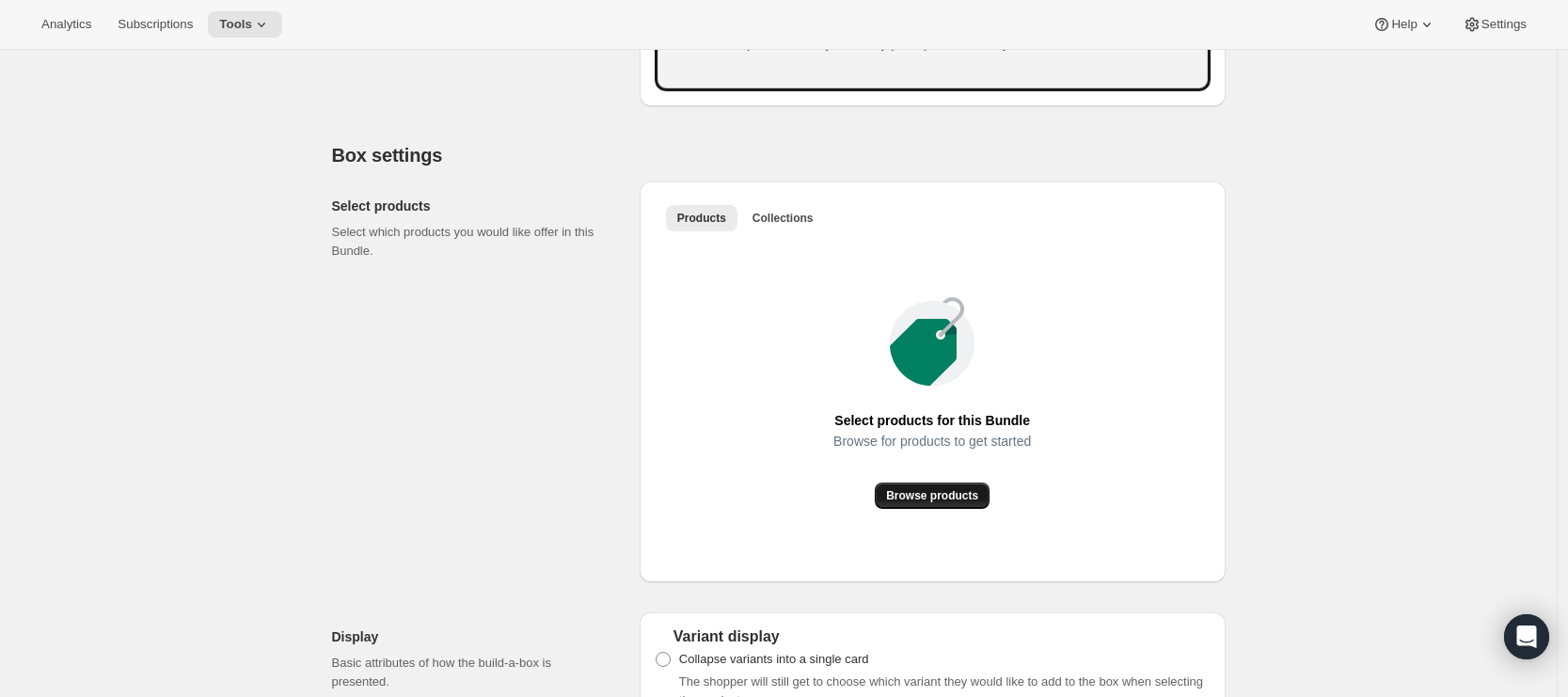
click at [883, 509] on button "Browse products" at bounding box center [933, 496] width 115 height 26
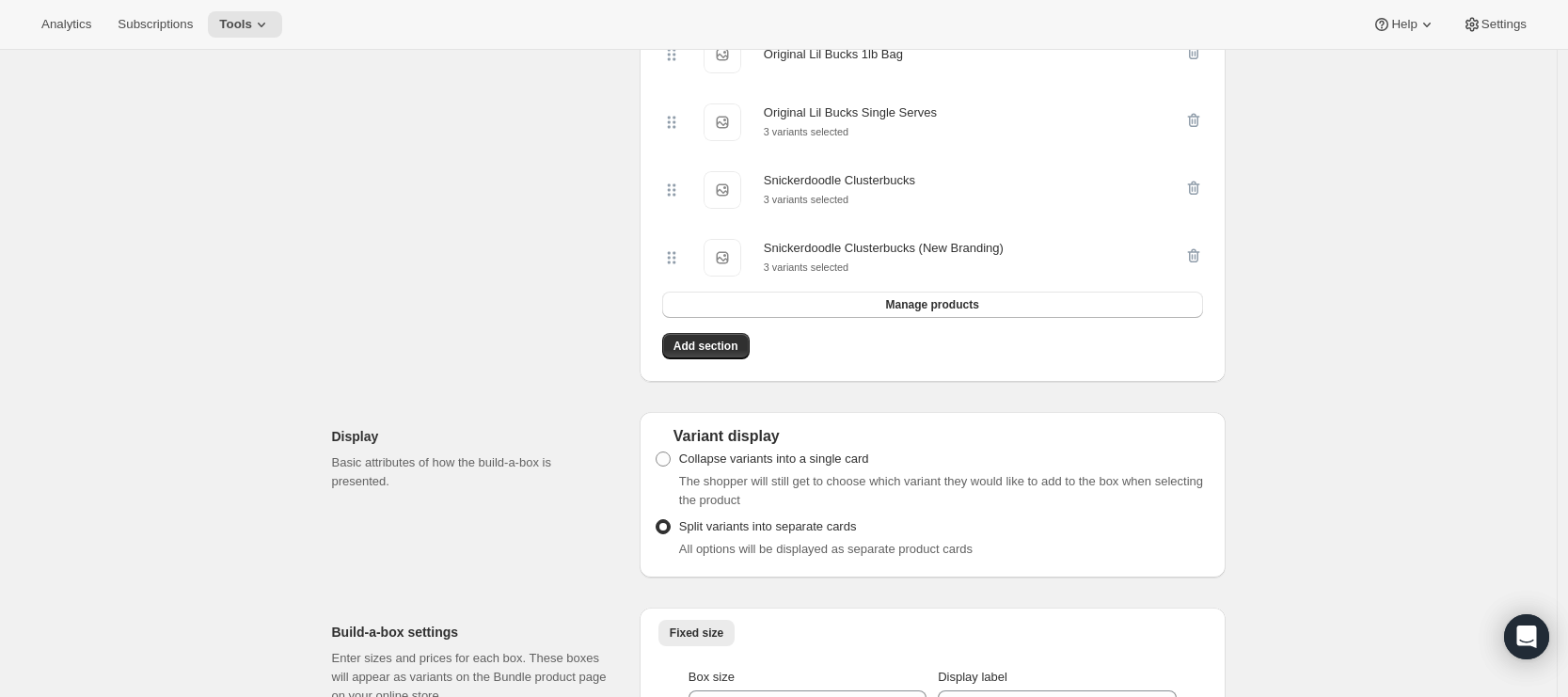
scroll to position [3655, 0]
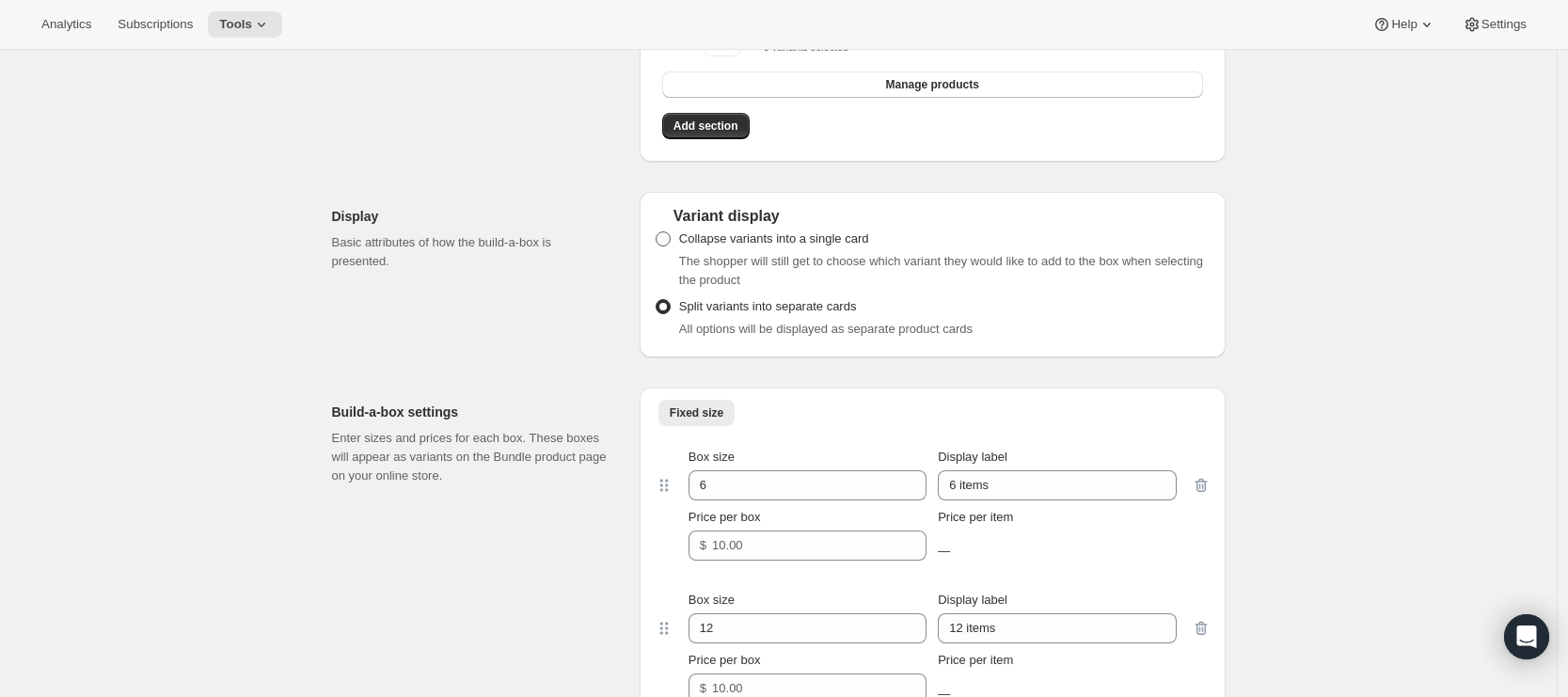
click at [676, 252] on label "Collapse variants into a single card" at bounding box center [761, 239] width 214 height 26
click at [656, 232] on input "Collapse variants into a single card" at bounding box center [655, 231] width 1 height 1
radio input "true"
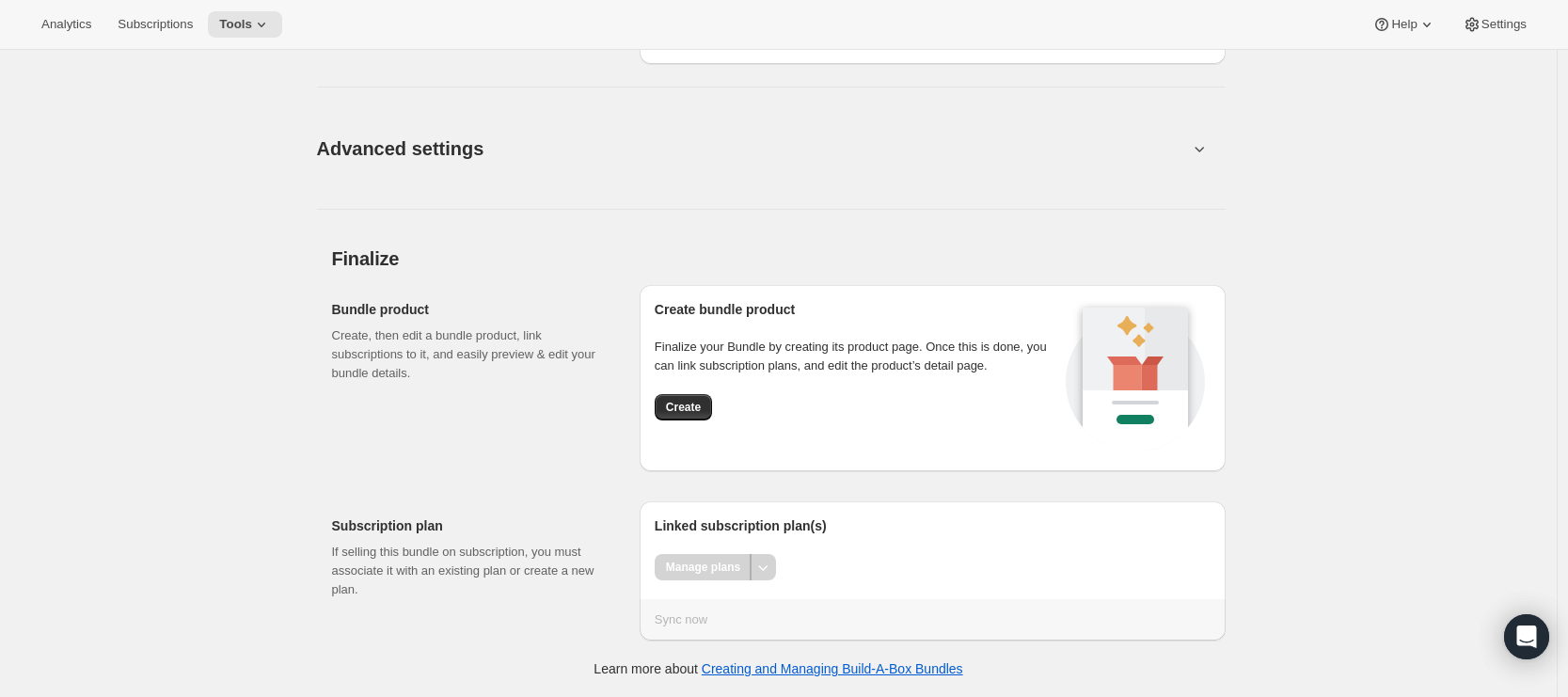
scroll to position [4580, 0]
click at [658, 407] on div "Create bundle product Finalize your Bundle by creating its product page. Once t…" at bounding box center [932, 377] width 586 height 186
click at [674, 411] on span "Create" at bounding box center [683, 407] width 35 height 15
click at [674, 410] on span "Create" at bounding box center [683, 407] width 35 height 15
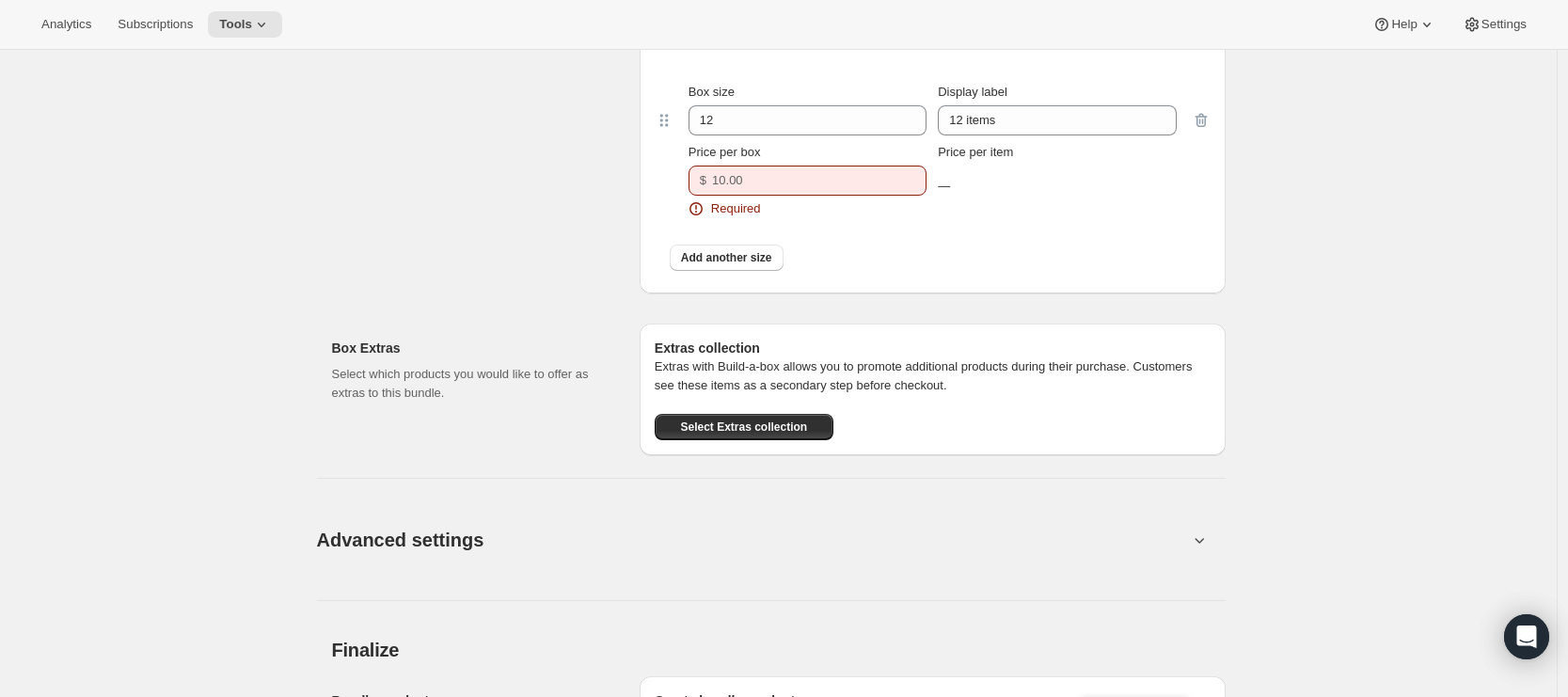
scroll to position [4065, 0]
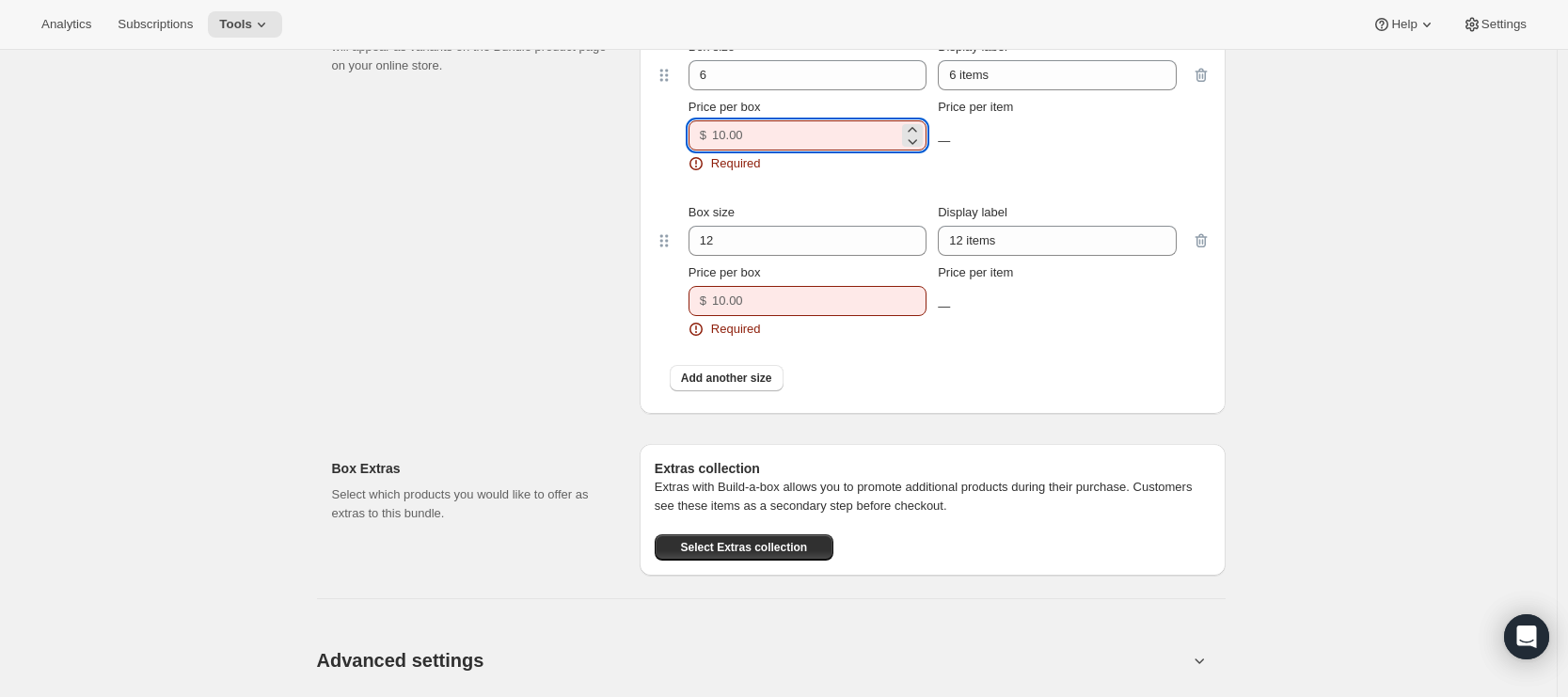
click at [768, 151] on input "Price per box" at bounding box center [804, 136] width 186 height 30
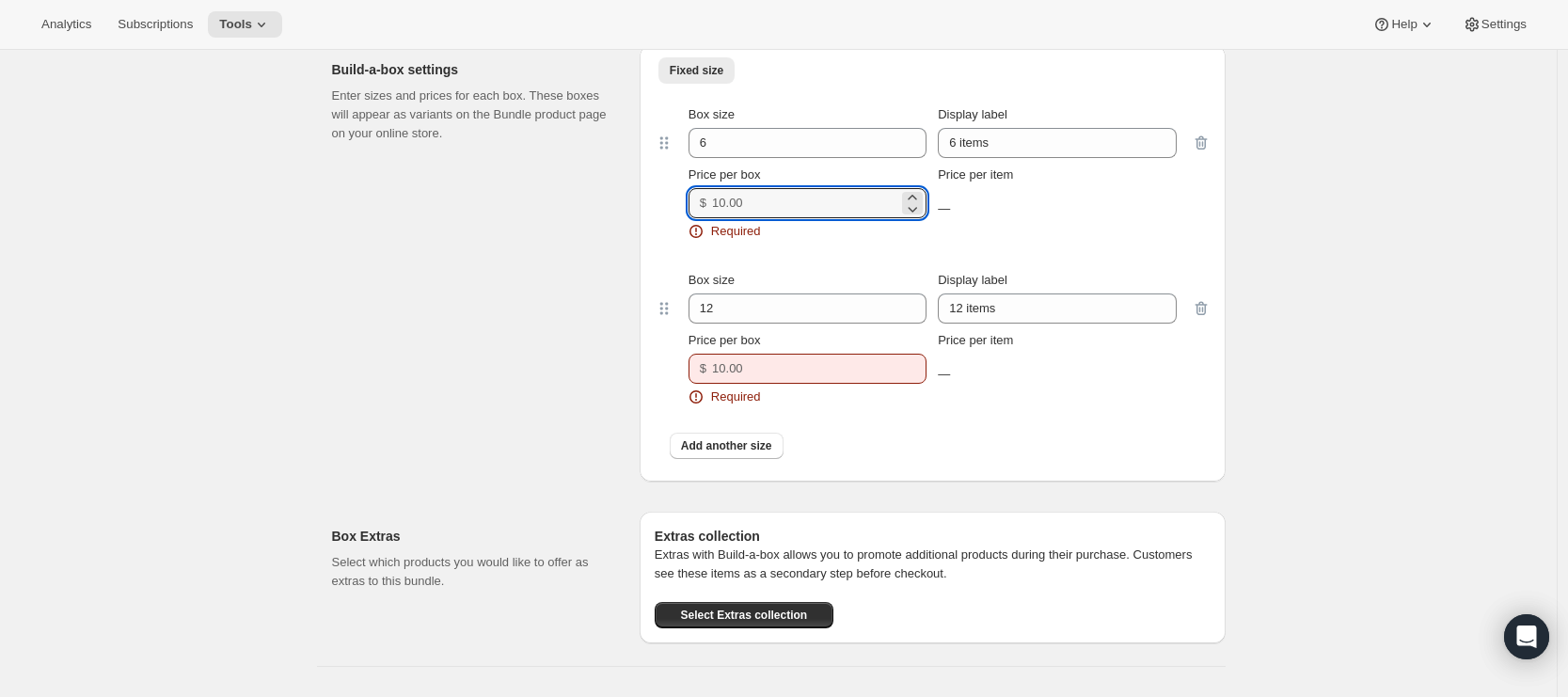
scroll to position [3962, 0]
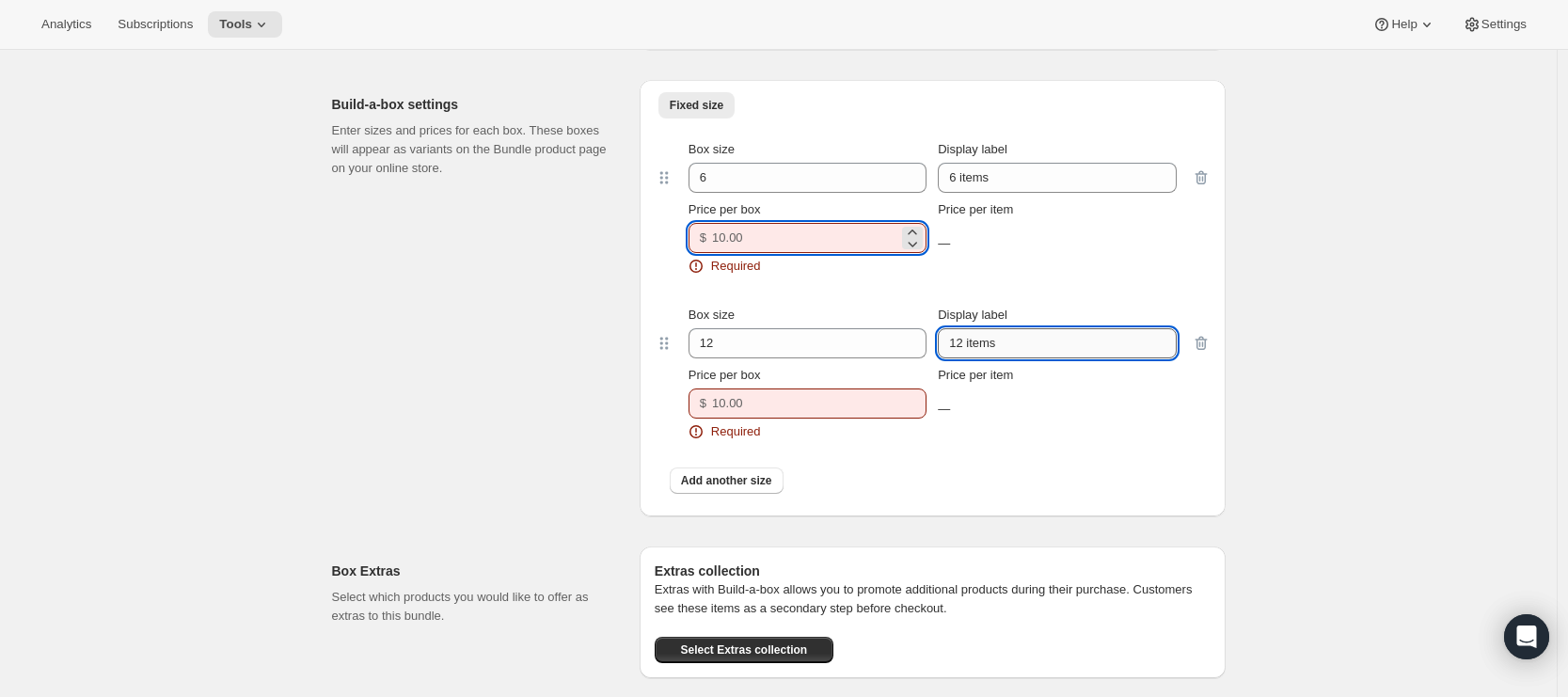
click at [980, 358] on input "12 items" at bounding box center [1056, 343] width 238 height 30
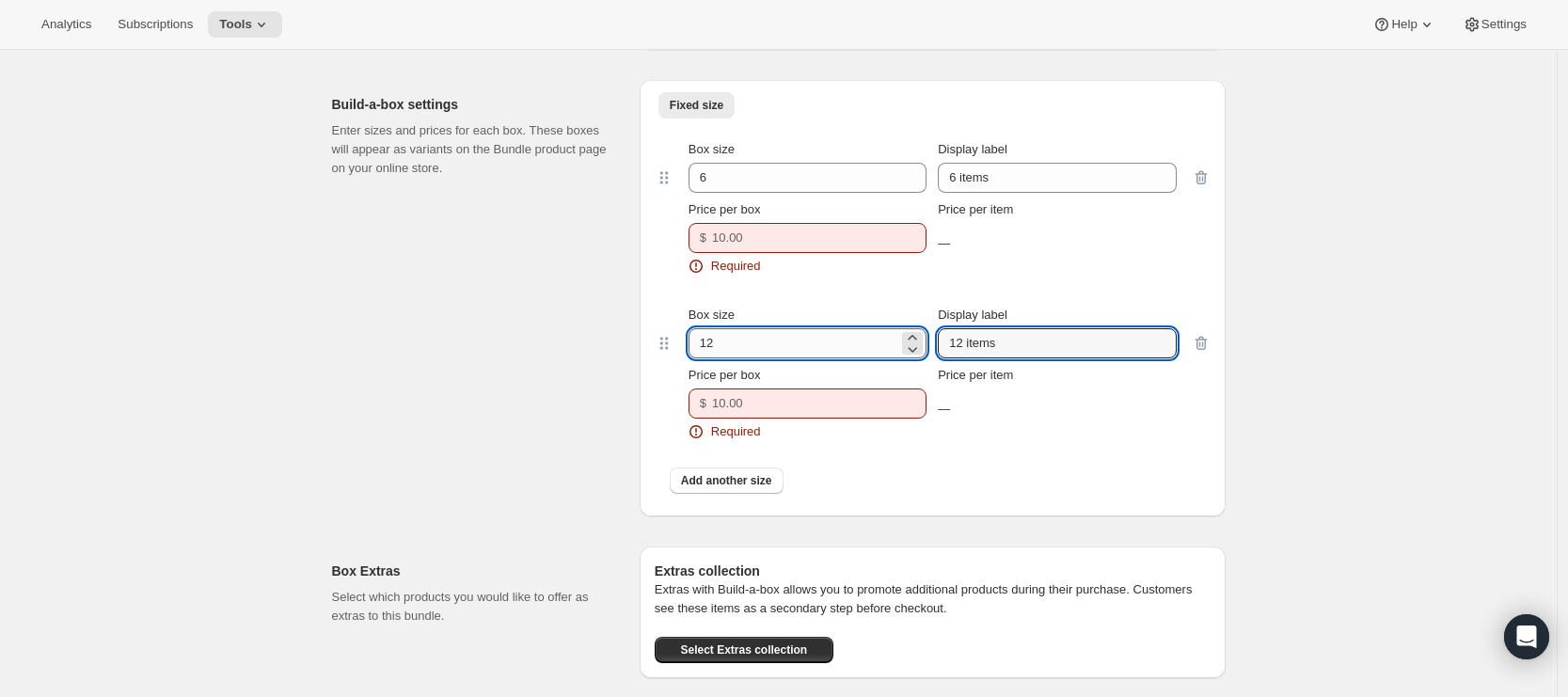
click at [840, 358] on input "12" at bounding box center [793, 343] width 209 height 30
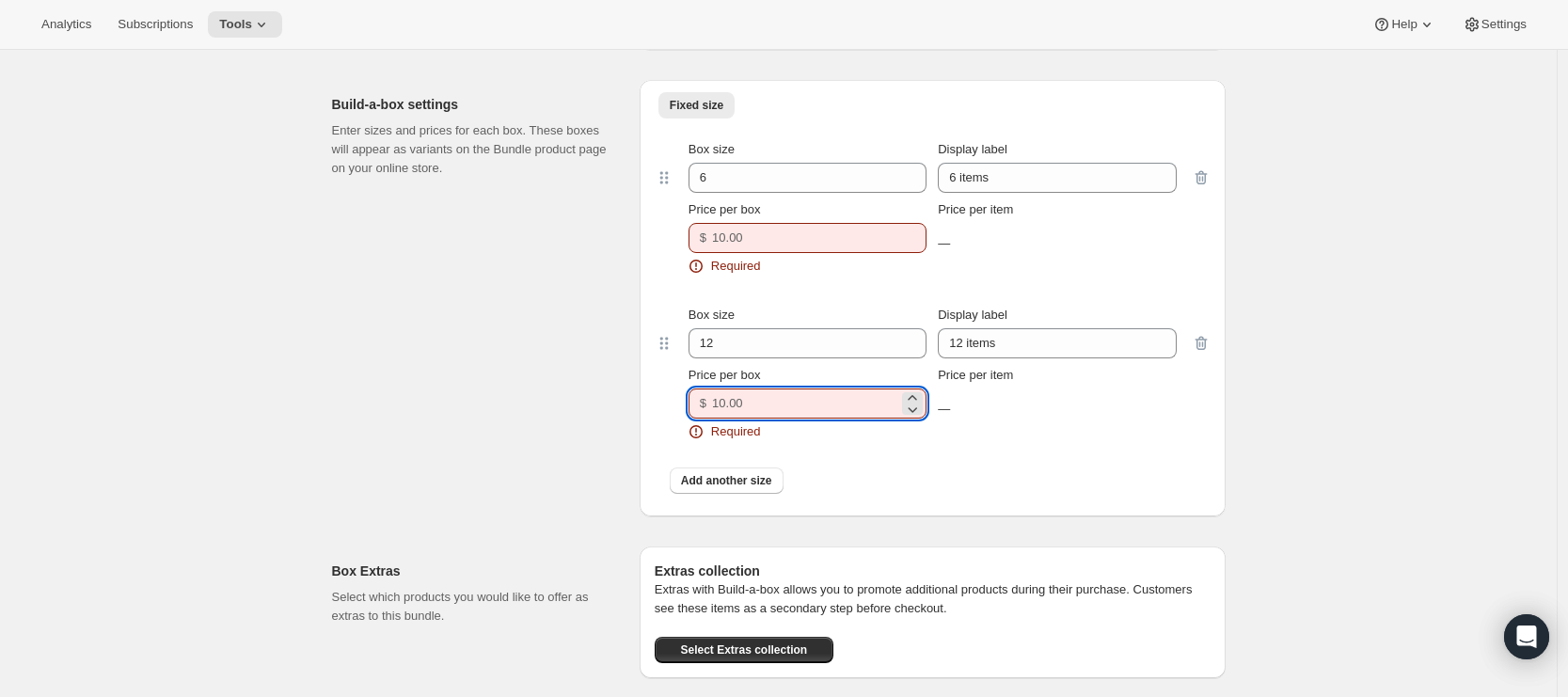
click at [797, 419] on input "Price per box" at bounding box center [804, 404] width 186 height 30
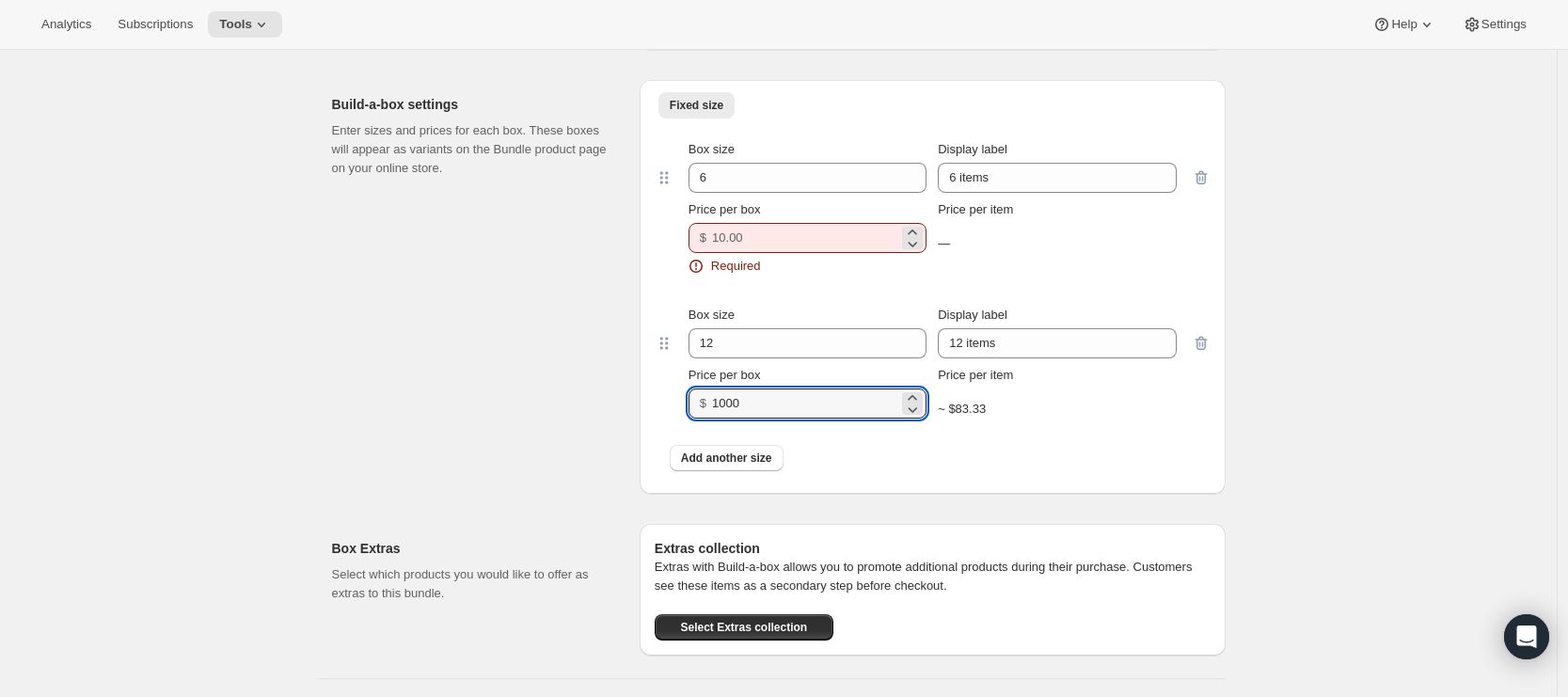
type input "1000"
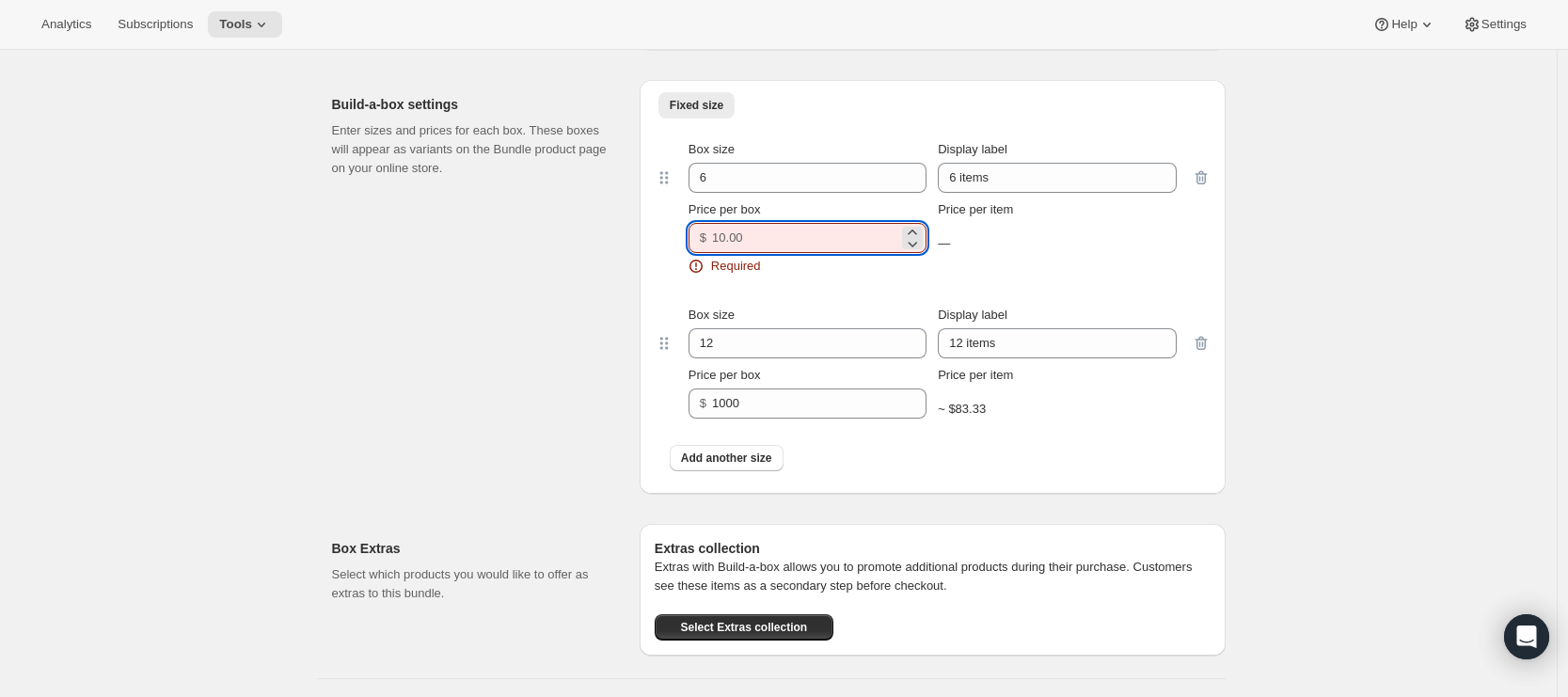
click at [788, 253] on input "Price per box" at bounding box center [804, 238] width 186 height 30
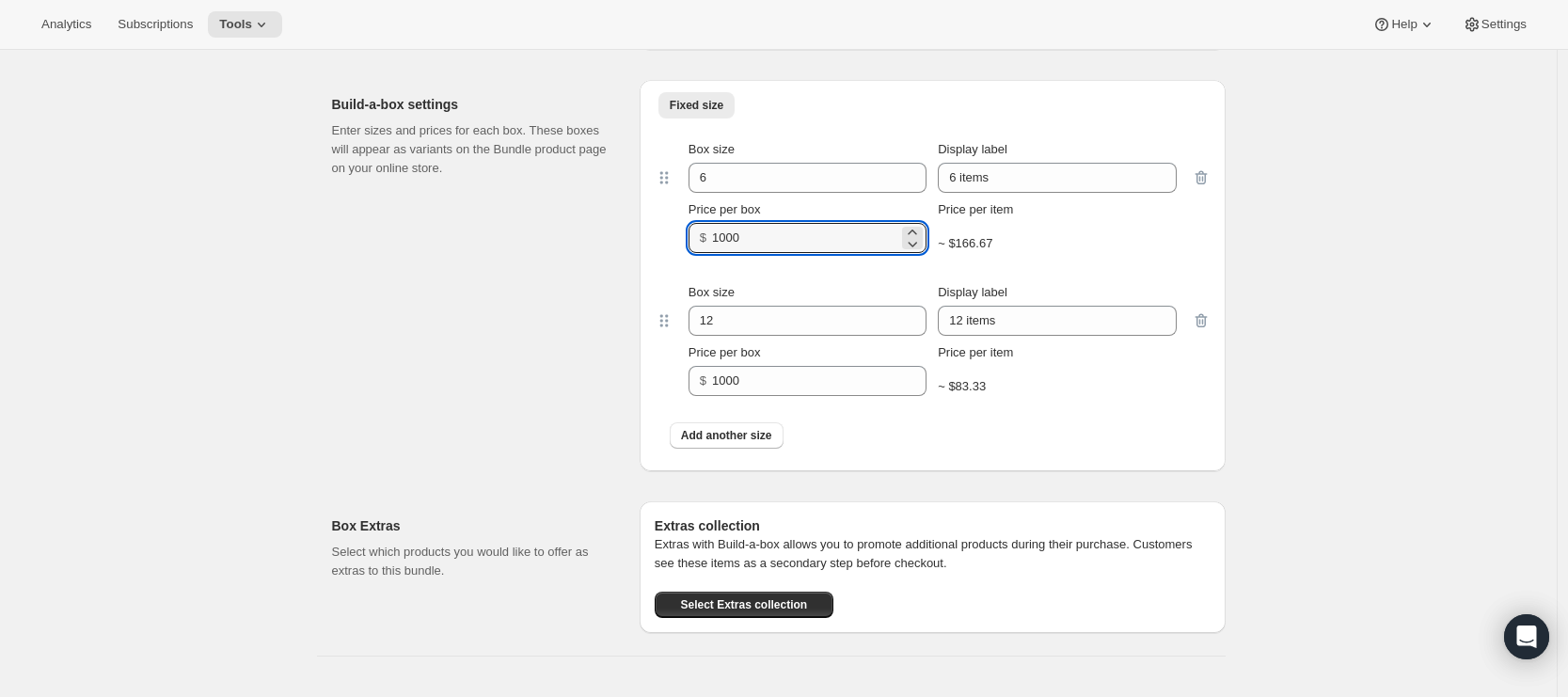
type input "1000"
click at [413, 374] on div "Build-a-box settings Enter sizes and prices for each box. These boxes will appe…" at bounding box center [478, 275] width 292 height 391
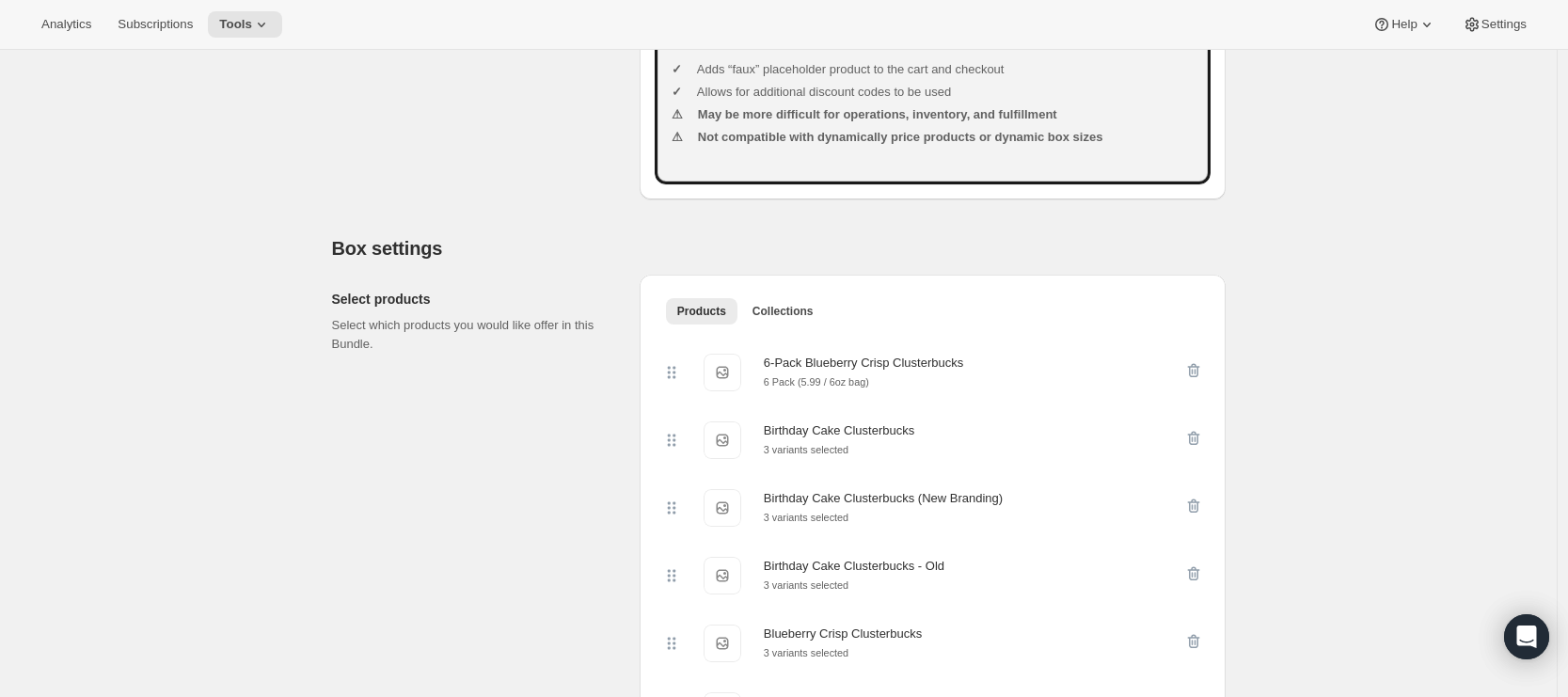
scroll to position [0, 0]
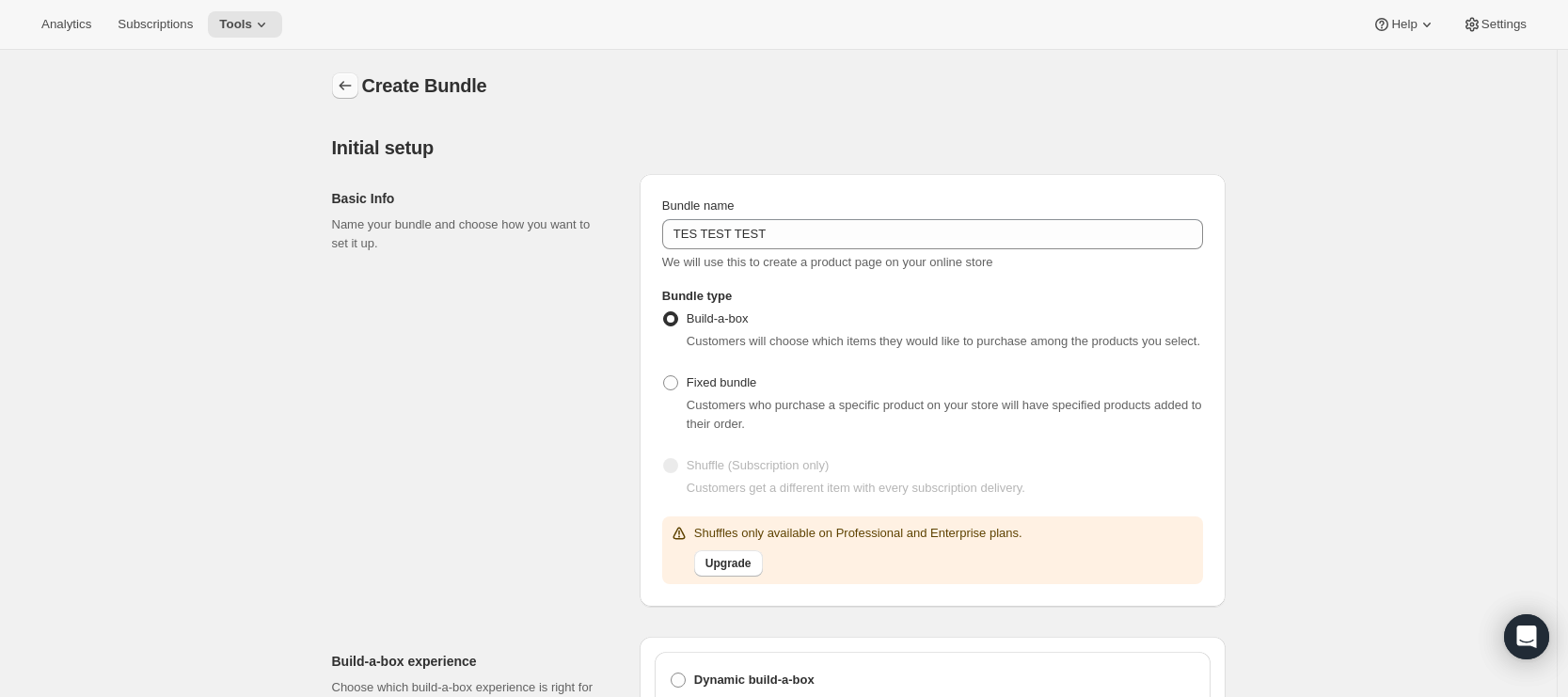
click at [348, 81] on icon "Bundles" at bounding box center [345, 86] width 19 height 19
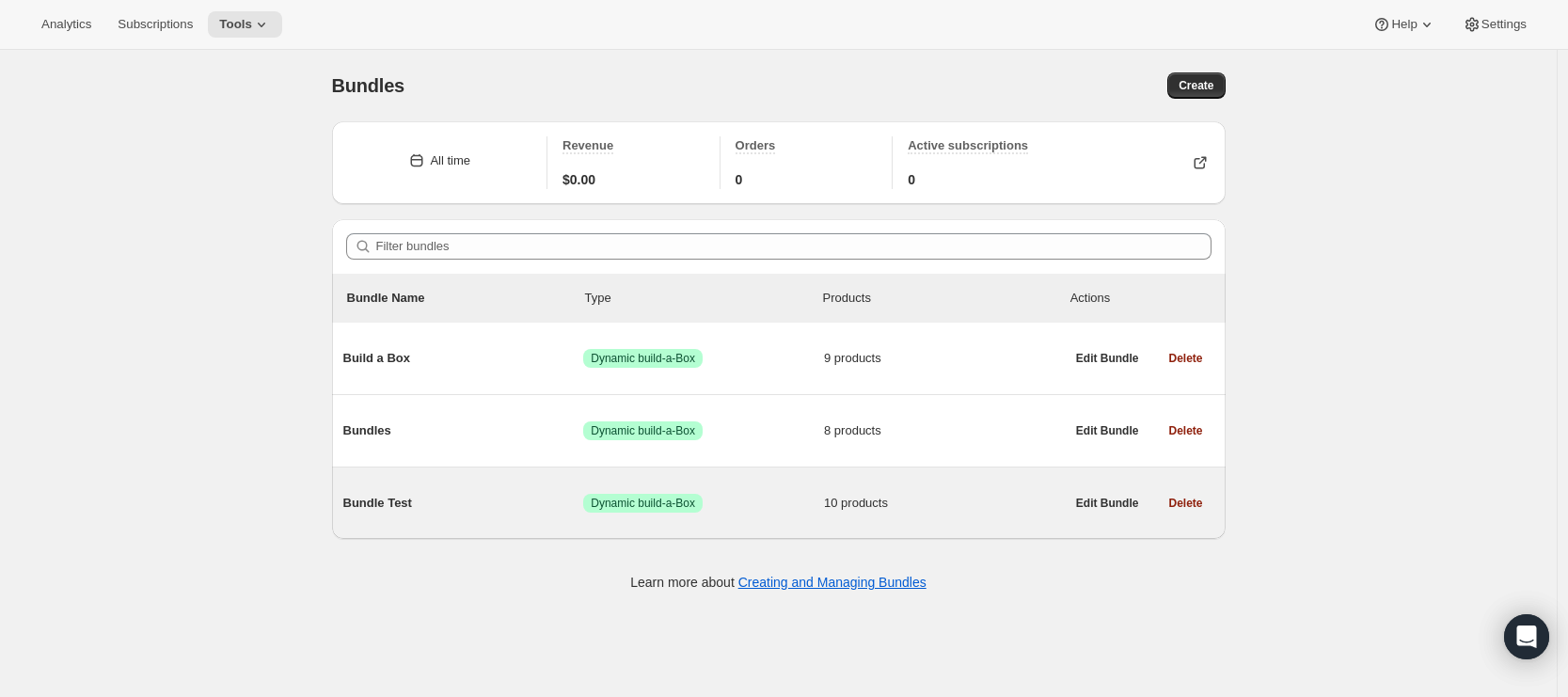
click at [490, 491] on div "Bundle Test Success Dynamic build-a-Box 10 products" at bounding box center [703, 504] width 721 height 49
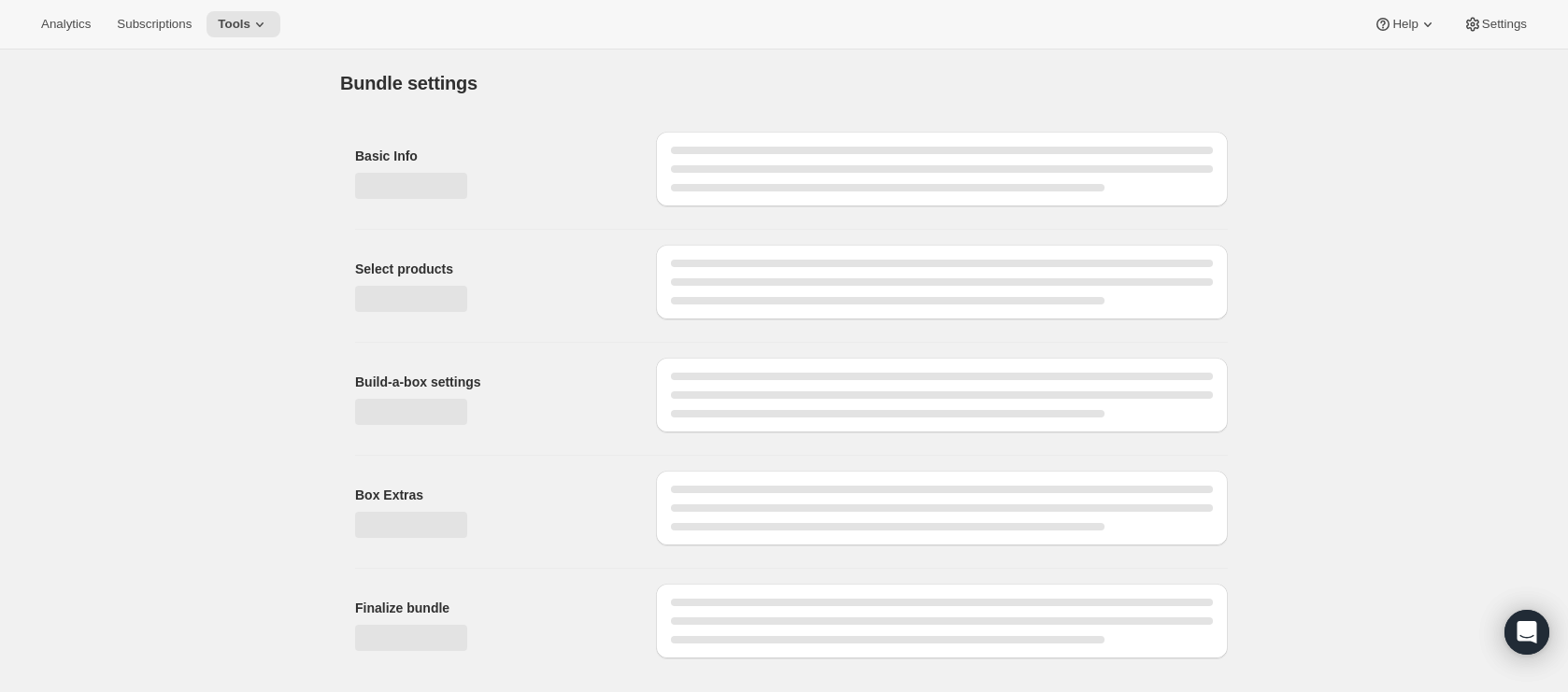
type input "Bundle Test"
radio input "true"
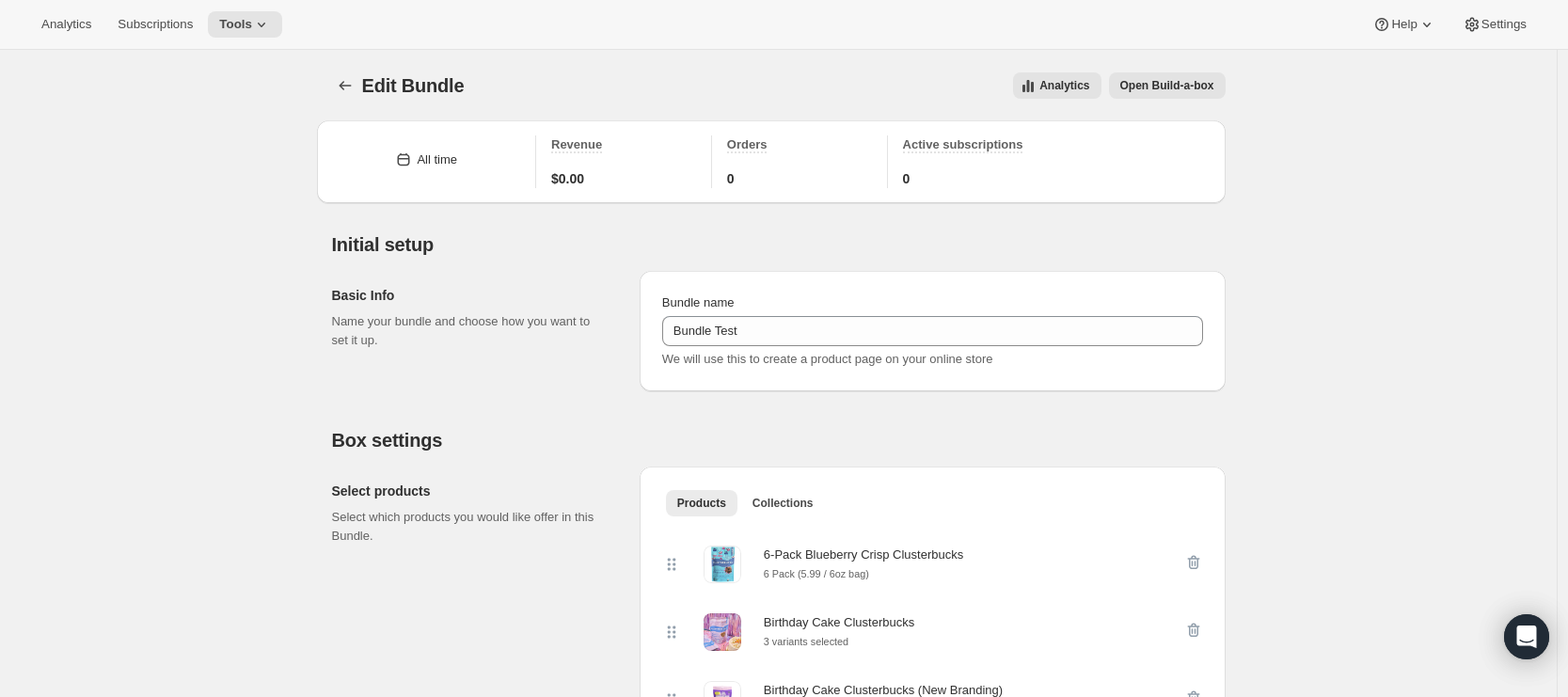
click at [1197, 93] on button "Open Build-a-box" at bounding box center [1167, 86] width 117 height 26
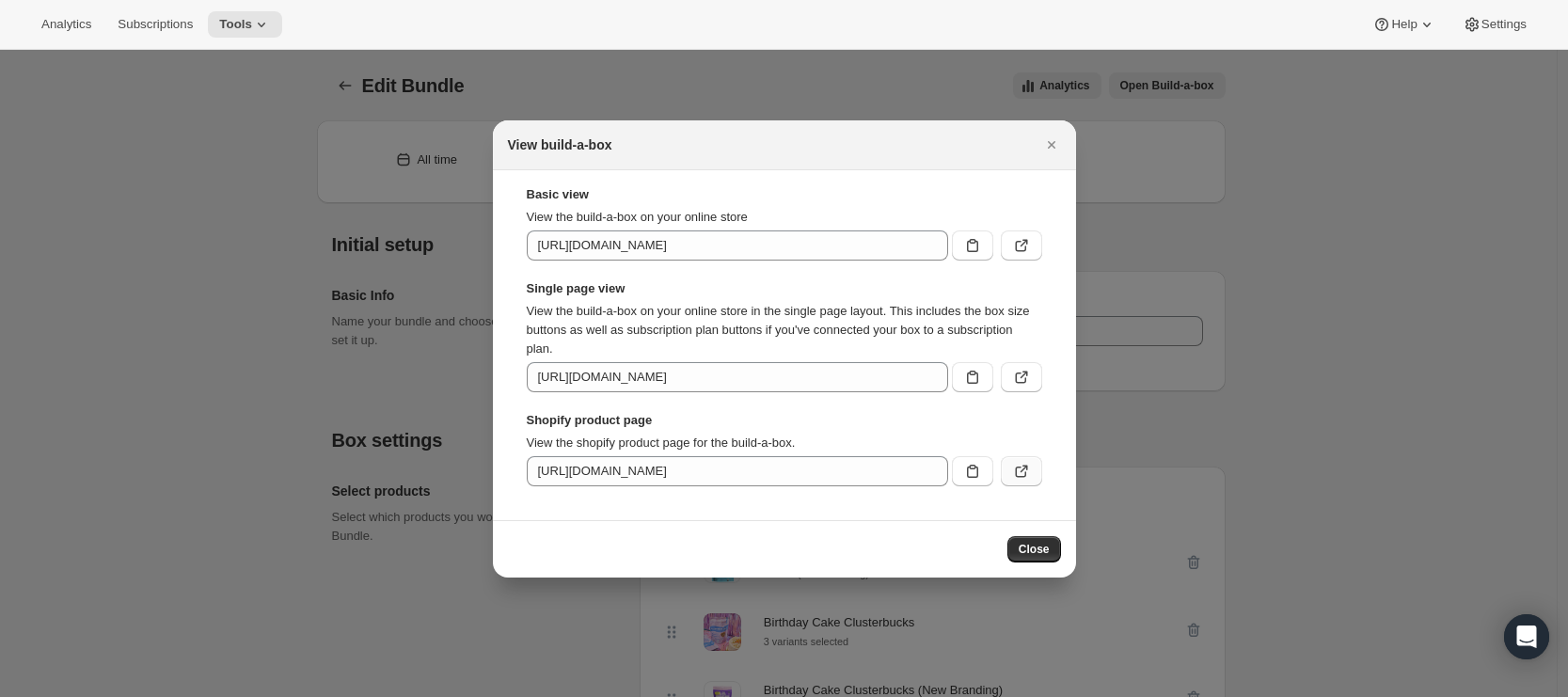
click at [1020, 473] on icon ":r1fa:" at bounding box center [1021, 472] width 19 height 19
click at [1053, 294] on div "Basic view View the build-a-box on your online store [URL][DOMAIN_NAME] Single …" at bounding box center [784, 344] width 553 height 320
click at [1040, 552] on span "Close" at bounding box center [1033, 549] width 31 height 15
